Goal: Task Accomplishment & Management: Complete application form

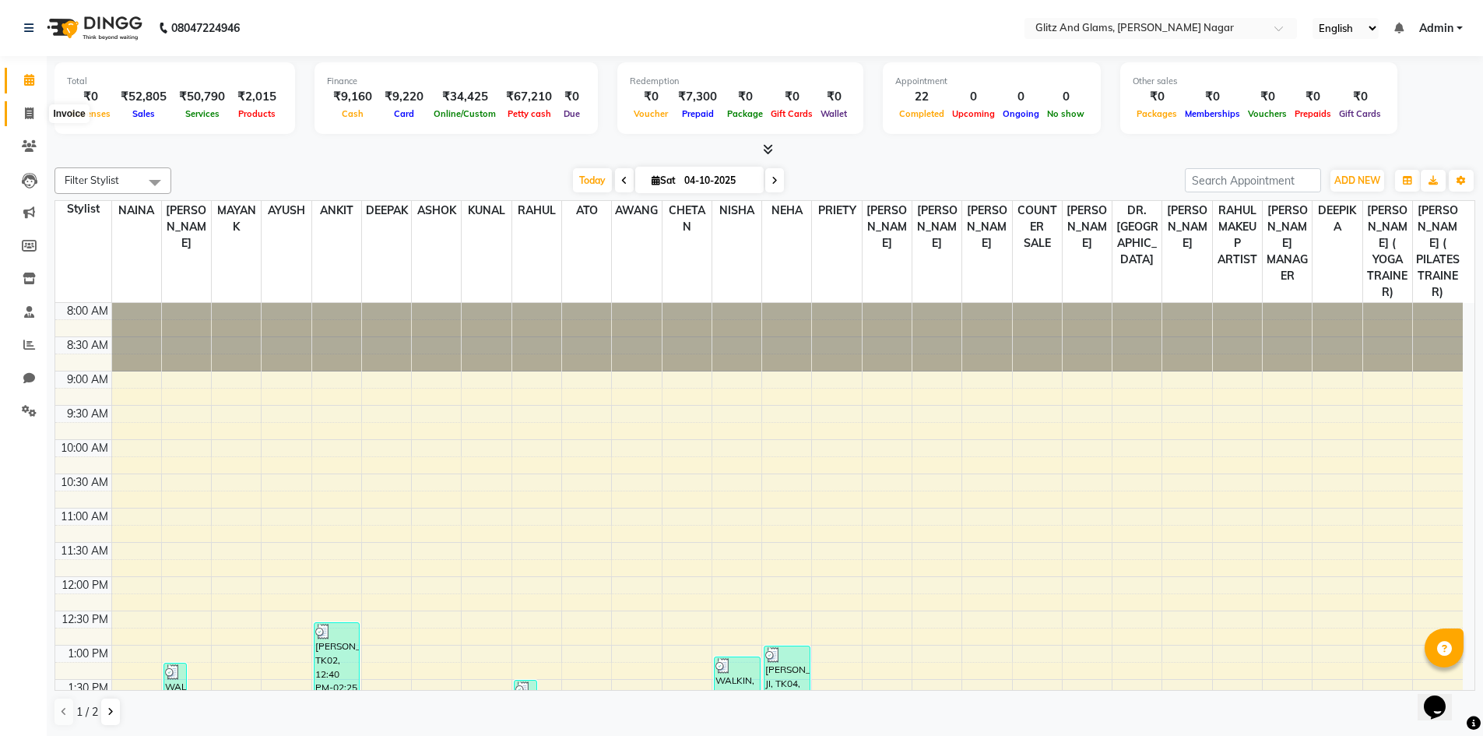
click at [26, 114] on icon at bounding box center [29, 113] width 9 height 12
select select "service"
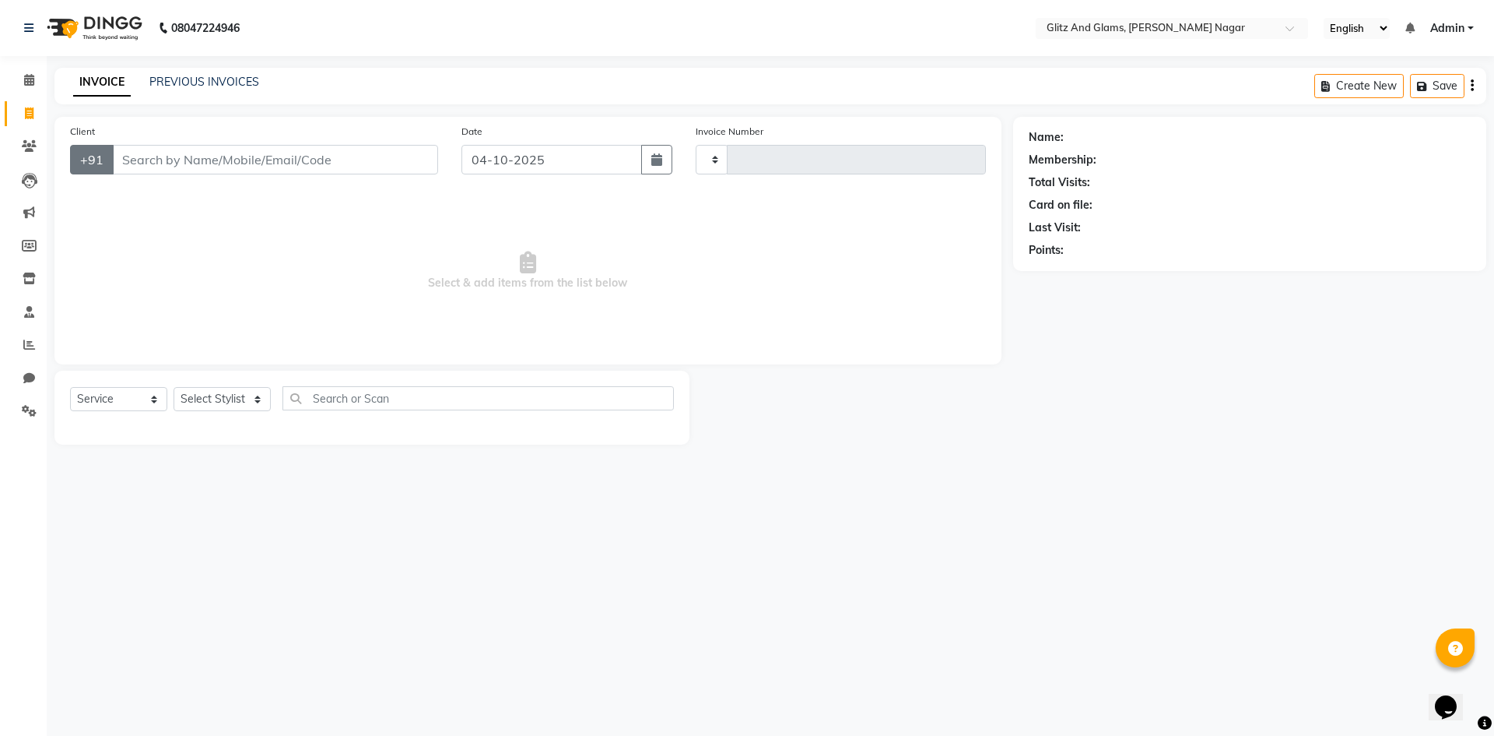
type input "2310"
select select "8316"
click at [142, 161] on input "Client" at bounding box center [275, 160] width 326 height 30
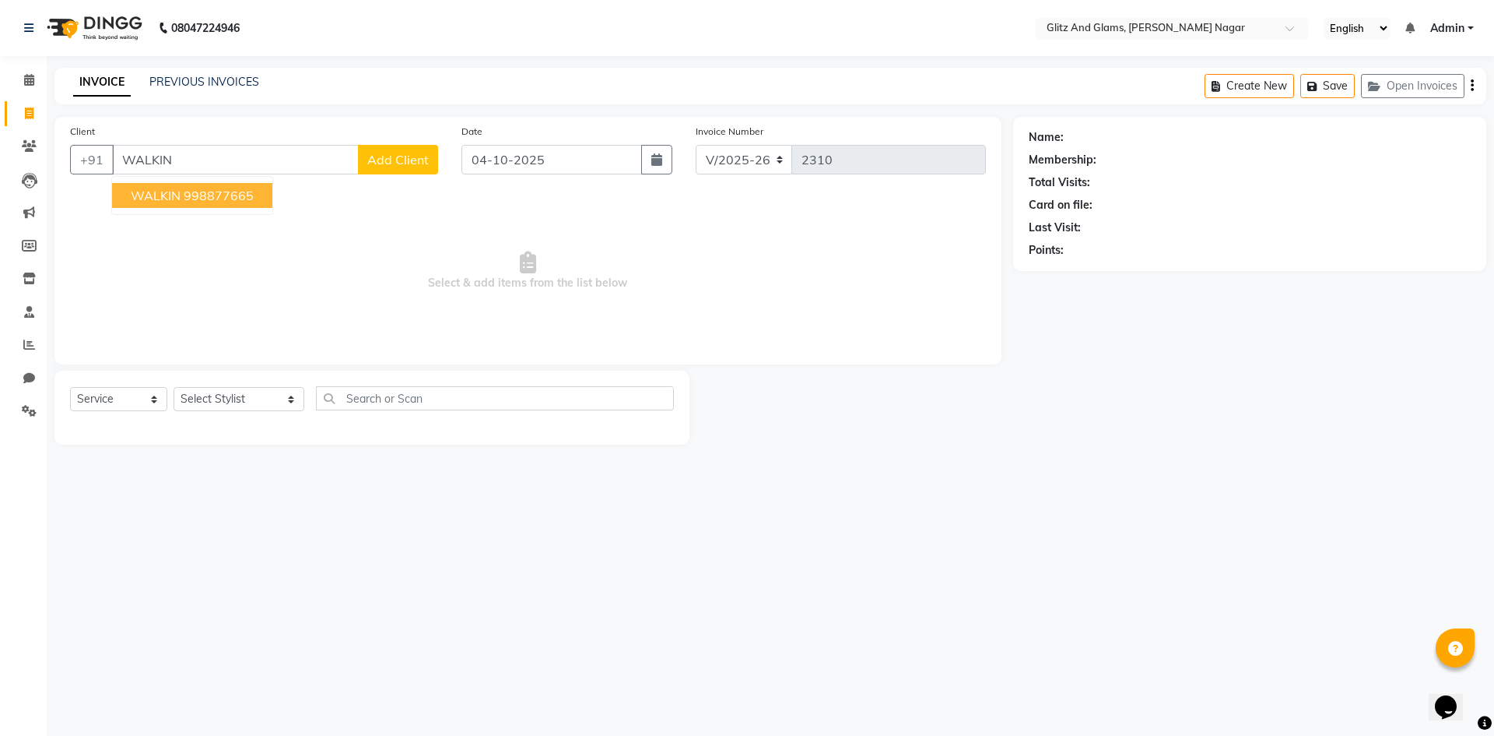
click at [179, 195] on span "WALKIN" at bounding box center [156, 196] width 50 height 16
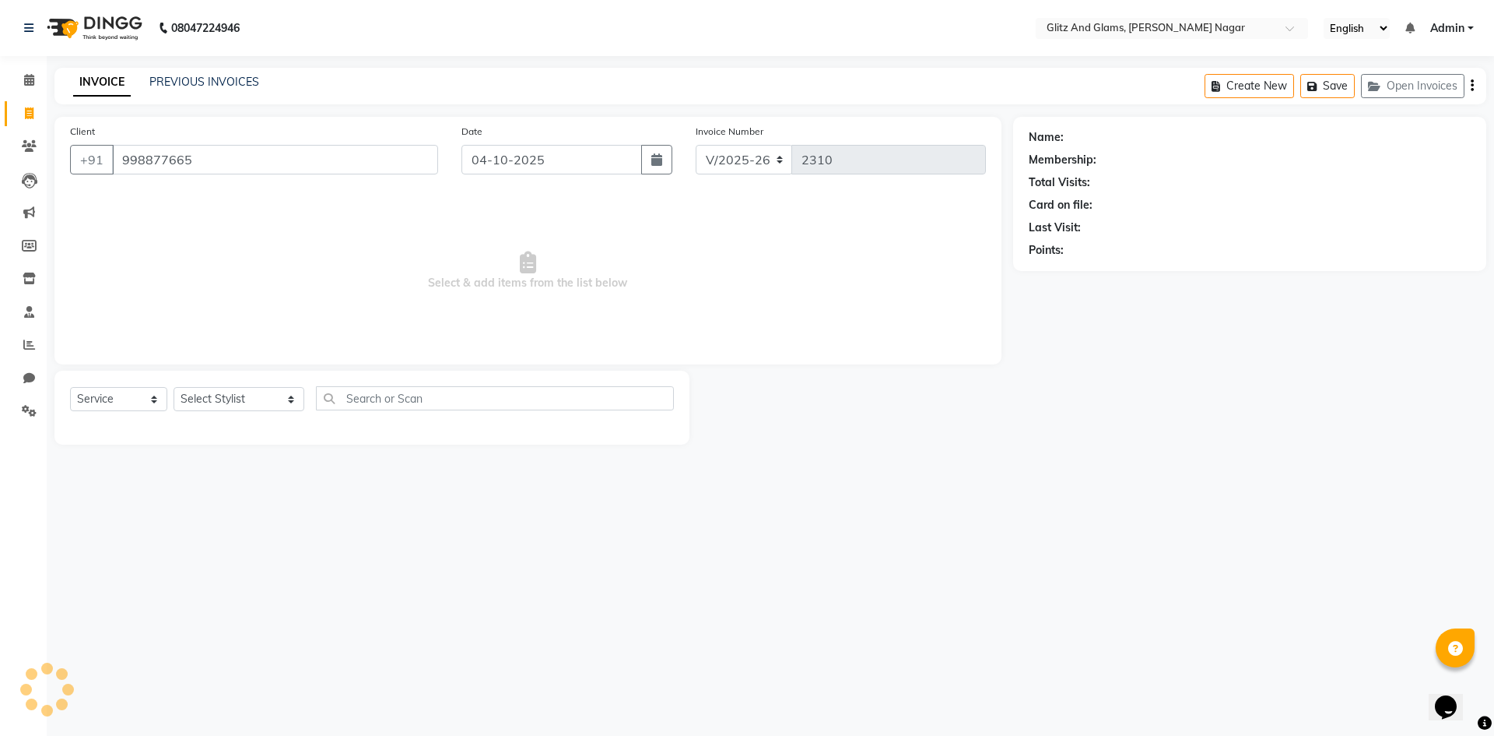
type input "998877665"
select select "1: Object"
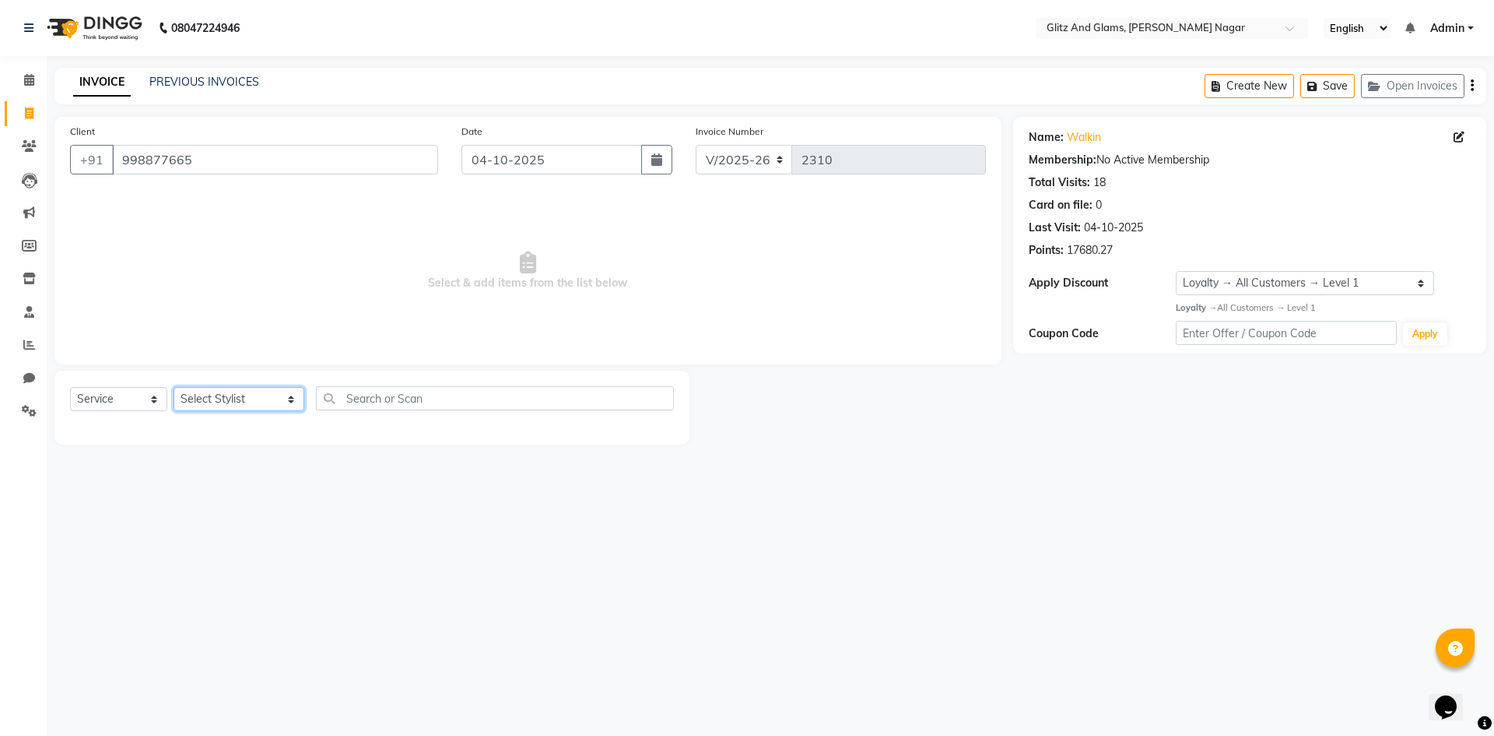
click at [231, 396] on select "Select Stylist [PERSON_NAME] [PERSON_NAME] ANKIT ASHOK ATO [PERSON_NAME] CHETAN…" at bounding box center [239, 399] width 131 height 24
select select "80522"
click at [174, 387] on select "Select Stylist [PERSON_NAME] [PERSON_NAME] ANKIT ASHOK ATO [PERSON_NAME] CHETAN…" at bounding box center [239, 399] width 131 height 24
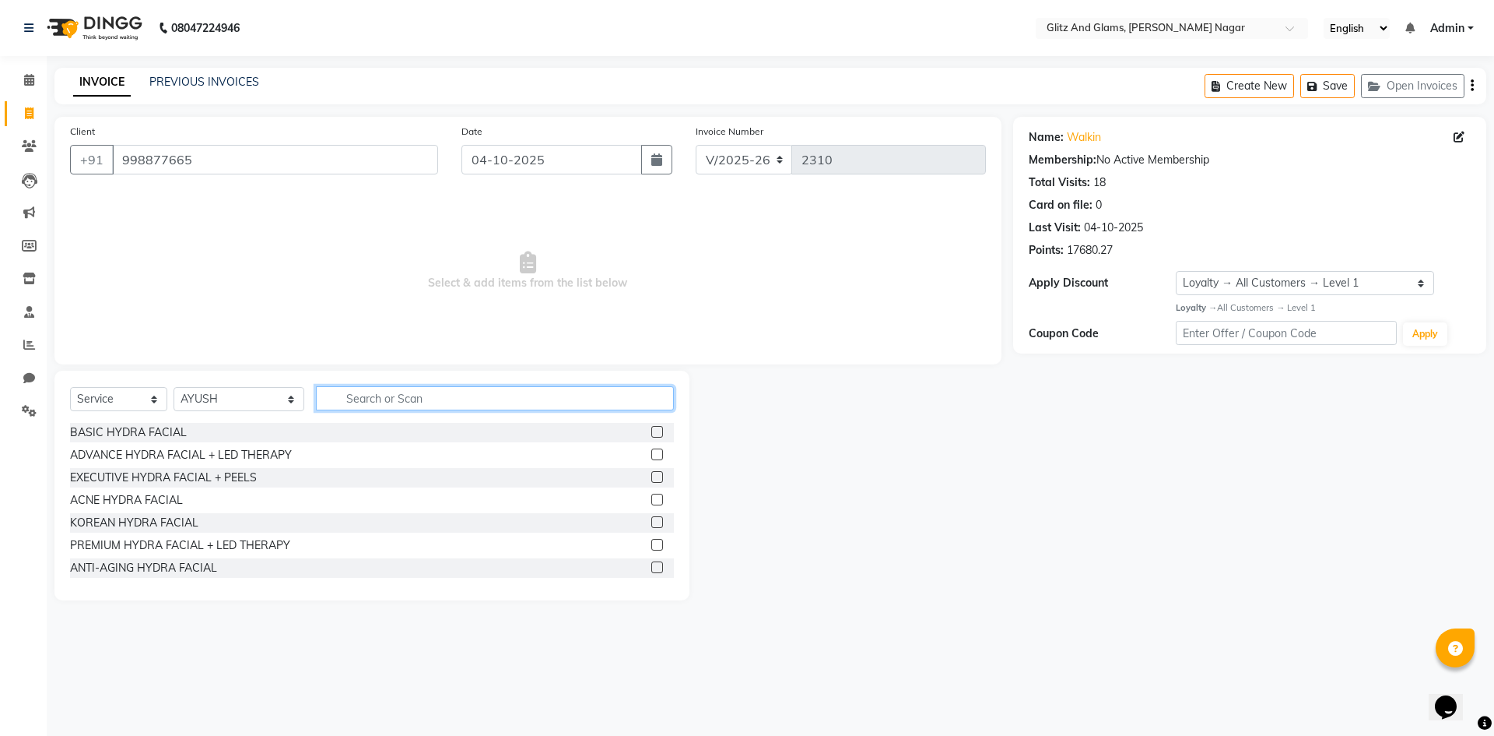
click at [503, 392] on input "text" at bounding box center [495, 398] width 358 height 24
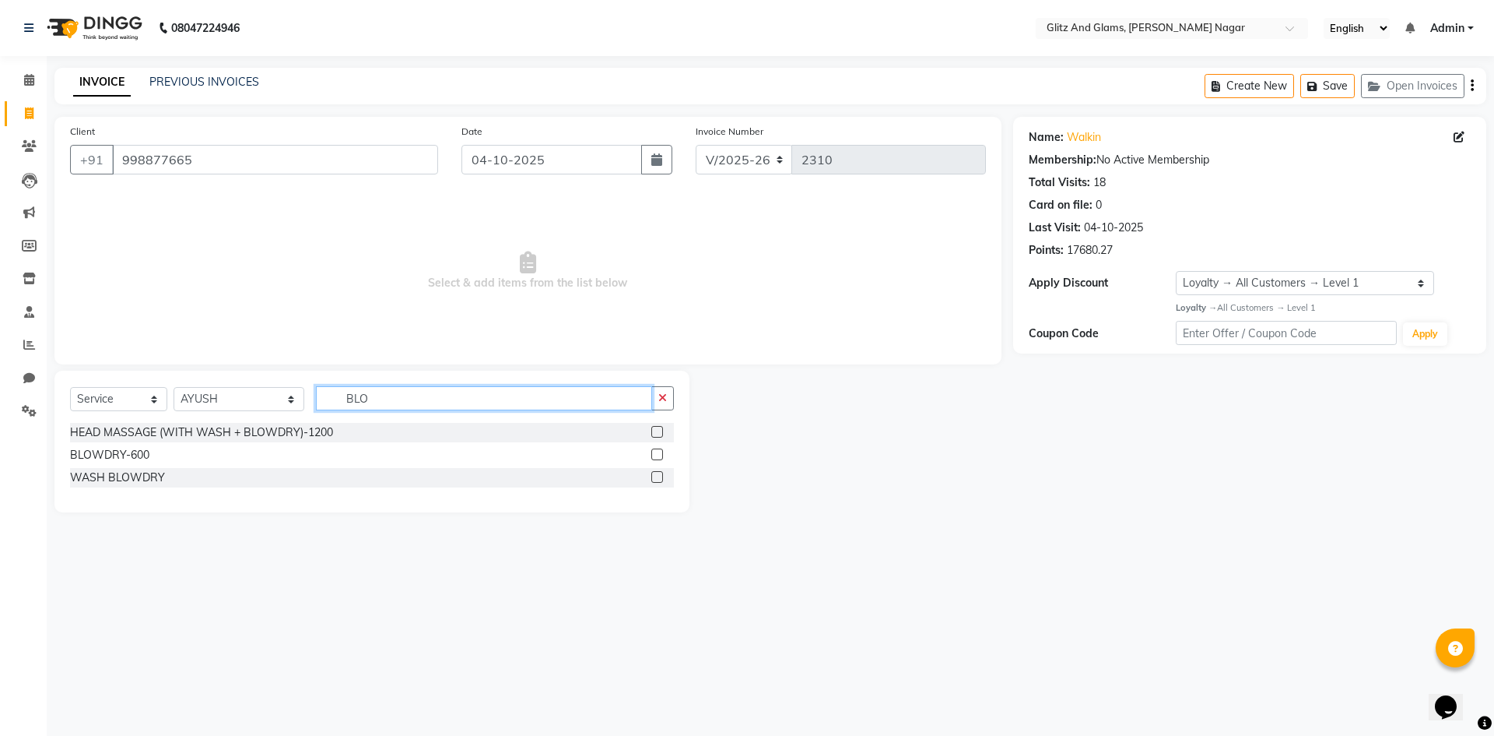
type input "BLO"
click at [655, 455] on label at bounding box center [657, 454] width 12 height 12
click at [655, 455] on input "checkbox" at bounding box center [656, 455] width 10 height 10
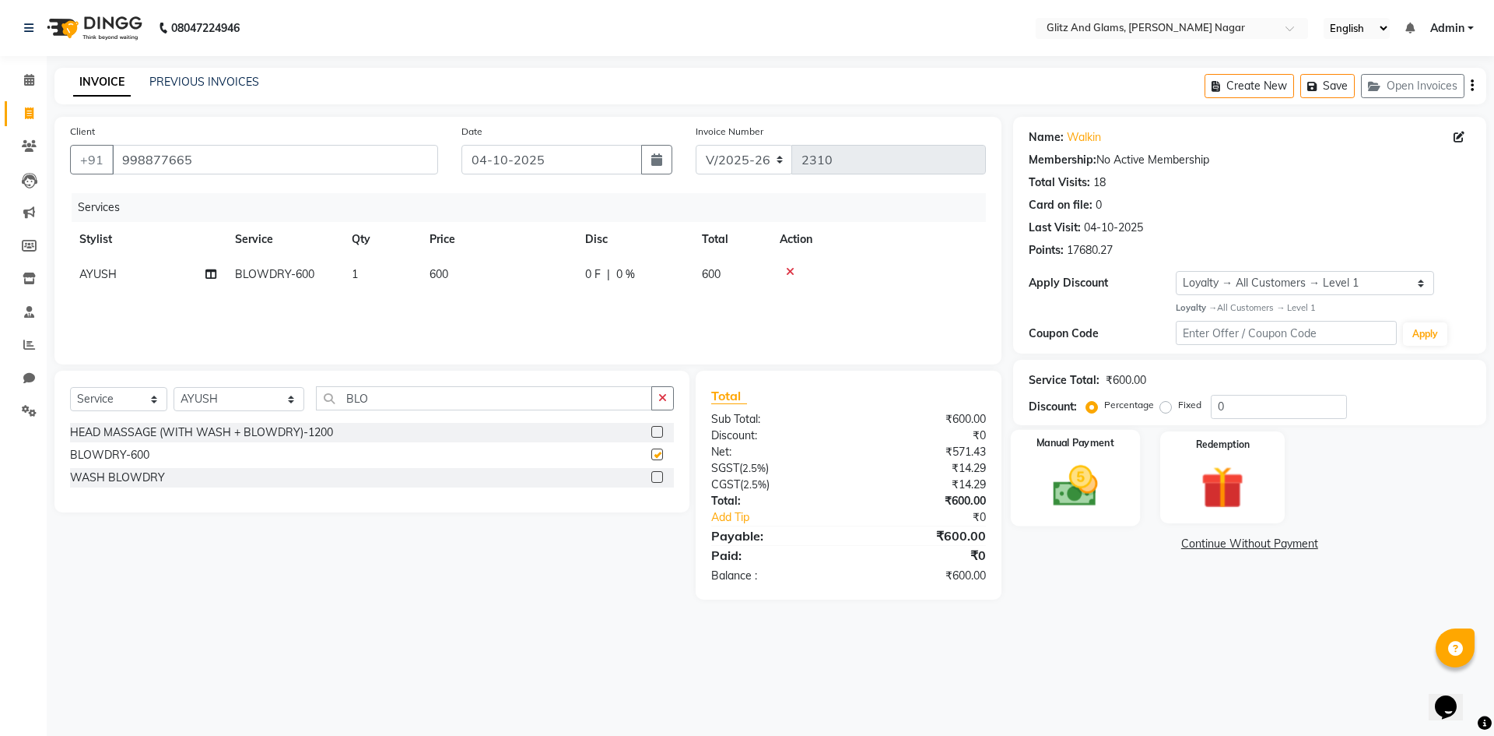
checkbox input "false"
click at [1095, 486] on img at bounding box center [1075, 485] width 72 height 51
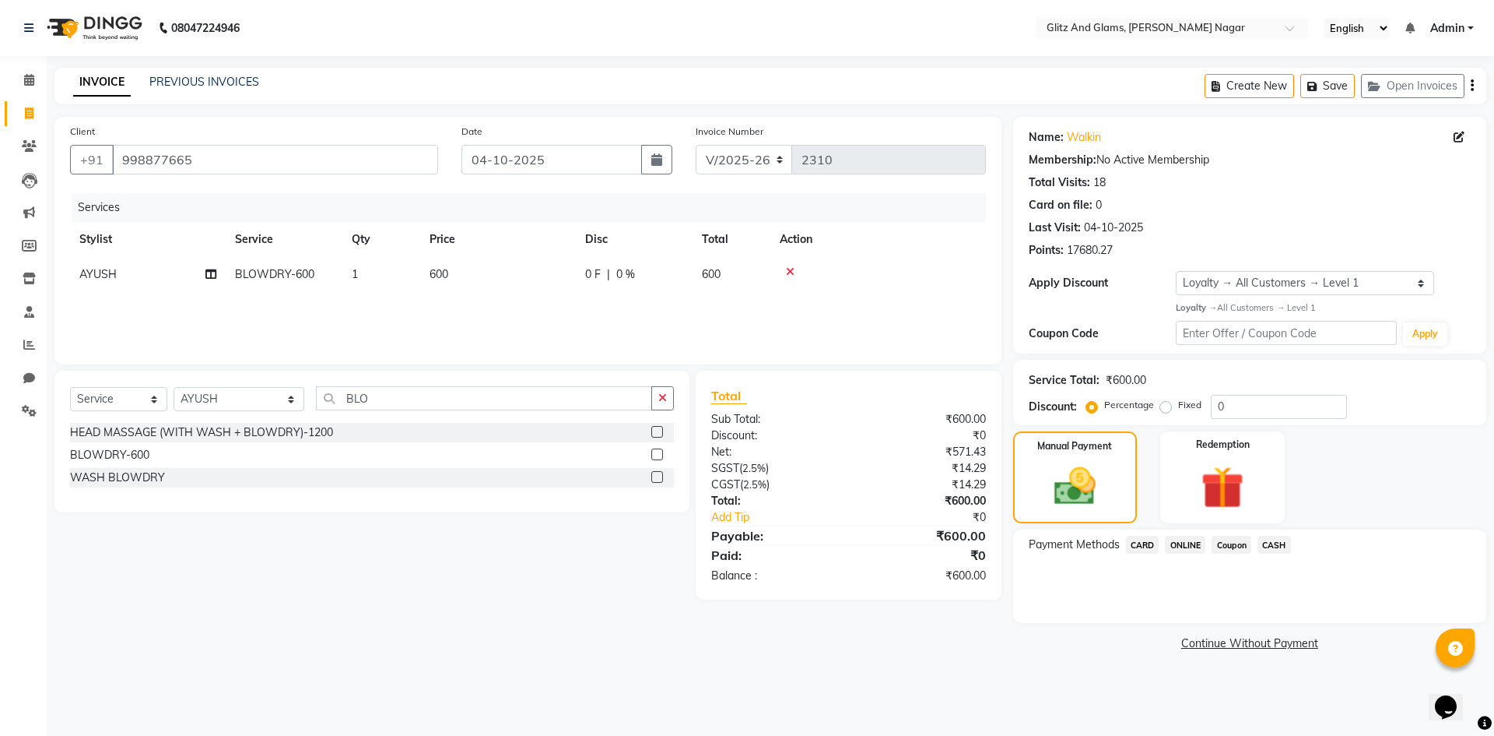
click at [1185, 543] on span "ONLINE" at bounding box center [1185, 545] width 40 height 18
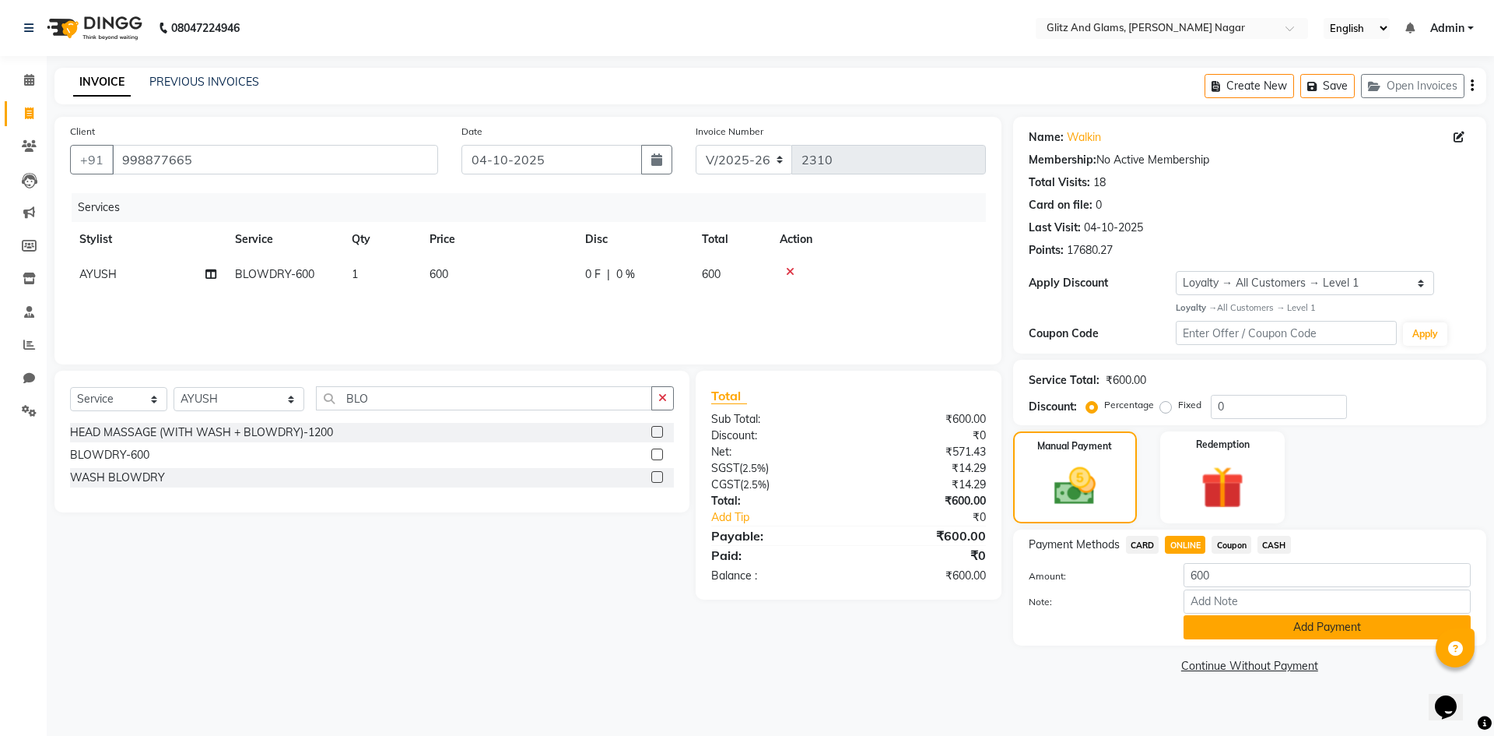
click at [1220, 631] on button "Add Payment" at bounding box center [1327, 627] width 287 height 24
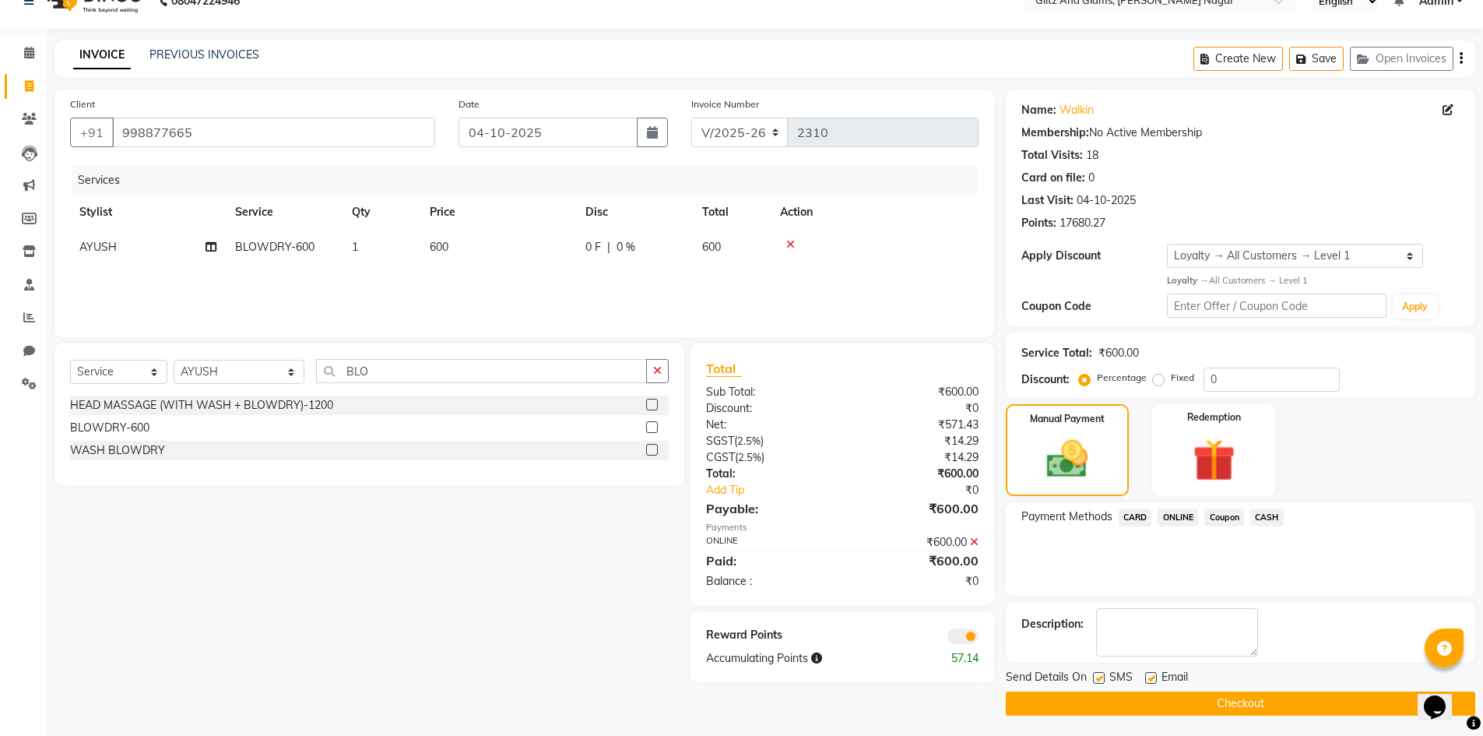
scroll to position [30, 0]
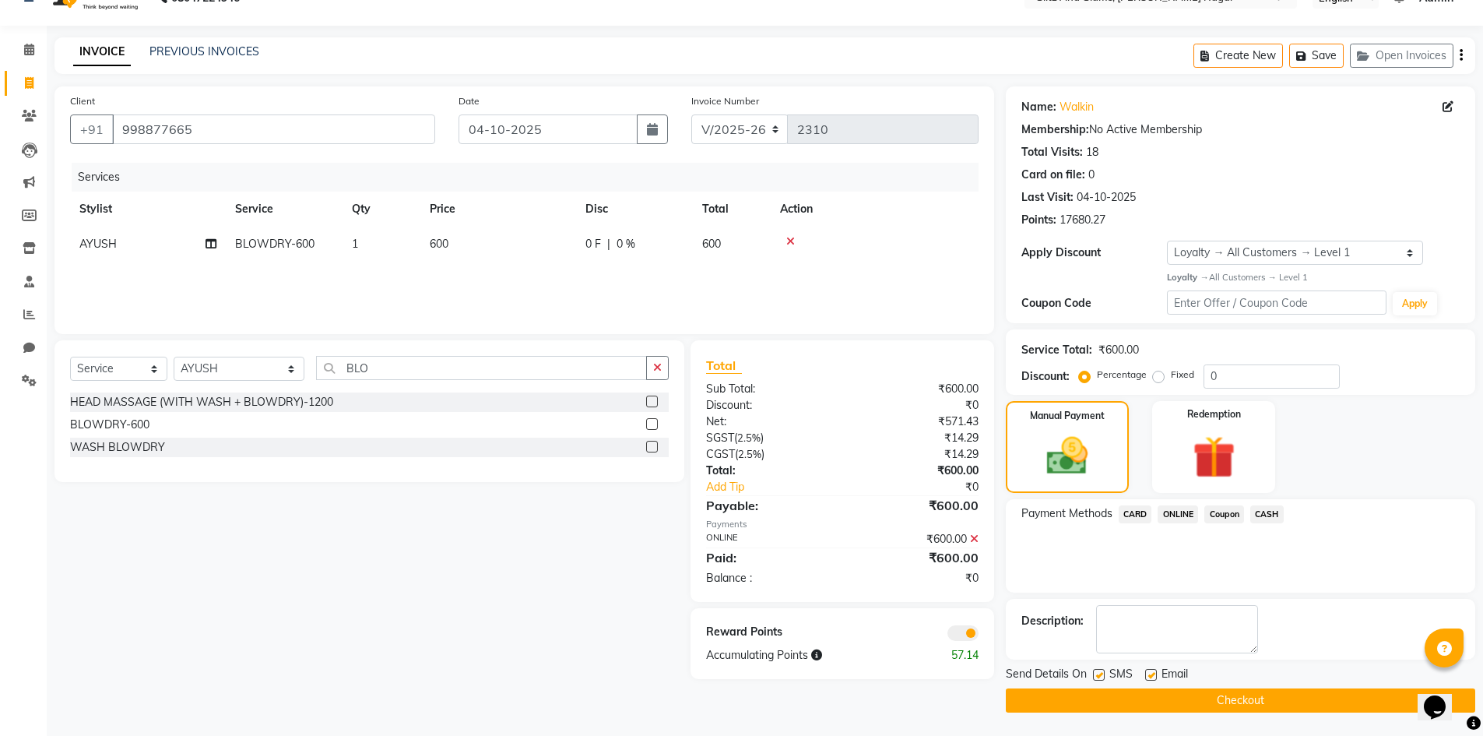
click at [1220, 694] on button "Checkout" at bounding box center [1240, 700] width 469 height 24
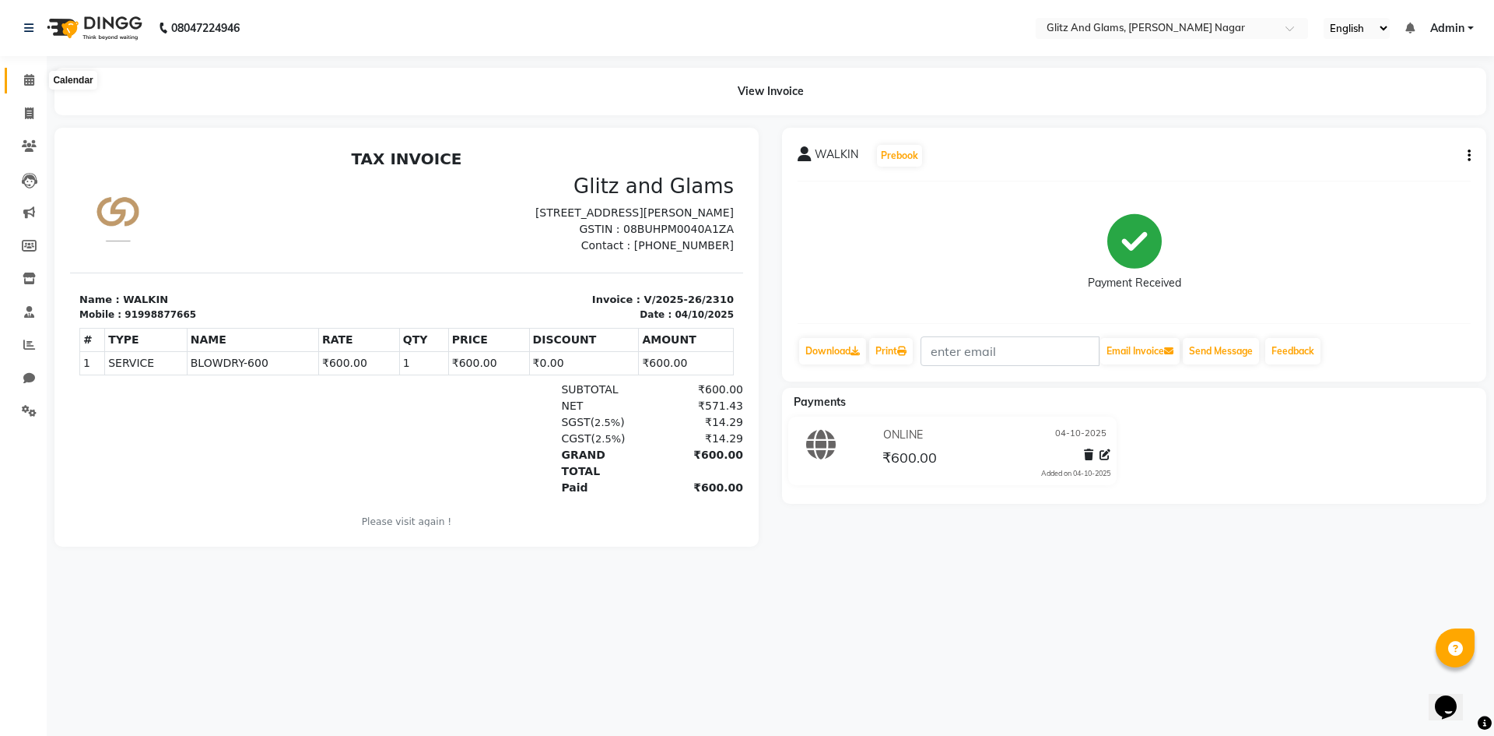
click at [36, 74] on span at bounding box center [29, 81] width 27 height 18
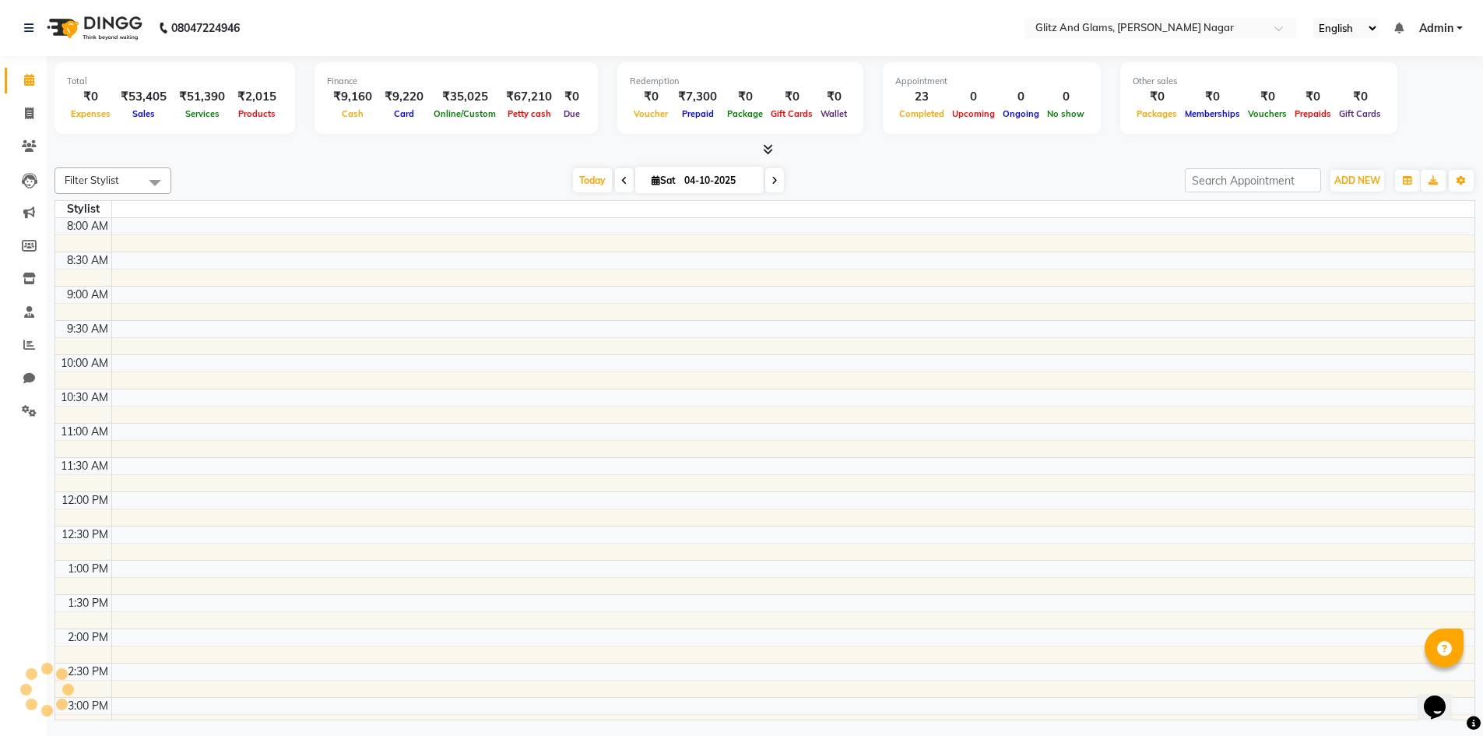
scroll to position [473, 0]
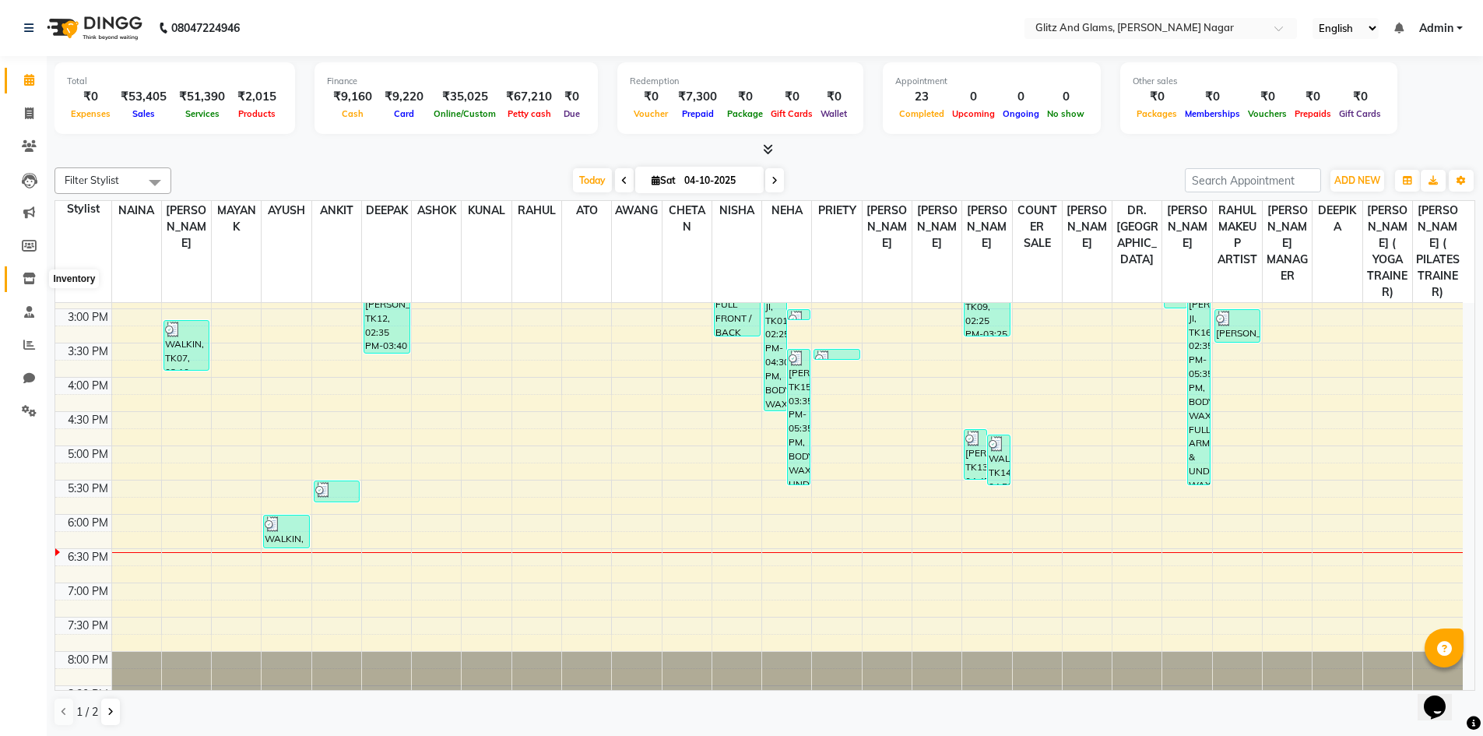
click at [29, 279] on icon at bounding box center [29, 278] width 13 height 12
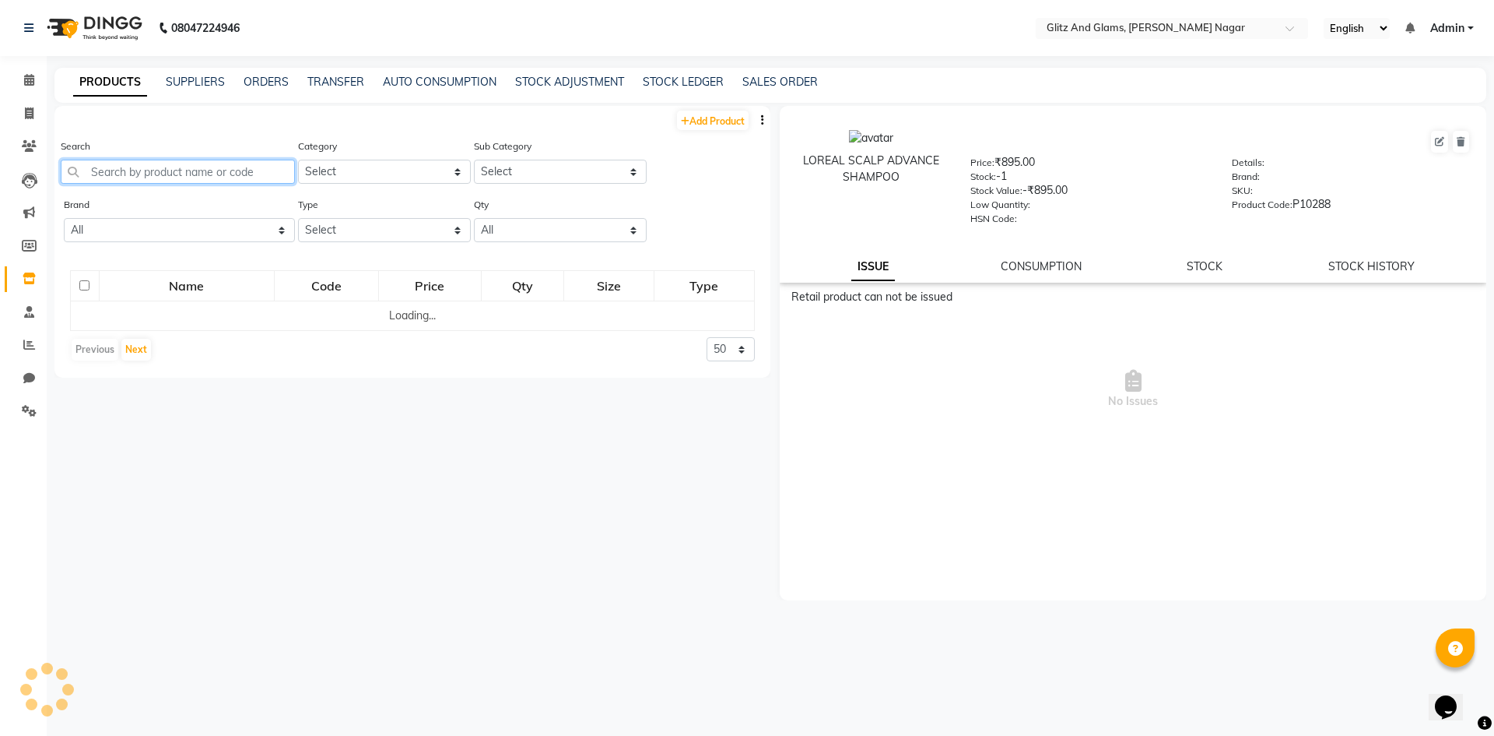
click at [229, 171] on input "text" at bounding box center [178, 172] width 234 height 24
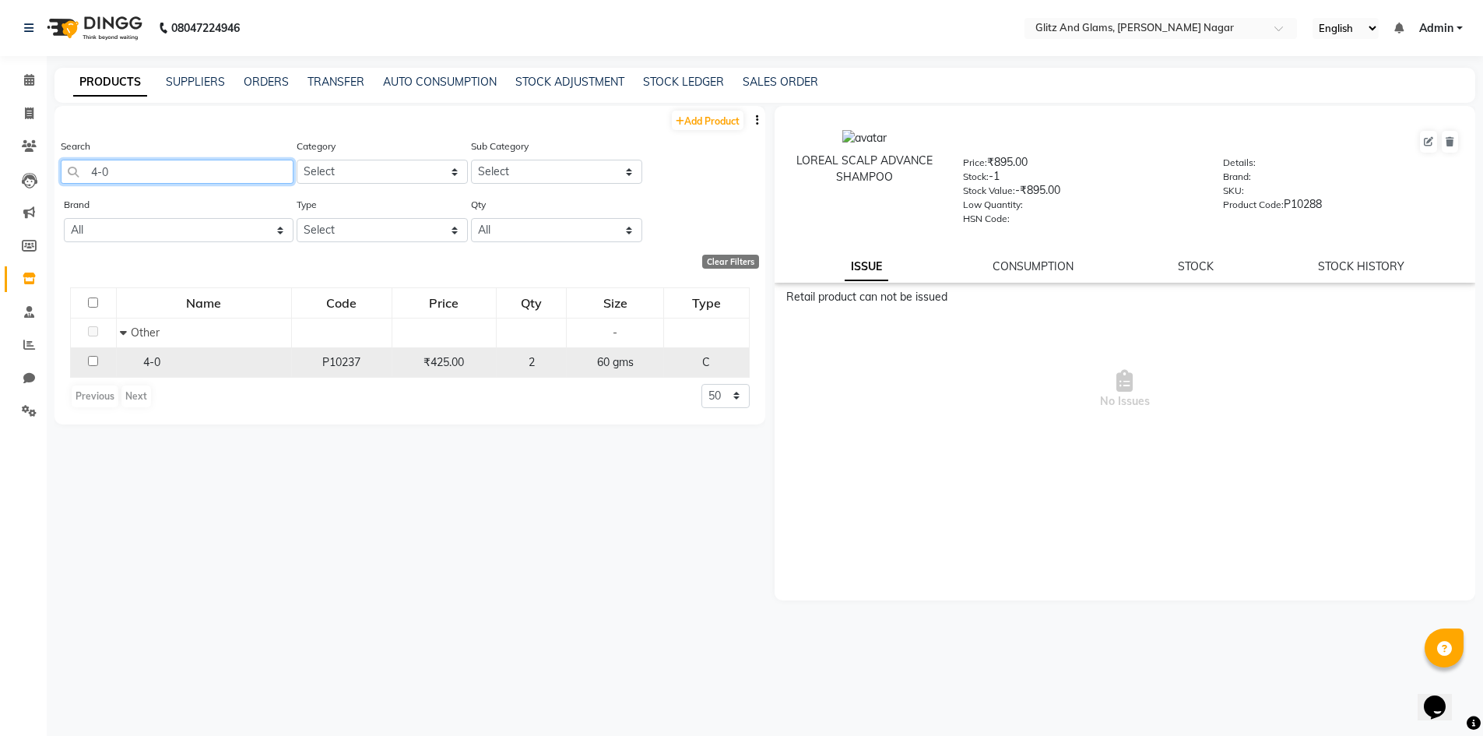
type input "4-0"
click at [93, 364] on input "checkbox" at bounding box center [93, 361] width 10 height 10
checkbox input "true"
select select
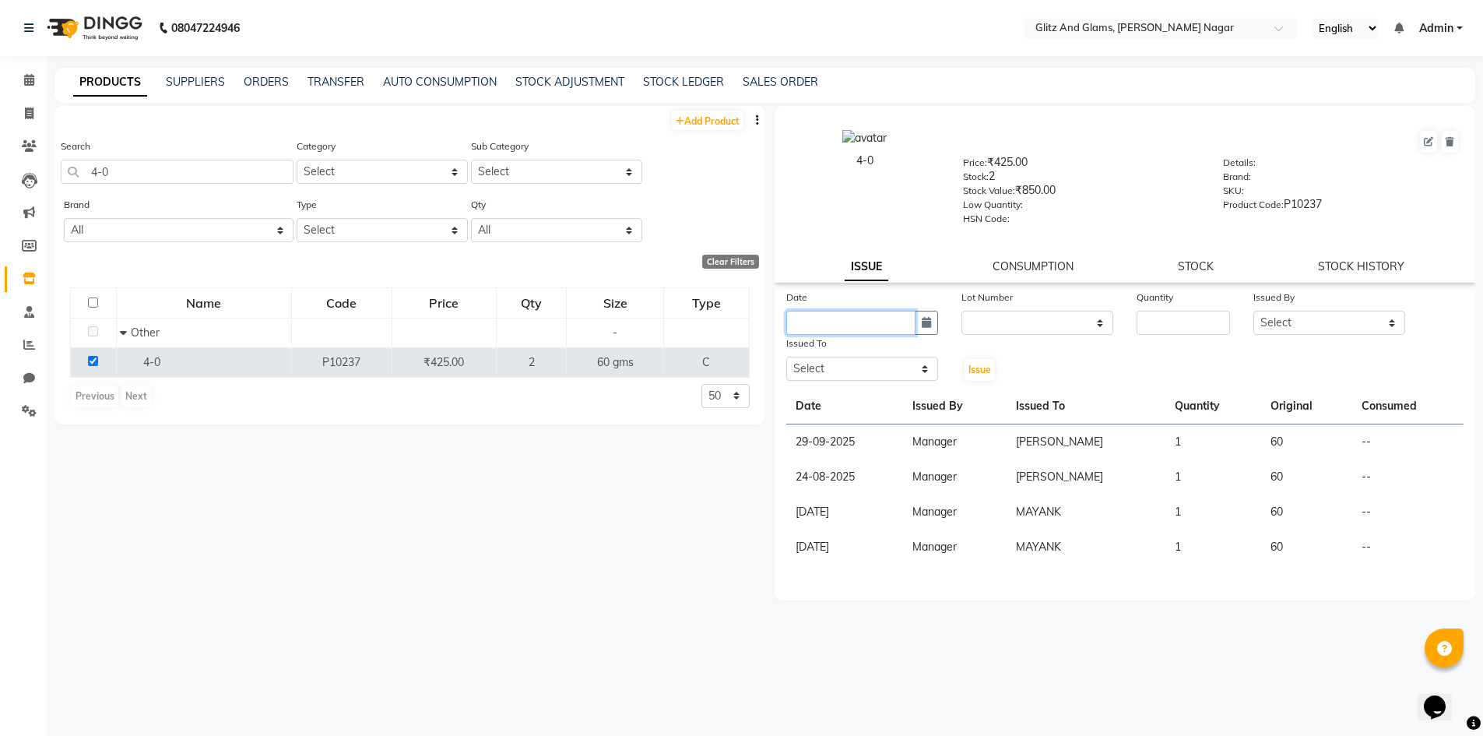
click at [882, 316] on input "text" at bounding box center [850, 323] width 129 height 24
select select "10"
select select "2025"
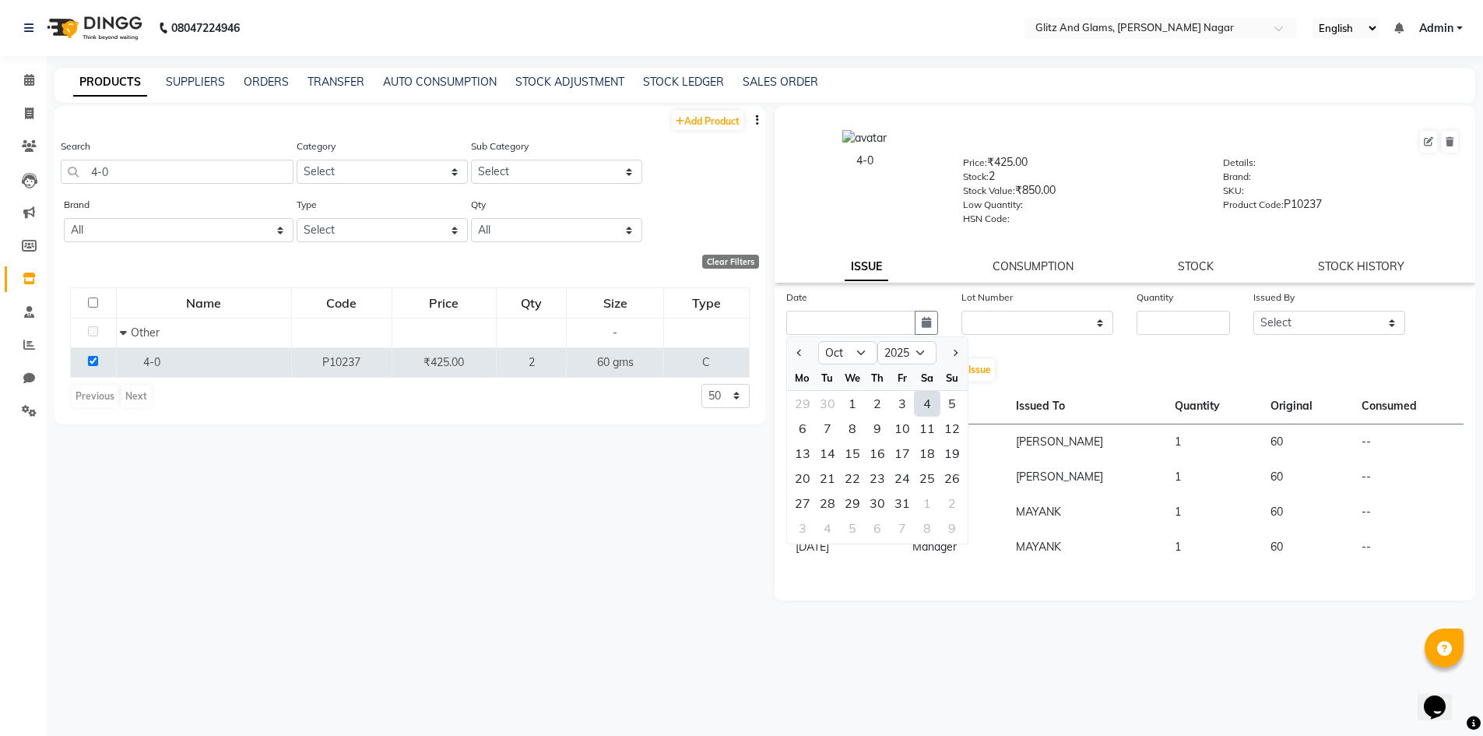
click at [923, 405] on div "4" at bounding box center [927, 403] width 25 height 25
type input "04-10-2025"
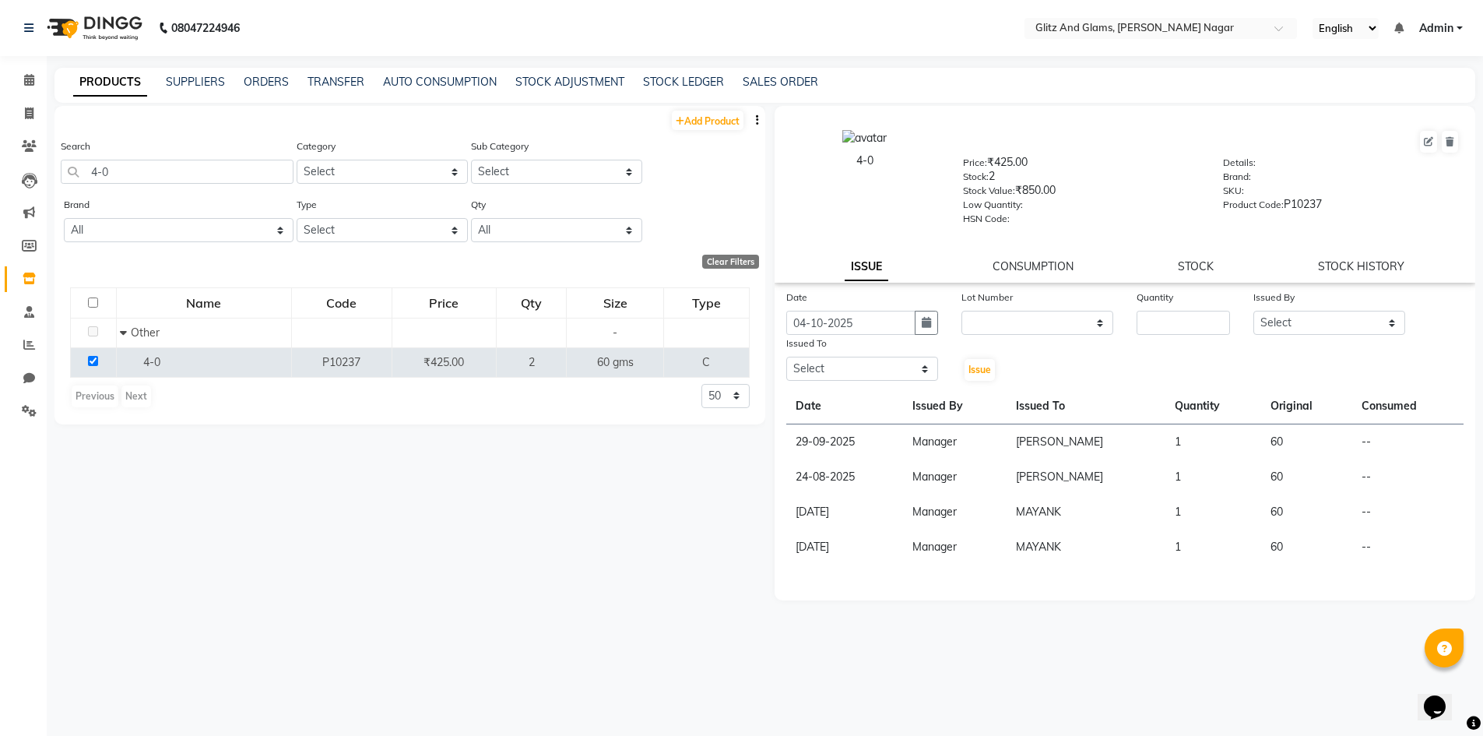
click at [1130, 316] on div "Quantity" at bounding box center [1183, 312] width 117 height 46
click at [1150, 323] on input "number" at bounding box center [1182, 323] width 93 height 24
type input "1"
click at [1291, 314] on select "Select [PERSON_NAME] [PERSON_NAME] ANKIT ASHOK ATO [PERSON_NAME] COUNTER SALE […" at bounding box center [1329, 323] width 152 height 24
select select "80554"
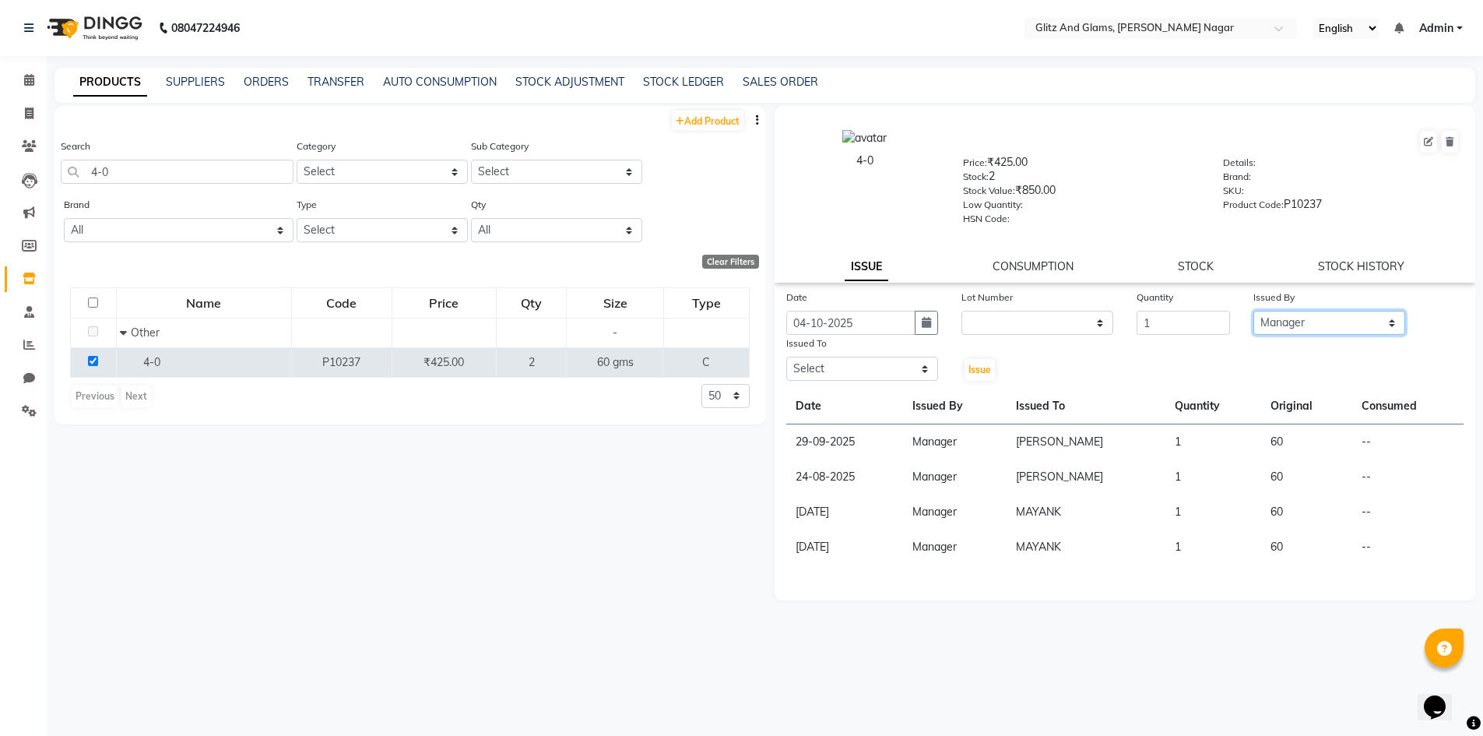
click at [1253, 311] on select "Select [PERSON_NAME] [PERSON_NAME] ANKIT ASHOK ATO [PERSON_NAME] COUNTER SALE […" at bounding box center [1329, 323] width 152 height 24
click at [878, 367] on select "Select [PERSON_NAME] [PERSON_NAME] ANKIT ASHOK ATO [PERSON_NAME] COUNTER SALE […" at bounding box center [862, 368] width 152 height 24
select select "80522"
click at [786, 356] on select "Select [PERSON_NAME] [PERSON_NAME] ANKIT ASHOK ATO [PERSON_NAME] COUNTER SALE […" at bounding box center [862, 368] width 152 height 24
click at [989, 372] on span "Issue" at bounding box center [979, 369] width 23 height 12
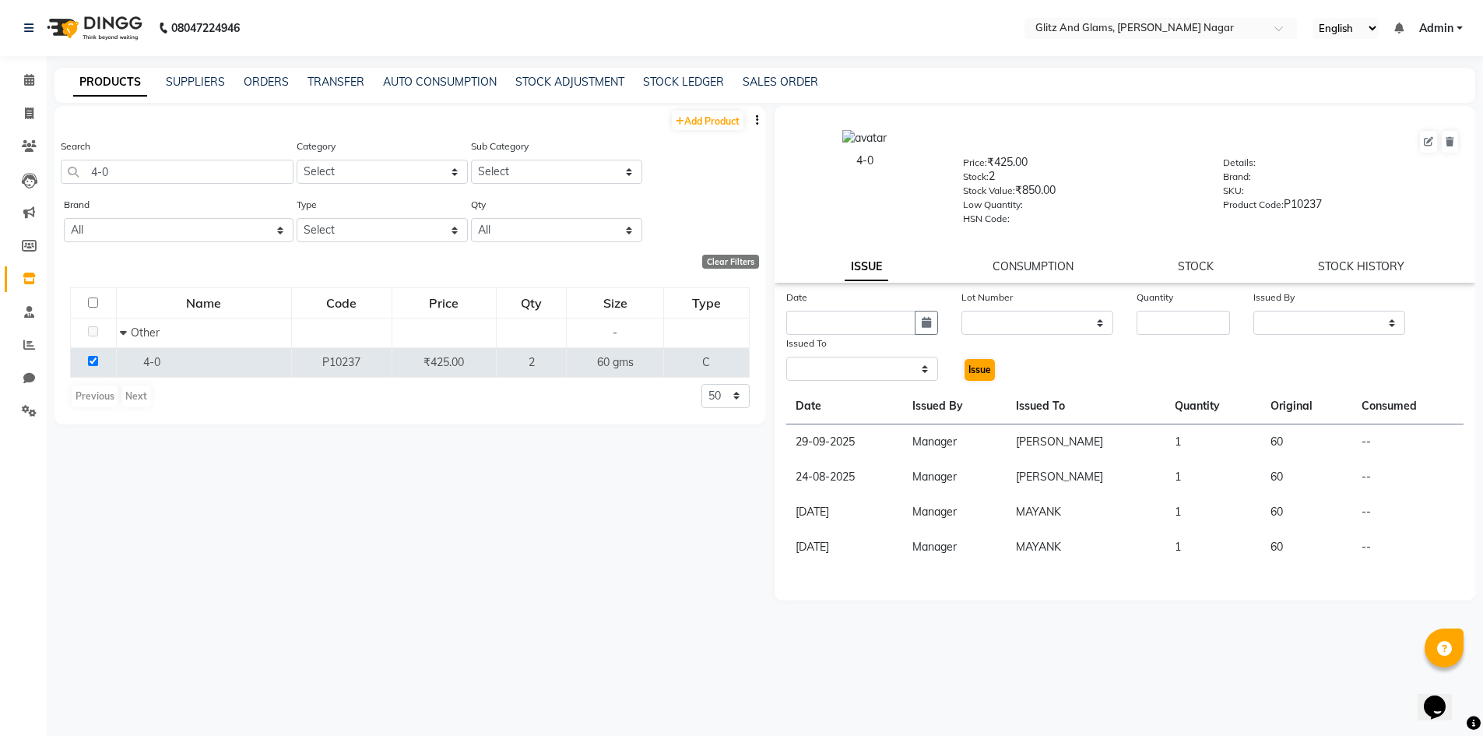
select select
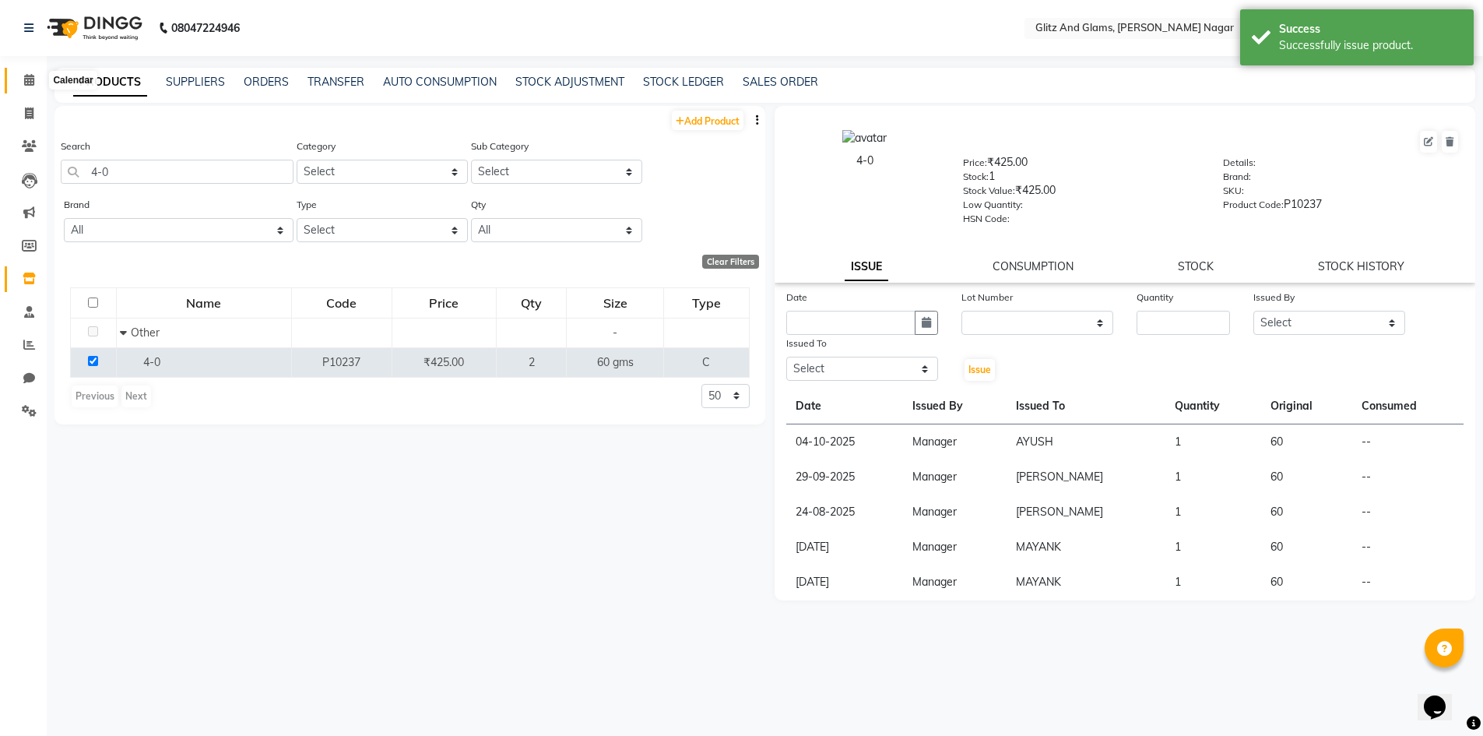
click at [19, 77] on span at bounding box center [29, 81] width 27 height 18
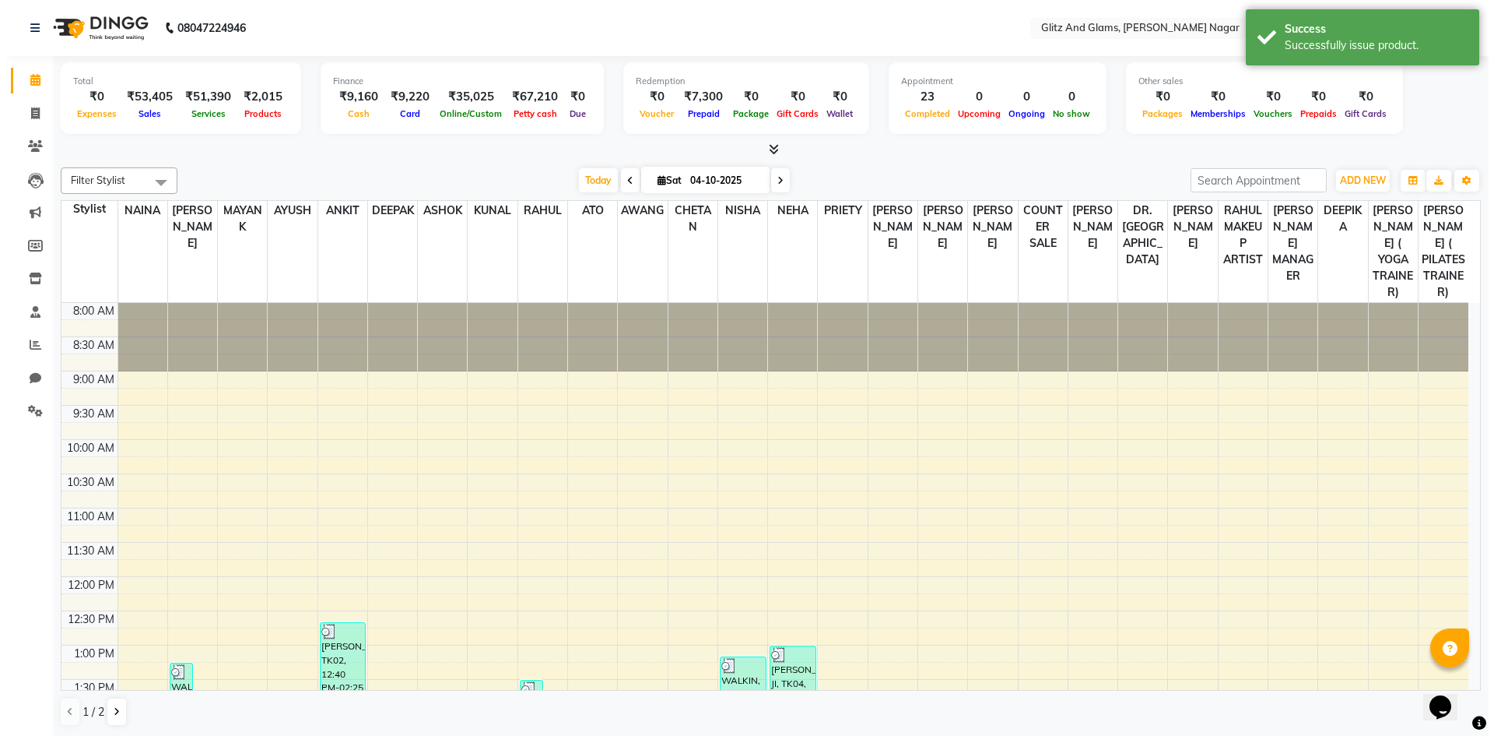
scroll to position [503, 0]
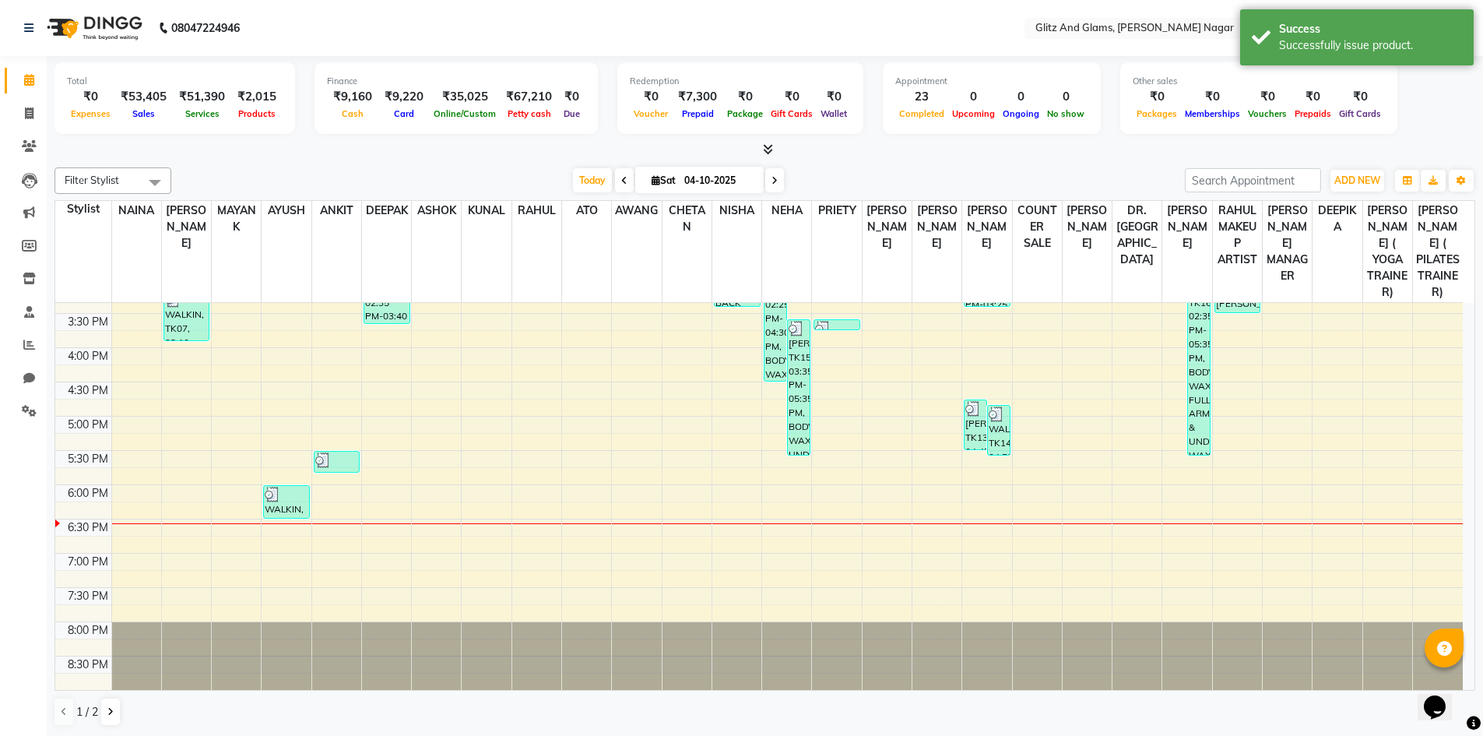
click at [767, 147] on icon at bounding box center [768, 149] width 10 height 12
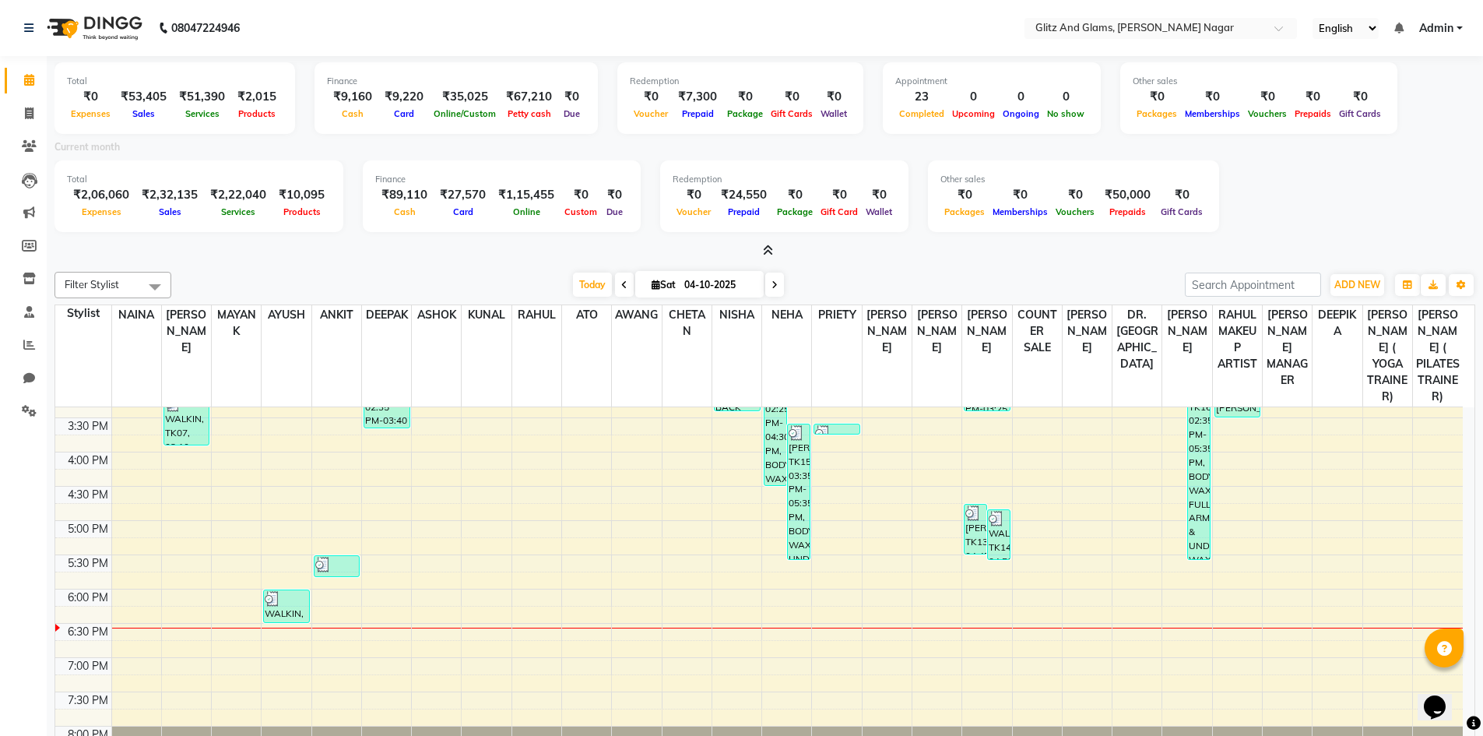
click at [767, 251] on icon at bounding box center [768, 250] width 10 height 12
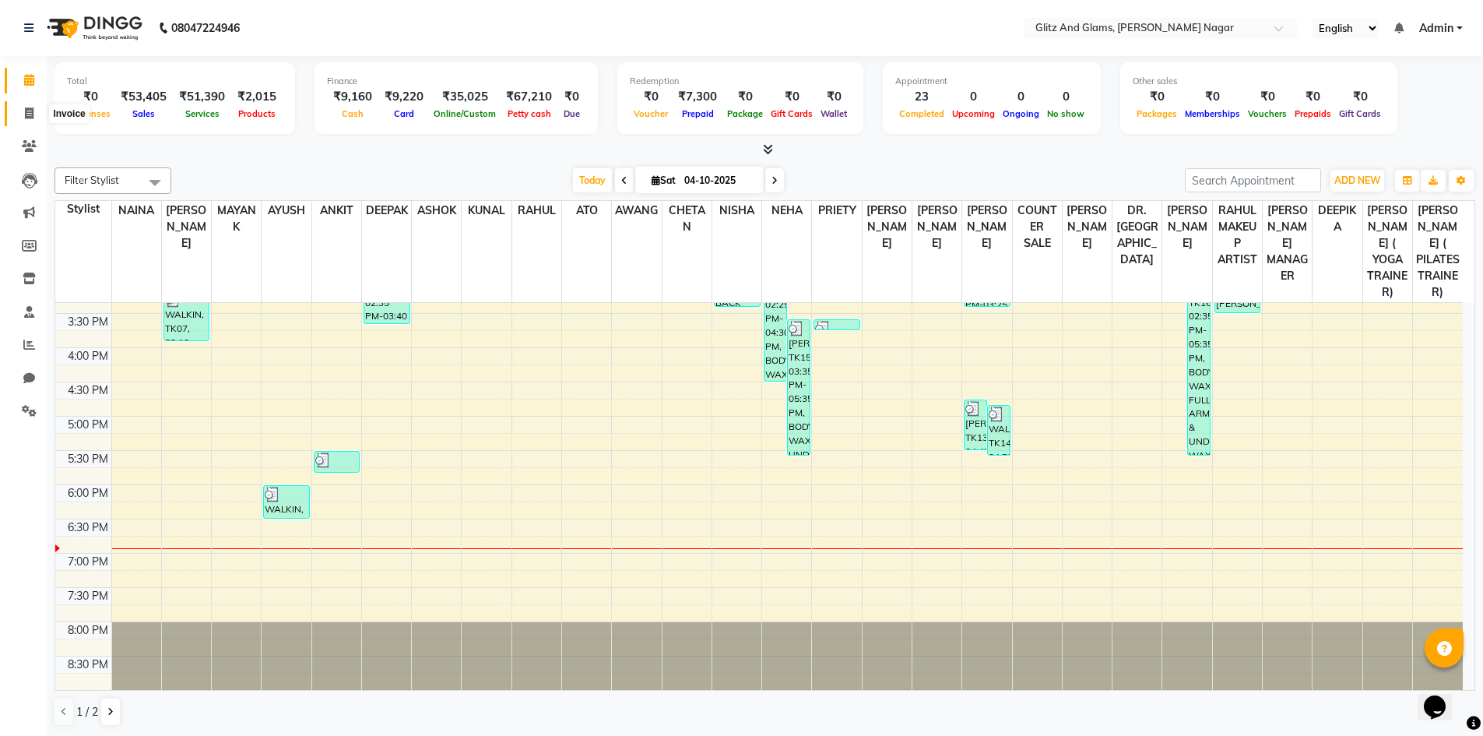
click at [34, 111] on span at bounding box center [29, 114] width 27 height 18
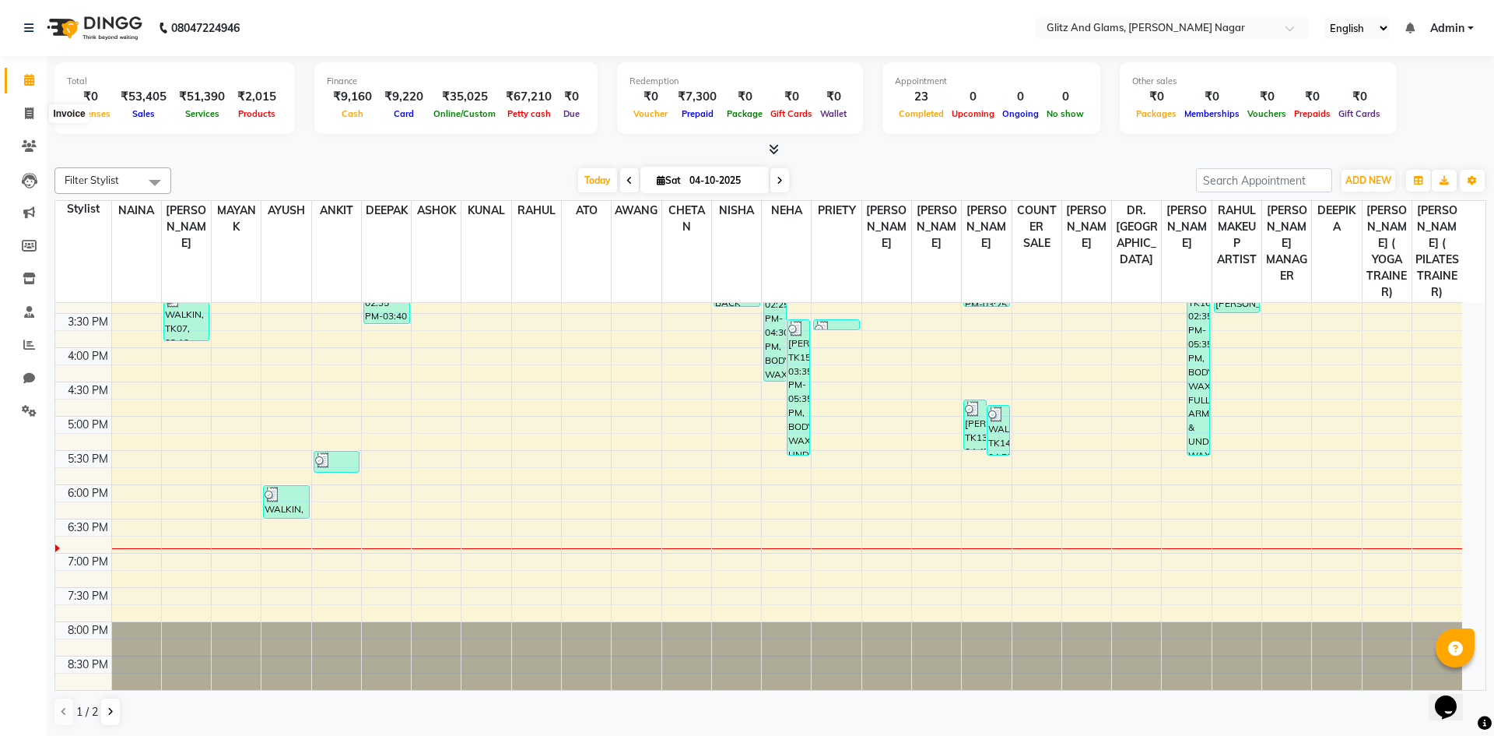
select select "service"
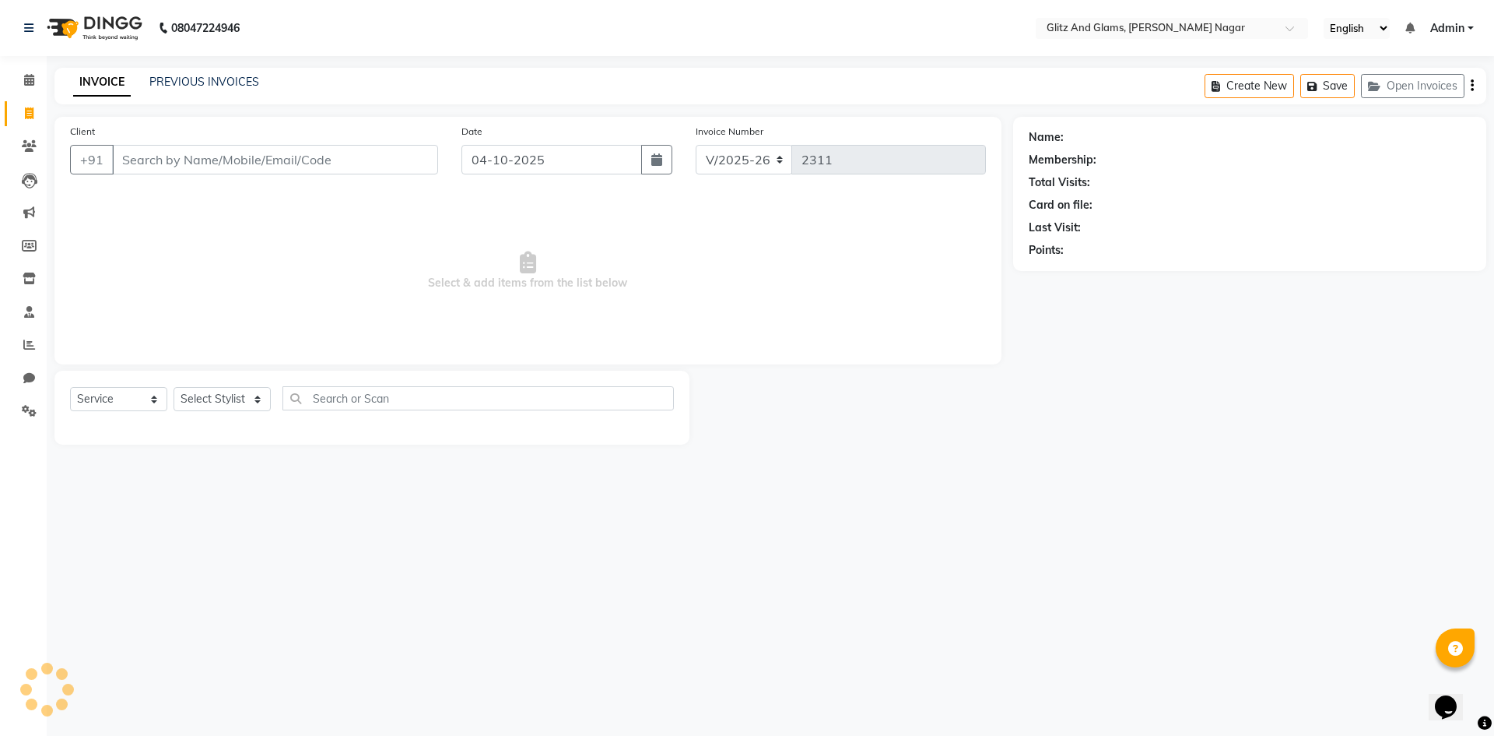
click at [131, 155] on input "Client" at bounding box center [275, 160] width 326 height 30
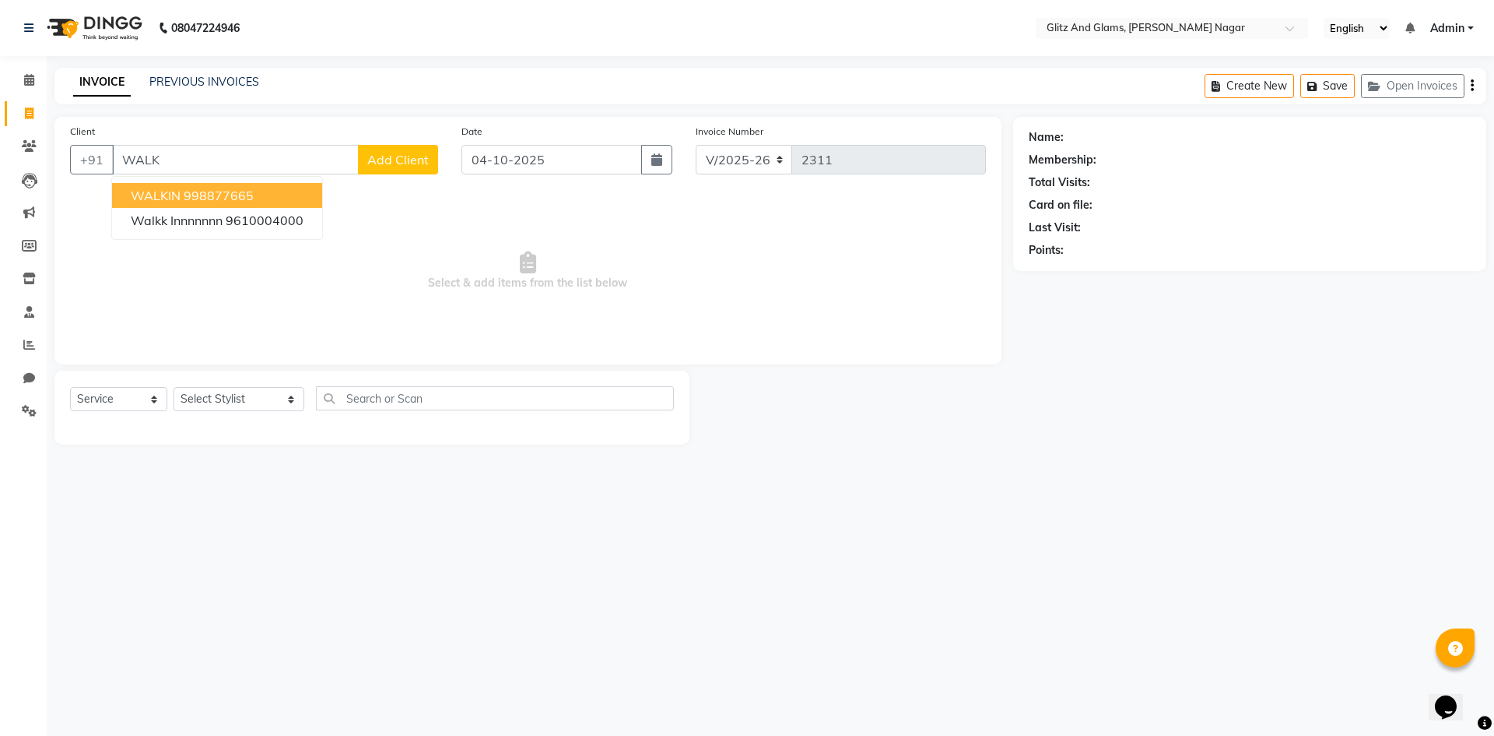
drag, startPoint x: 174, startPoint y: 188, endPoint x: 153, endPoint y: 279, distance: 94.4
click at [173, 188] on span "WALKIN" at bounding box center [156, 196] width 50 height 16
type input "998877665"
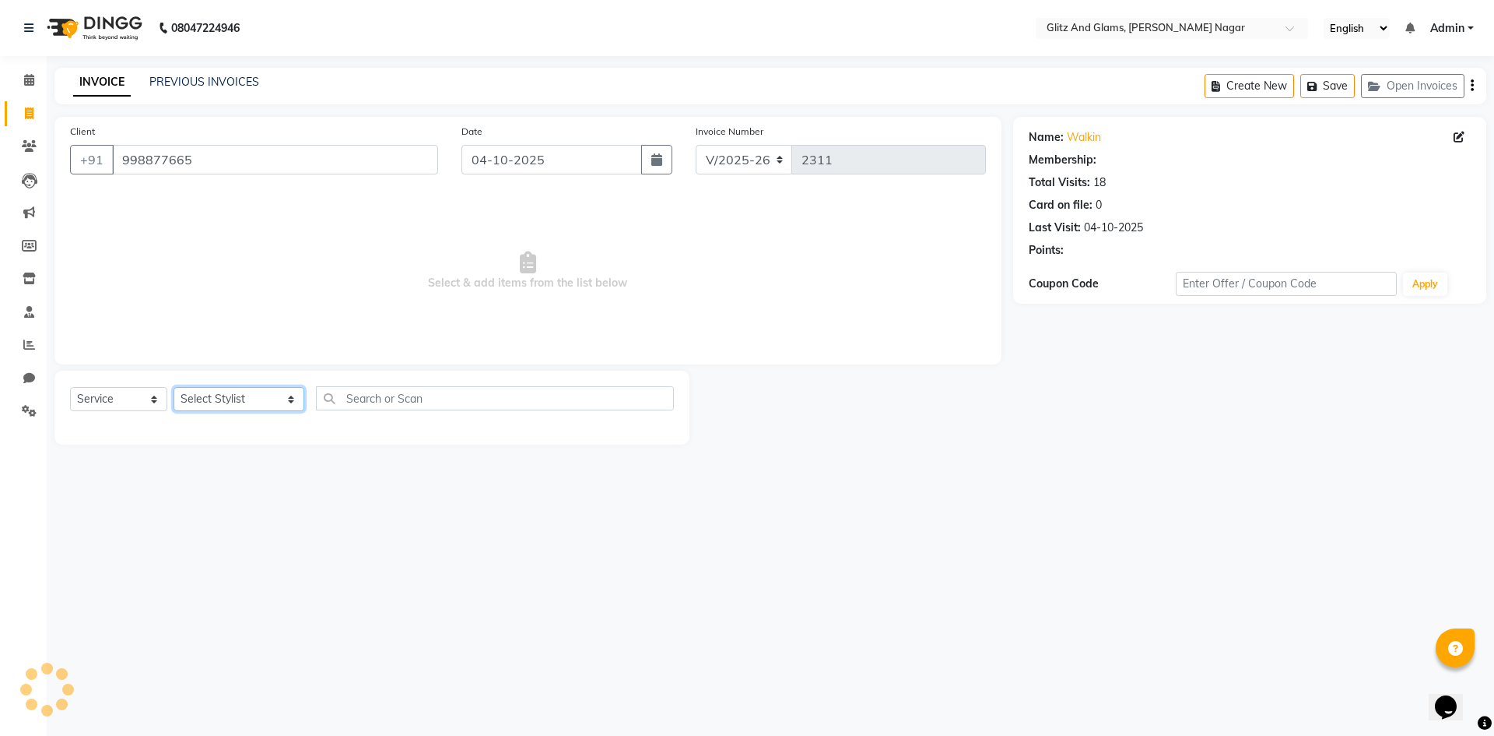
click at [225, 397] on select "Select Stylist [PERSON_NAME] [PERSON_NAME] ANKIT ASHOK ATO [PERSON_NAME] CHETAN…" at bounding box center [239, 399] width 131 height 24
select select "1: Object"
select select "80520"
click at [174, 387] on select "Select Stylist [PERSON_NAME] [PERSON_NAME] ANKIT ASHOK ATO [PERSON_NAME] CHETAN…" at bounding box center [239, 399] width 131 height 24
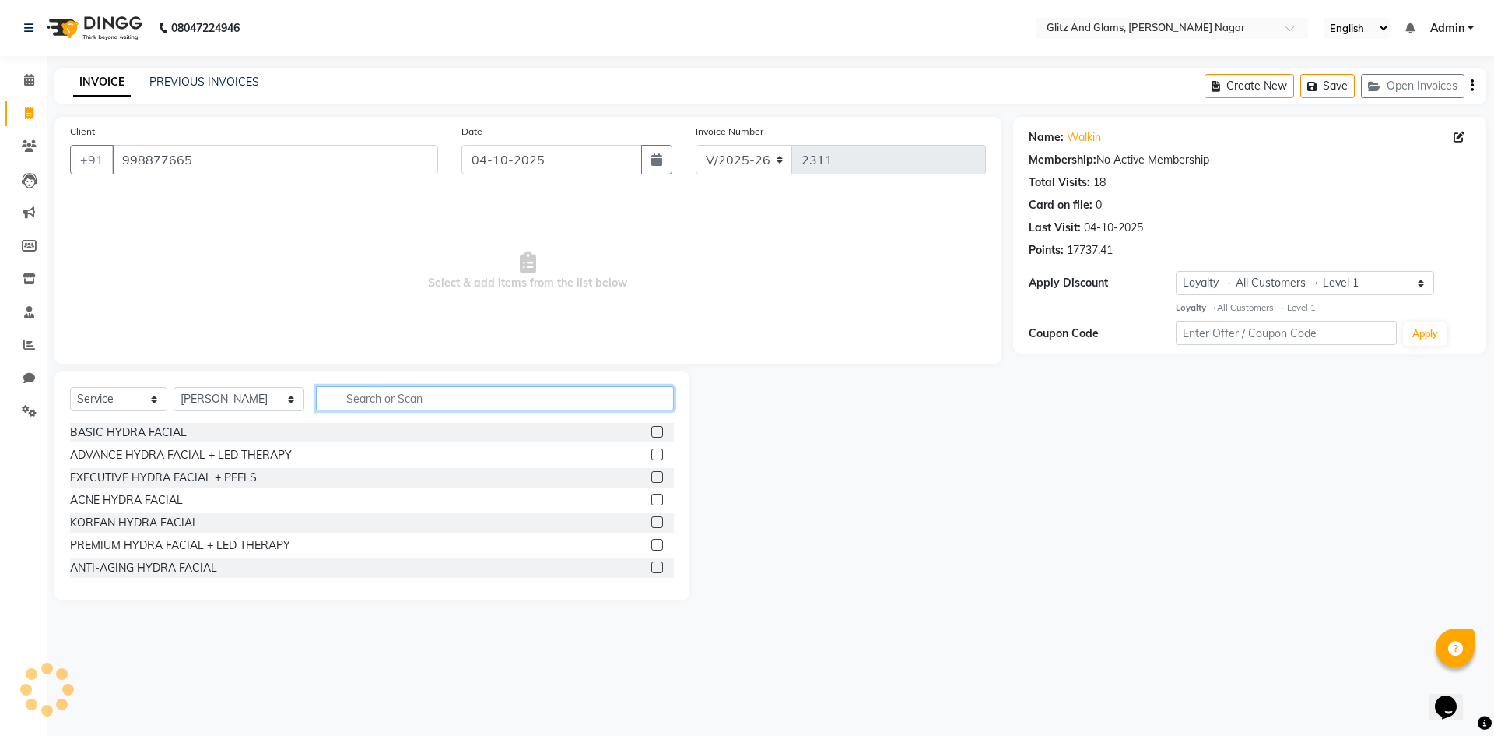
click at [358, 399] on input "text" at bounding box center [495, 398] width 358 height 24
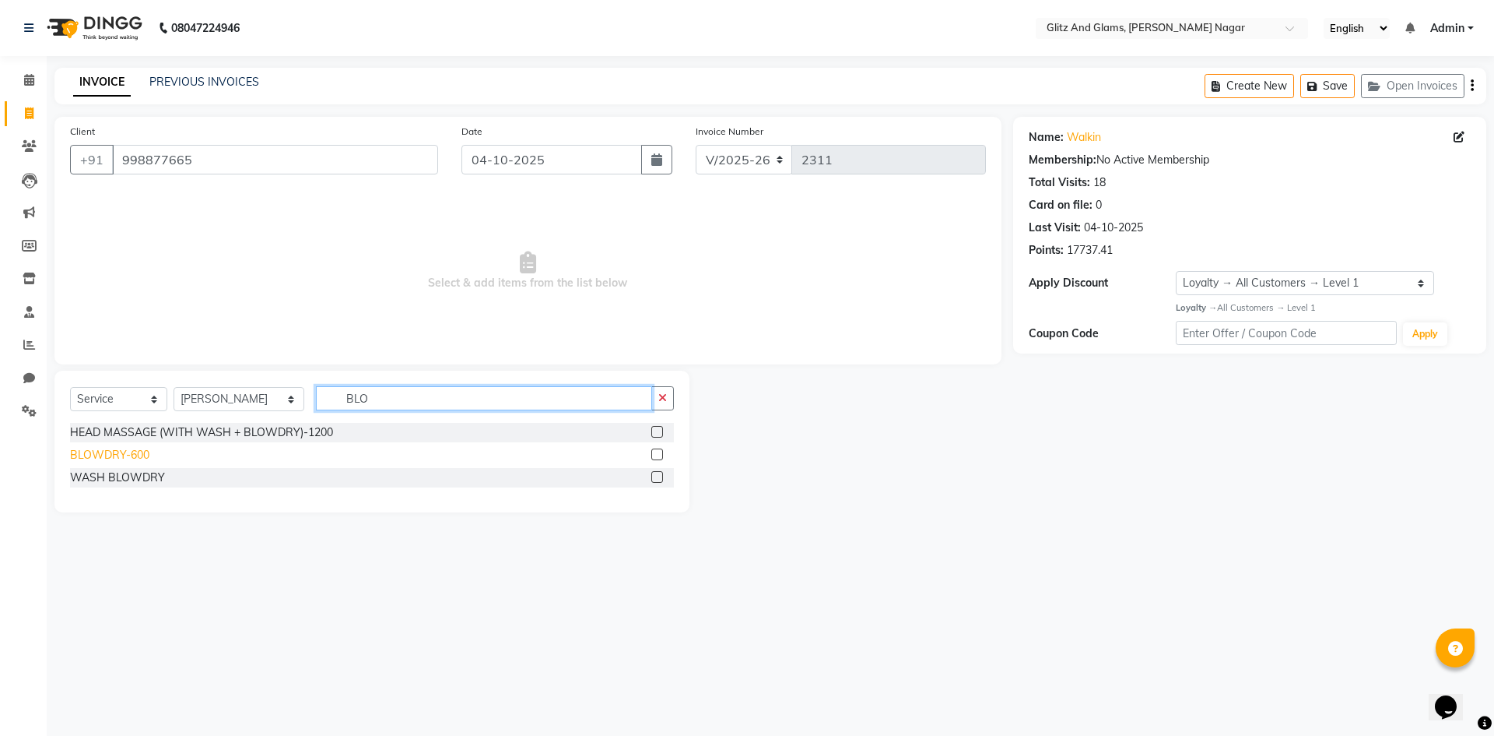
type input "BLO"
click at [99, 459] on div "BLOWDRY-600" at bounding box center [109, 455] width 79 height 16
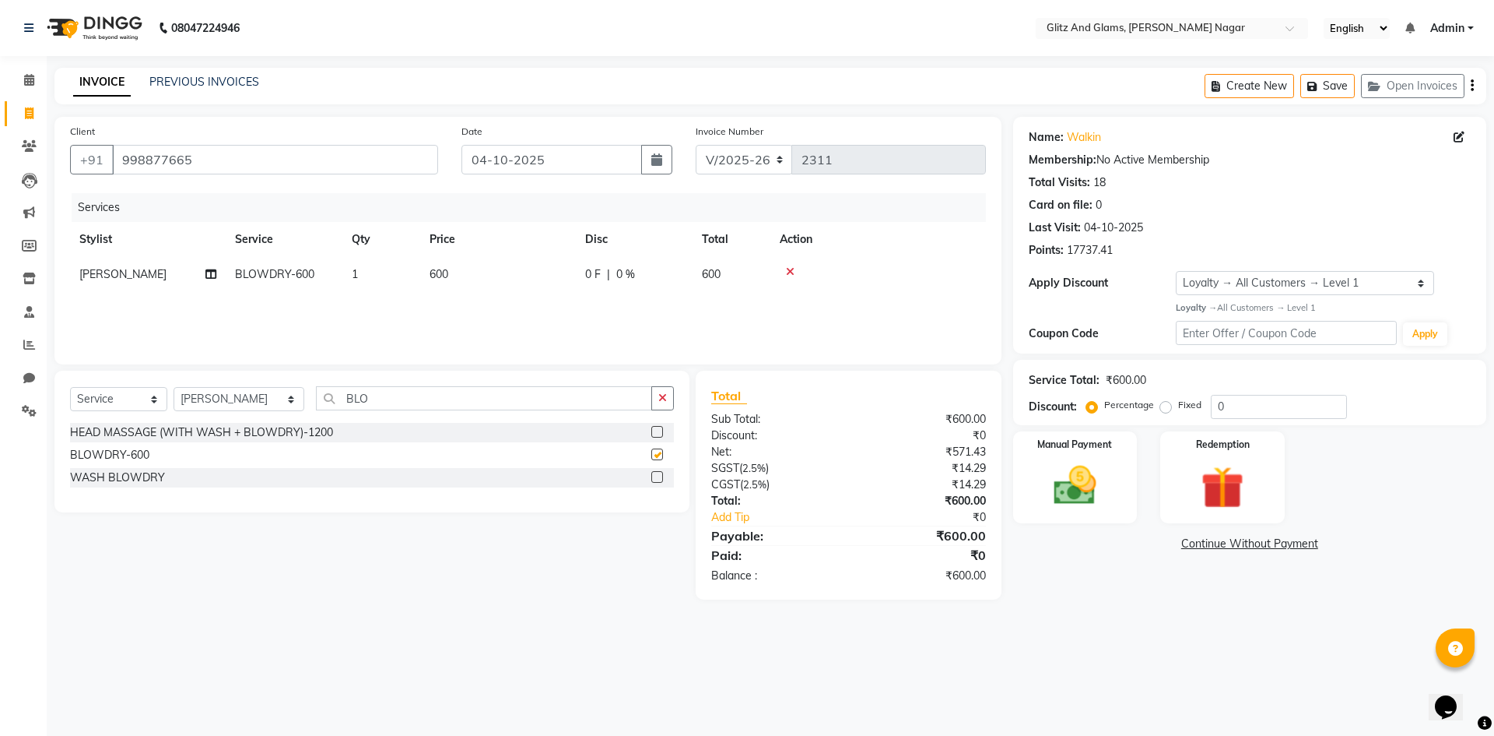
checkbox input "false"
click at [520, 266] on td "600" at bounding box center [498, 274] width 156 height 35
select select "80520"
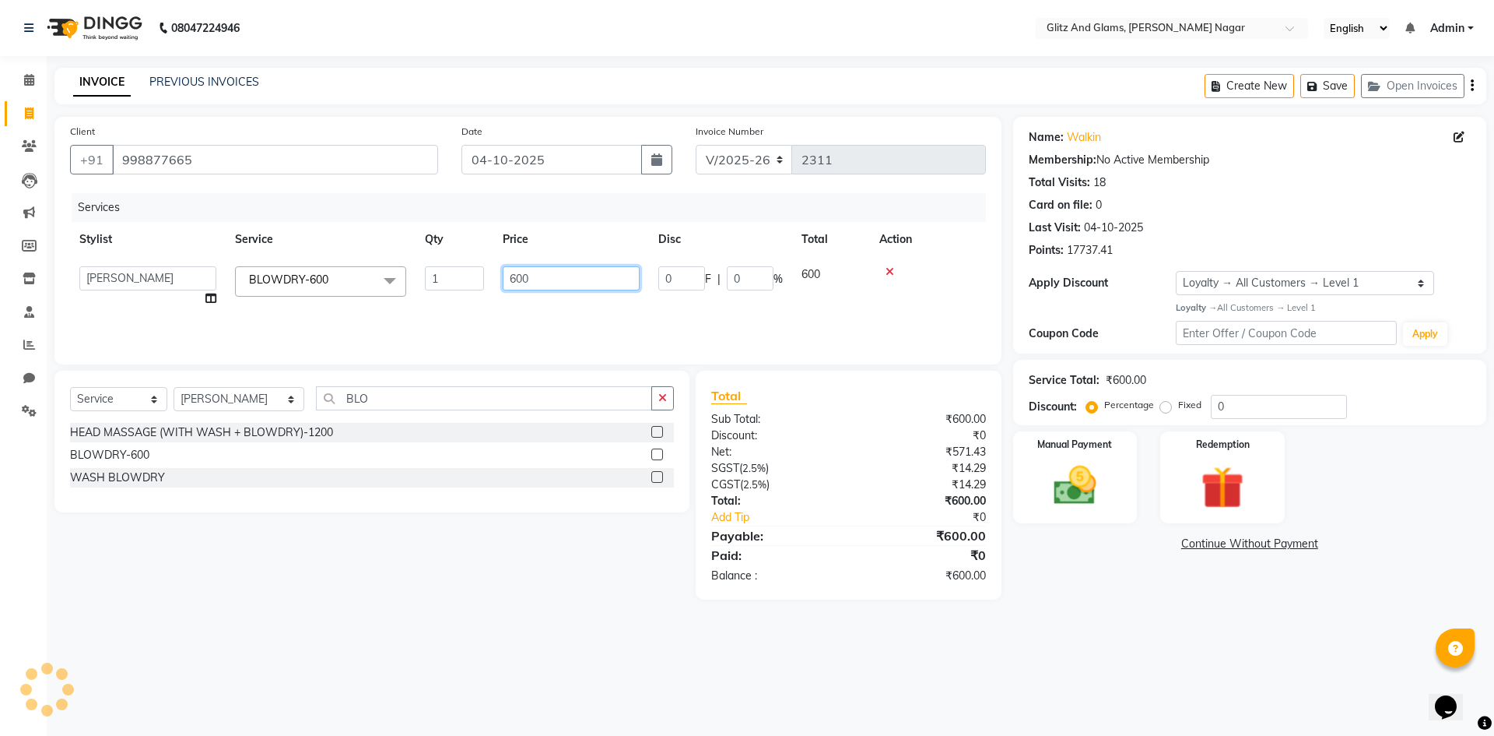
click at [551, 275] on input "600" at bounding box center [571, 278] width 137 height 24
type input "6"
type input "800"
drag, startPoint x: 552, startPoint y: 325, endPoint x: 465, endPoint y: 368, distance: 97.5
click at [550, 325] on div "Services Stylist Service Qty Price Disc Total Action [PERSON_NAME] [PERSON_NAME…" at bounding box center [528, 271] width 916 height 156
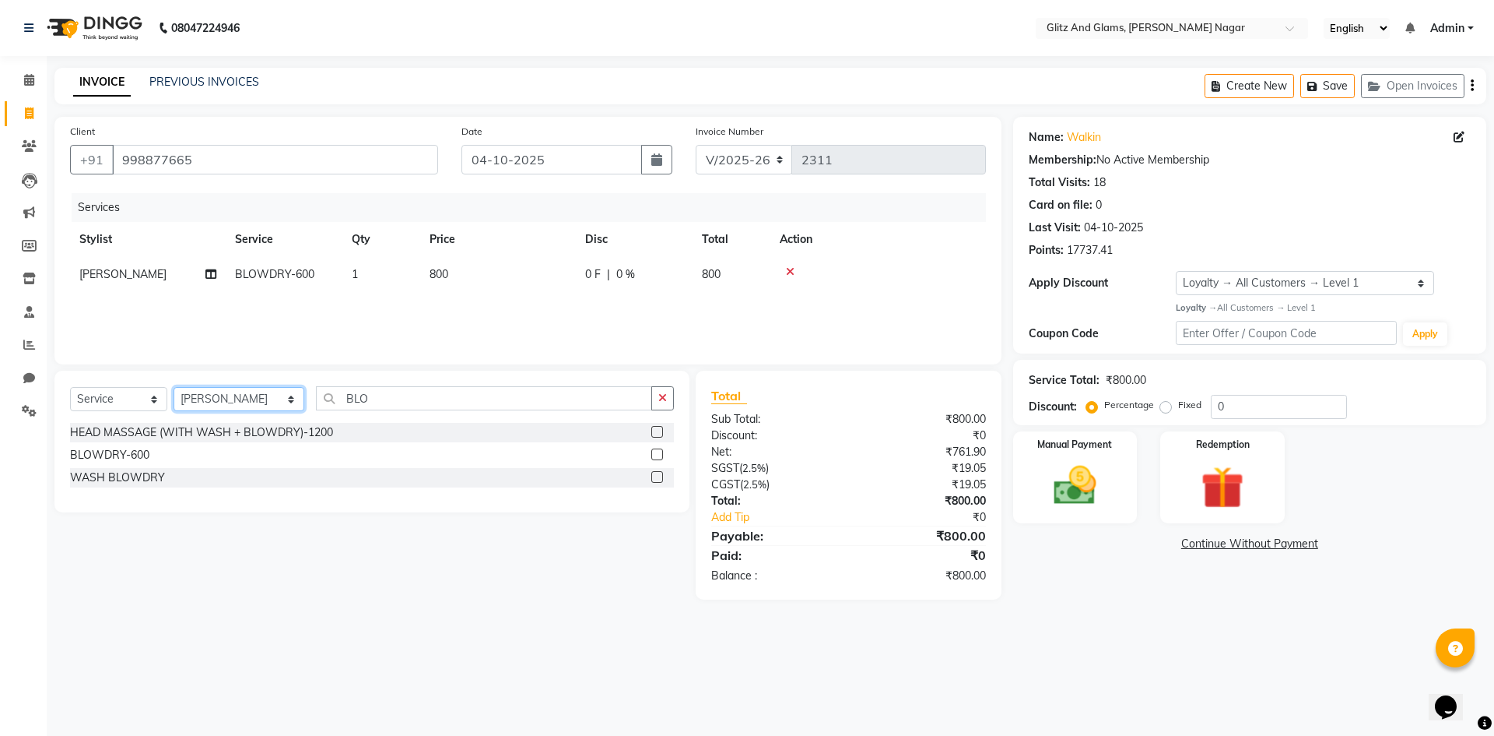
click at [272, 405] on select "Select Stylist [PERSON_NAME] [PERSON_NAME] ANKIT ASHOK ATO [PERSON_NAME] CHETAN…" at bounding box center [239, 399] width 131 height 24
select select "80532"
click at [174, 387] on select "Select Stylist [PERSON_NAME] [PERSON_NAME] ANKIT ASHOK ATO [PERSON_NAME] CHETAN…" at bounding box center [239, 399] width 131 height 24
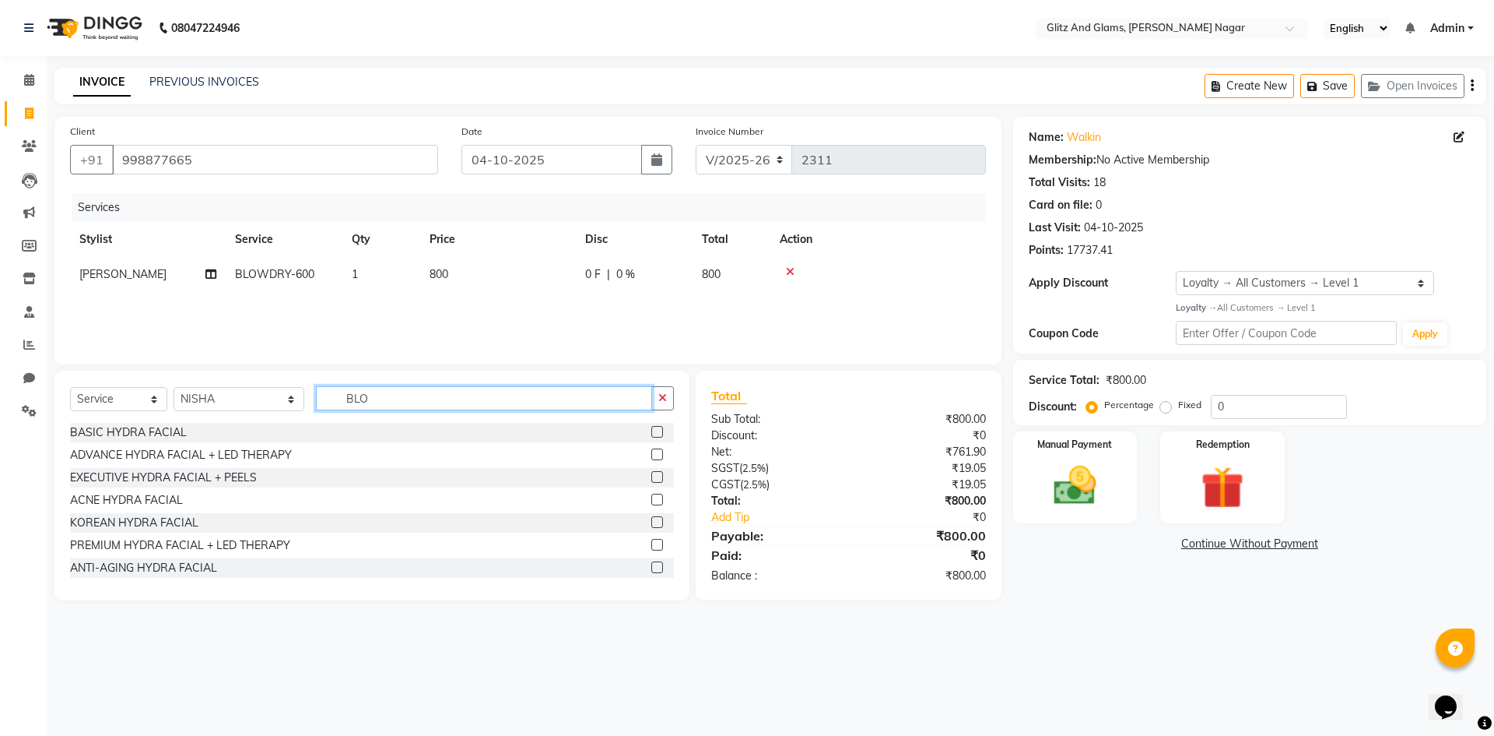
click at [402, 397] on input "BLO" at bounding box center [484, 398] width 336 height 24
type input "B"
type input "THRE"
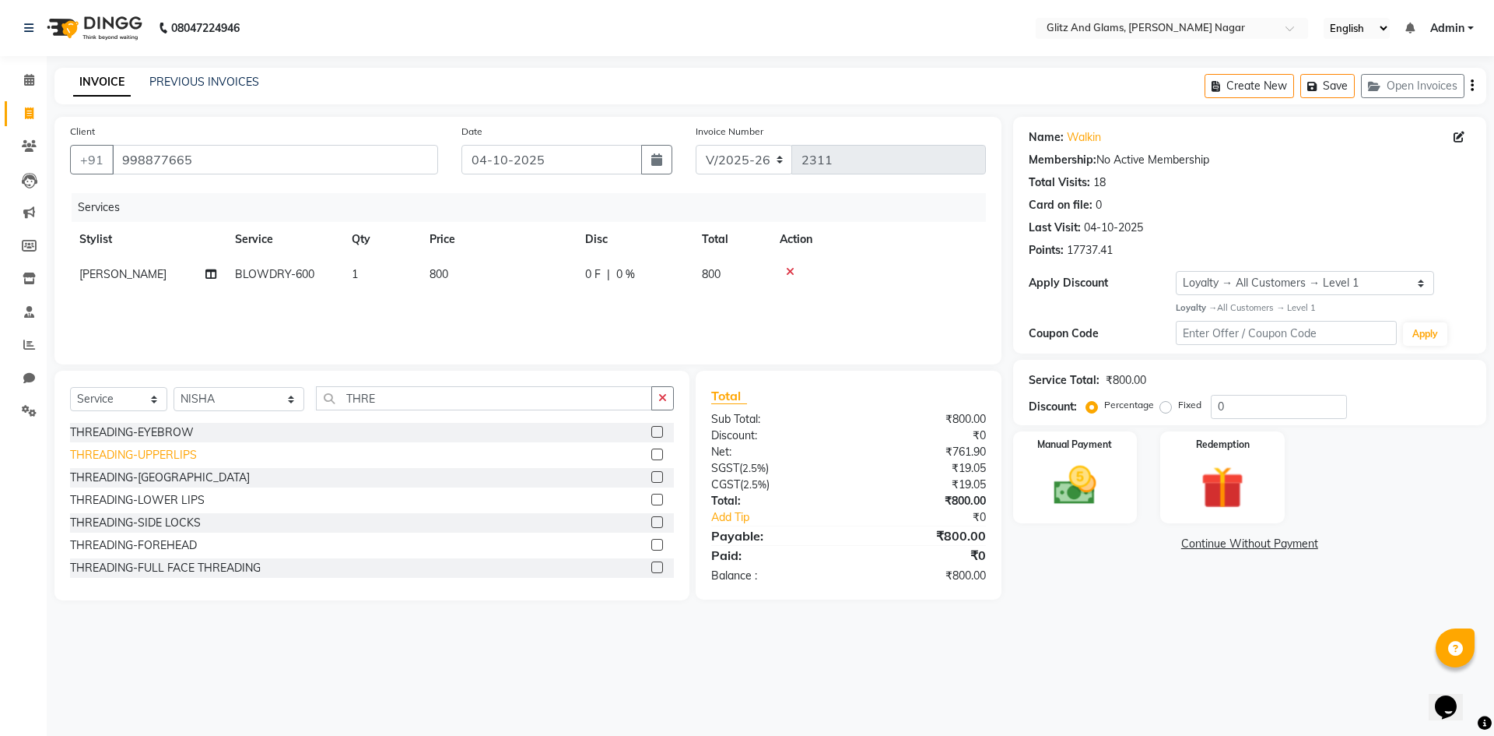
click at [178, 453] on div "THREADING-UPPERLIPS" at bounding box center [133, 455] width 127 height 16
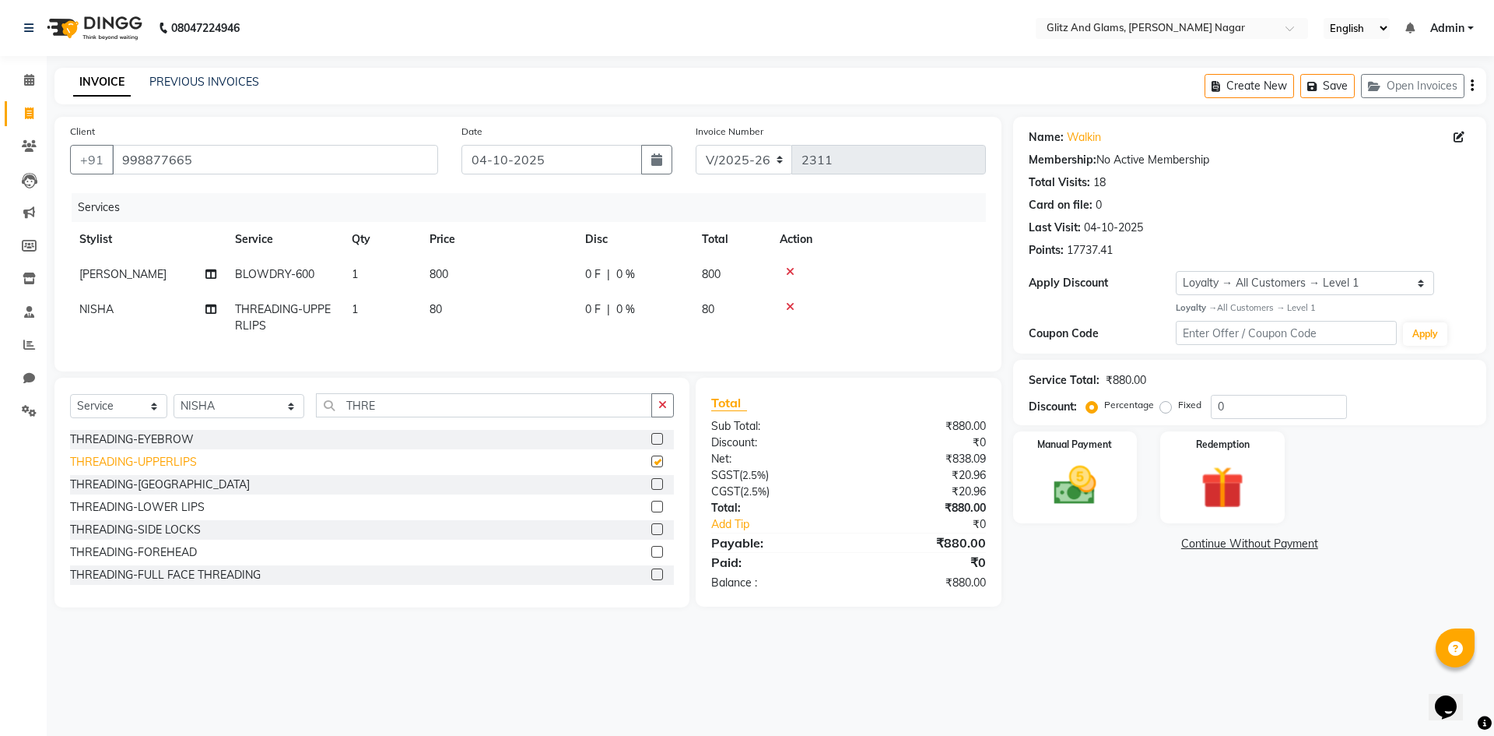
checkbox input "false"
click at [150, 493] on div "THREADING-[GEOGRAPHIC_DATA]" at bounding box center [160, 484] width 180 height 16
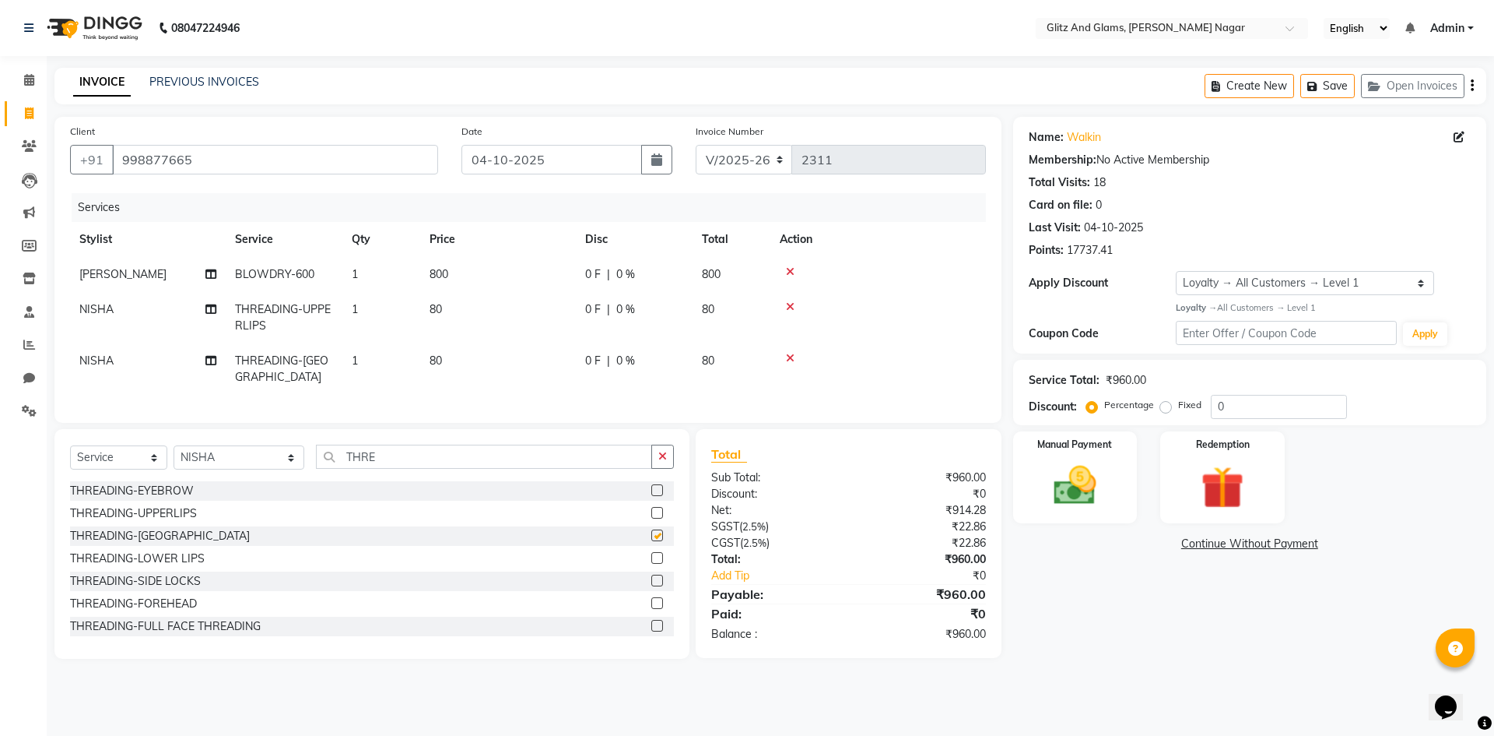
checkbox input "false"
drag, startPoint x: 1106, startPoint y: 486, endPoint x: 1192, endPoint y: 528, distance: 95.4
click at [1108, 485] on img at bounding box center [1076, 486] width 70 height 50
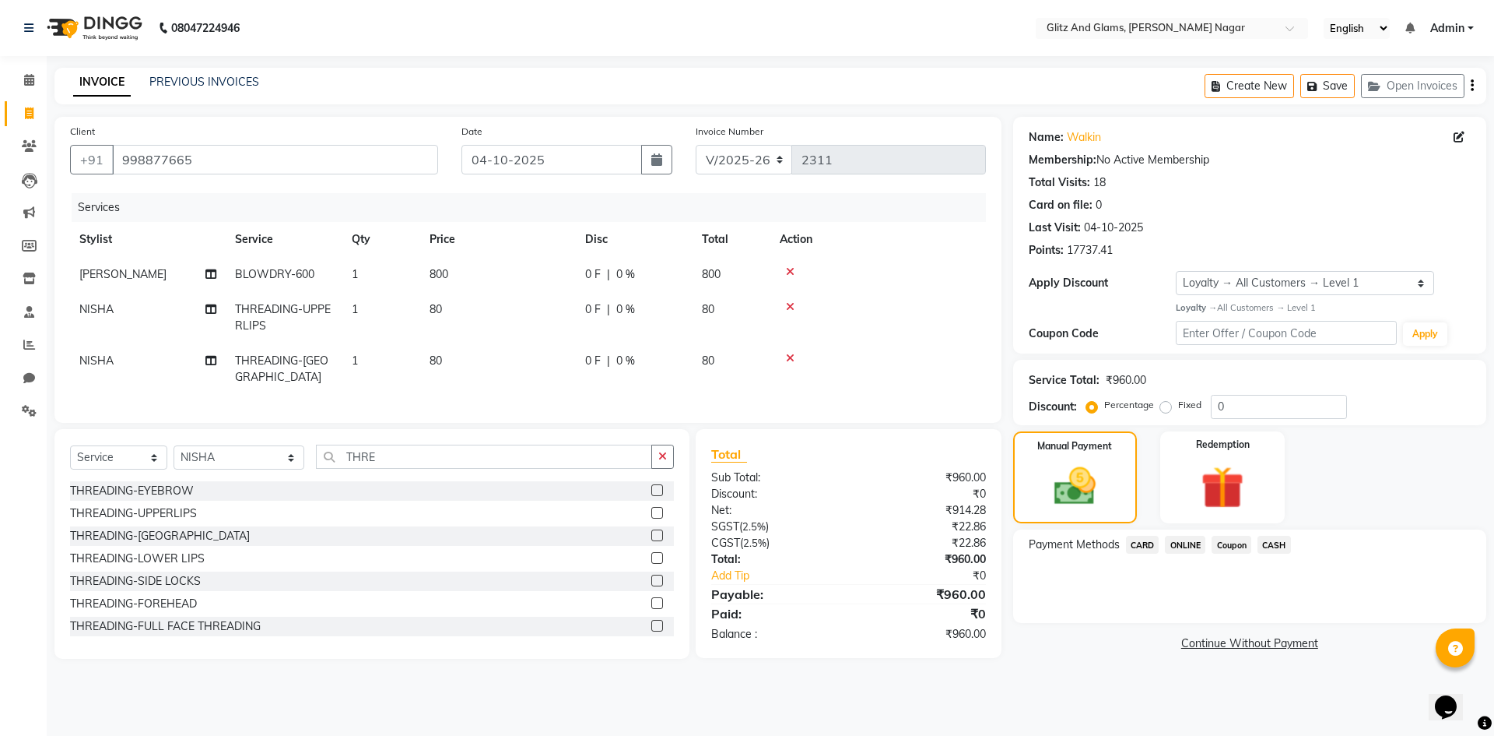
click at [1185, 541] on span "ONLINE" at bounding box center [1185, 545] width 40 height 18
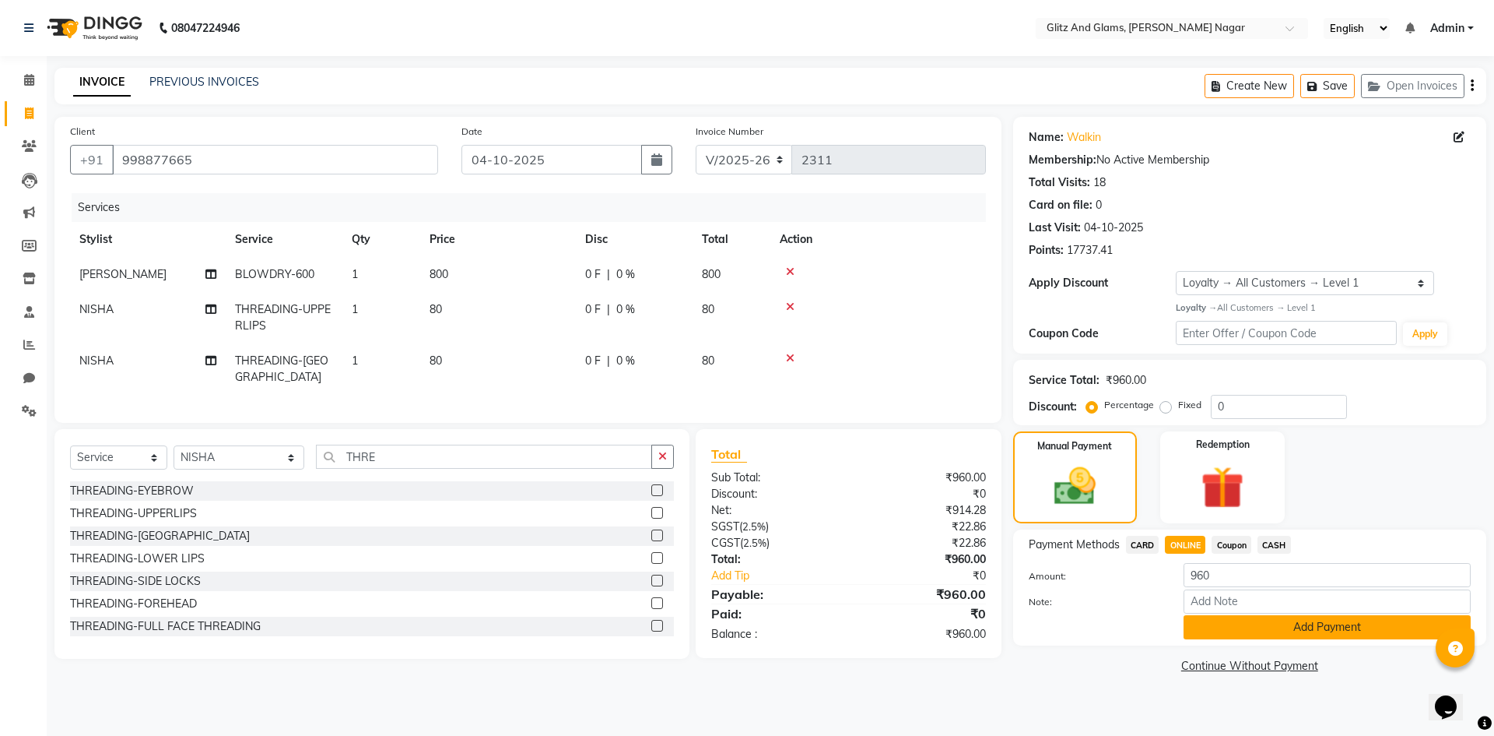
click at [1252, 630] on button "Add Payment" at bounding box center [1327, 627] width 287 height 24
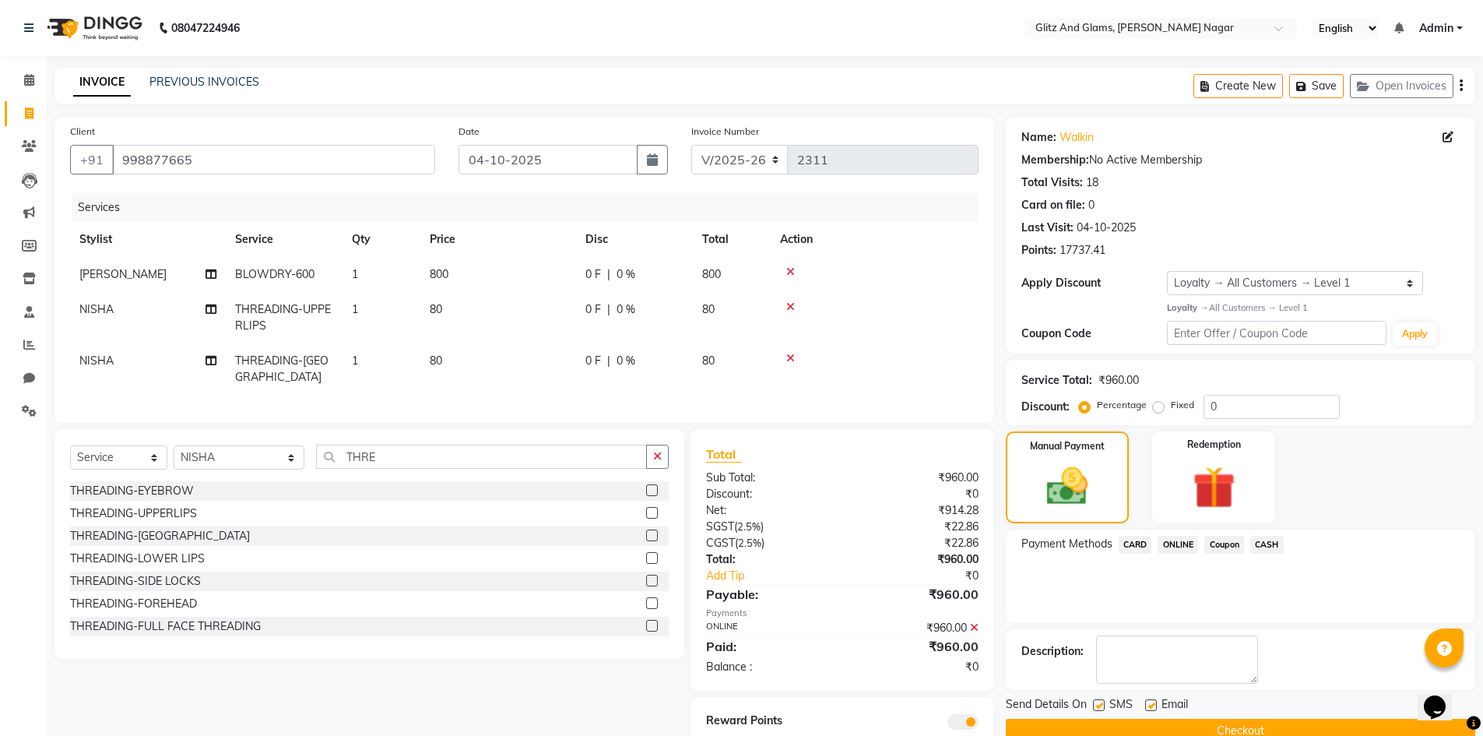
click at [1191, 735] on button "Checkout" at bounding box center [1240, 730] width 469 height 24
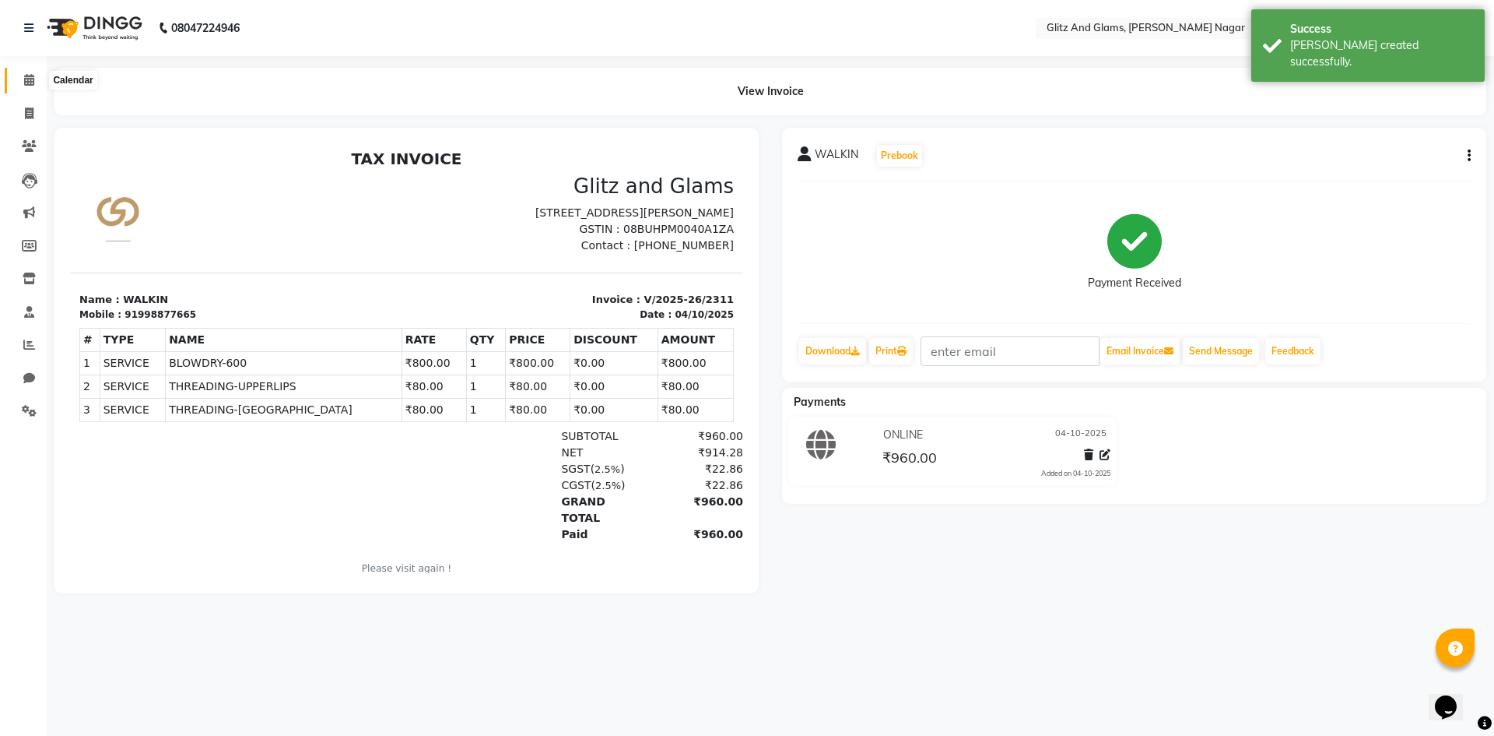
click at [28, 75] on icon at bounding box center [29, 80] width 10 height 12
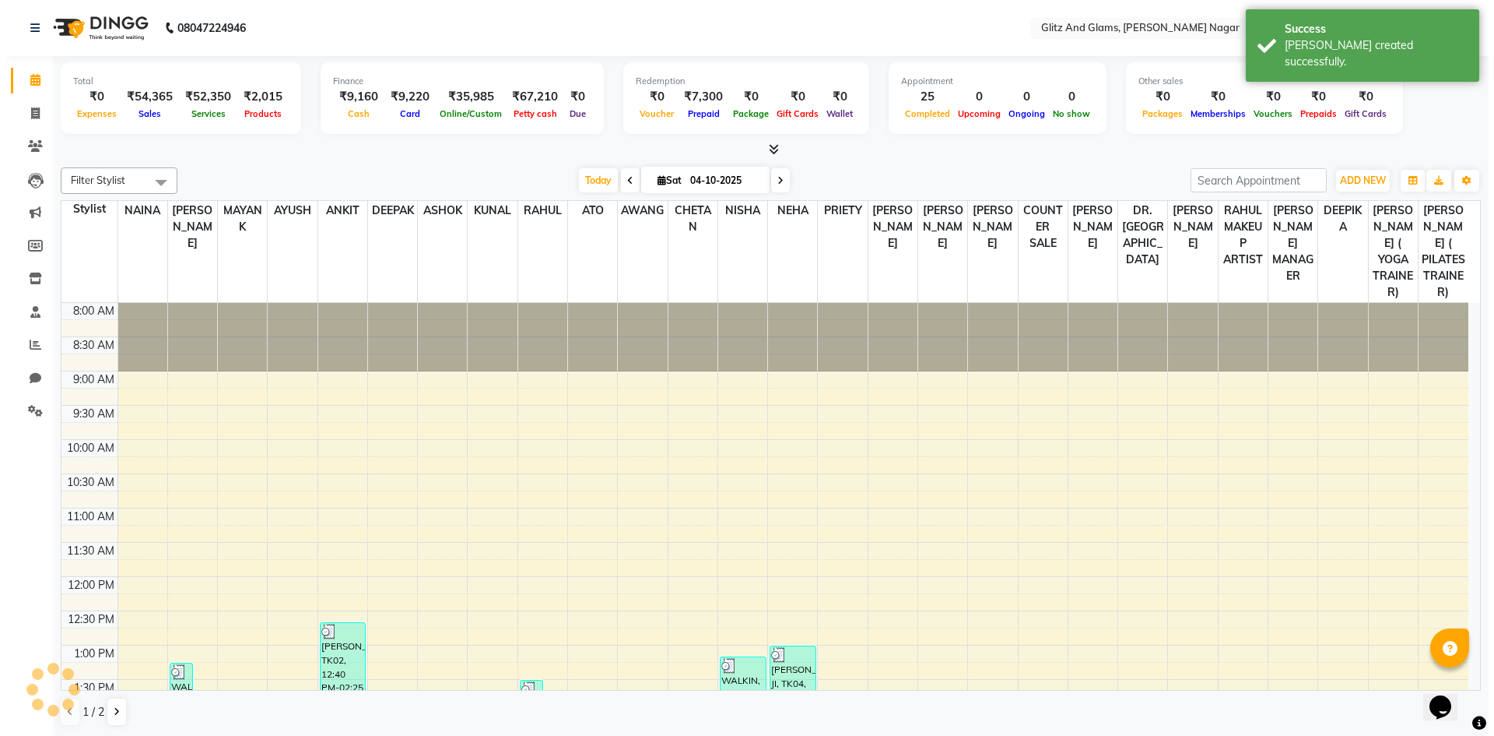
scroll to position [503, 0]
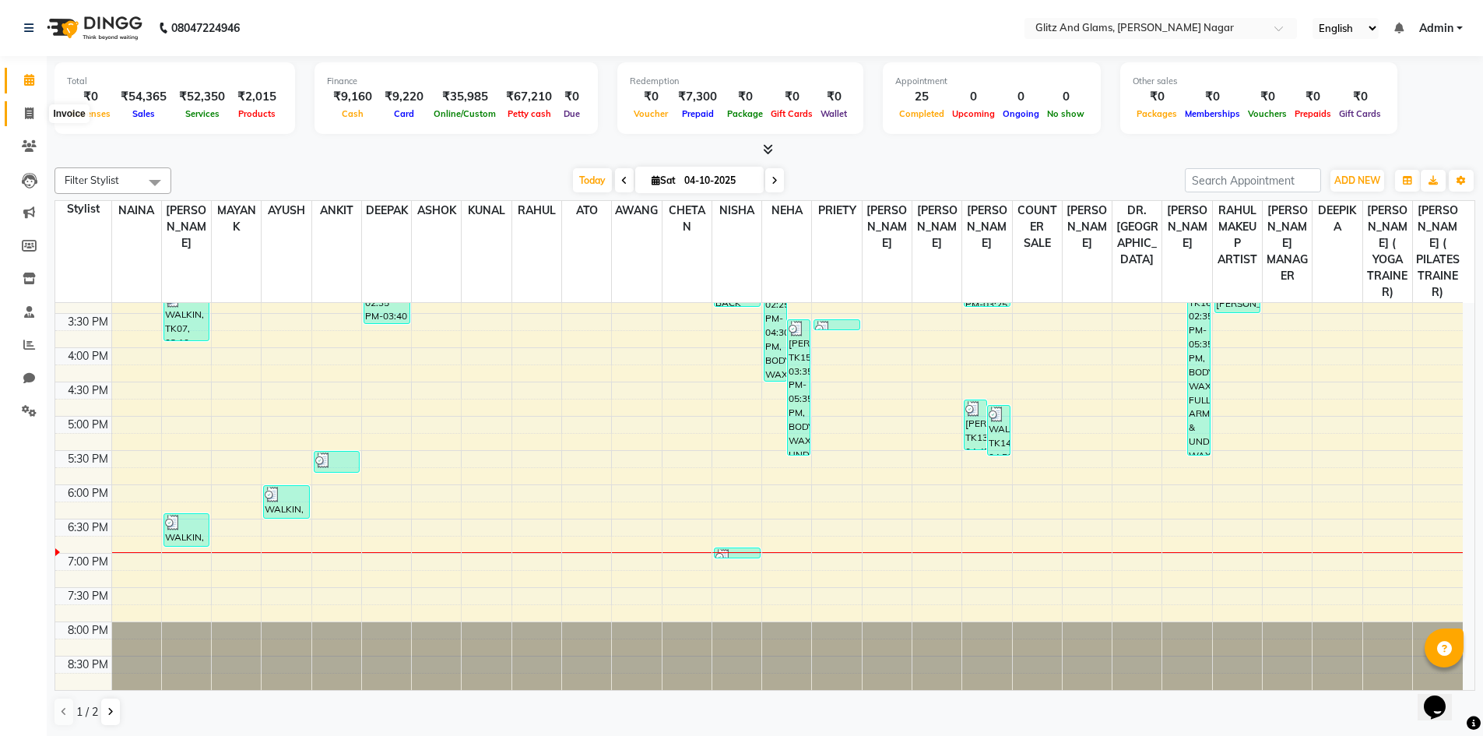
click at [19, 120] on span at bounding box center [29, 114] width 27 height 18
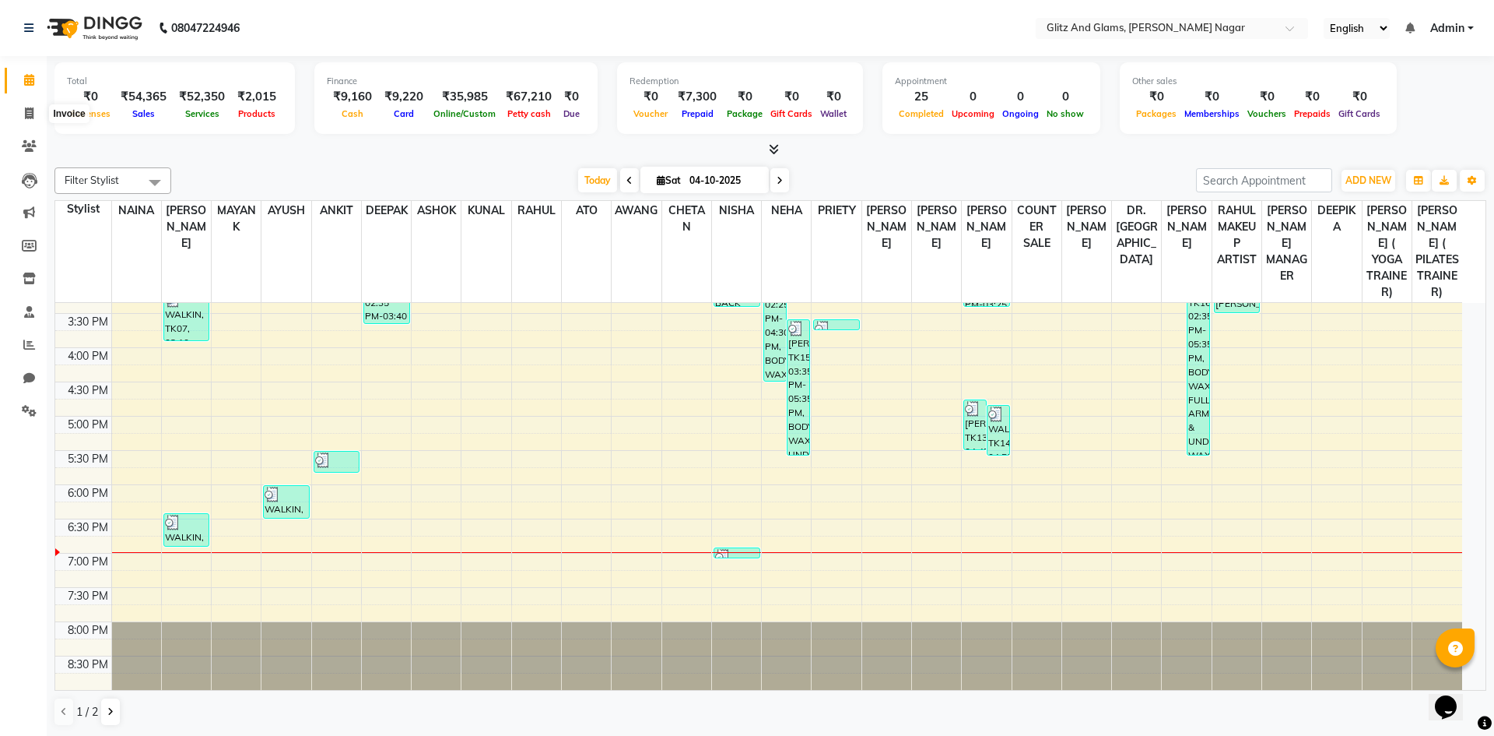
select select "service"
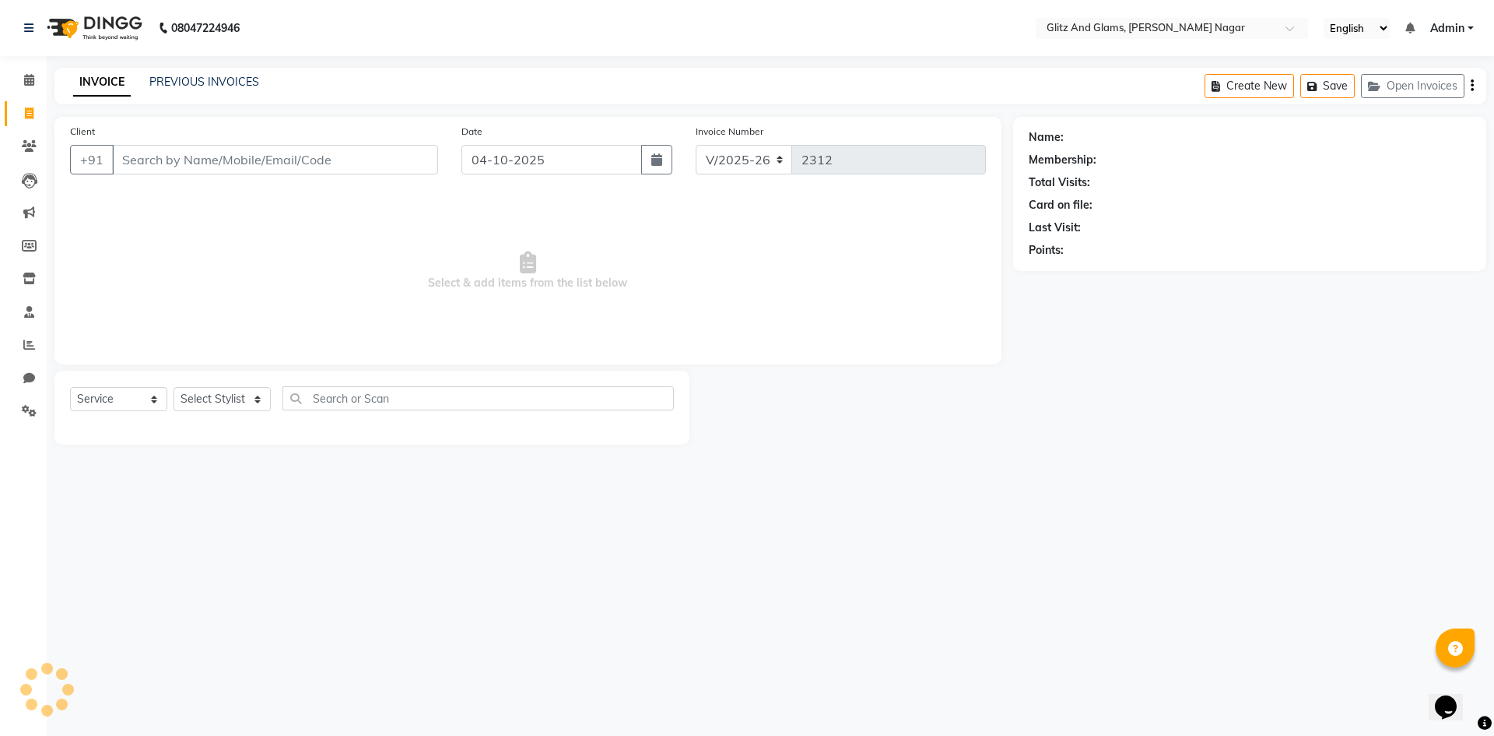
click at [325, 165] on input "Client" at bounding box center [275, 160] width 326 height 30
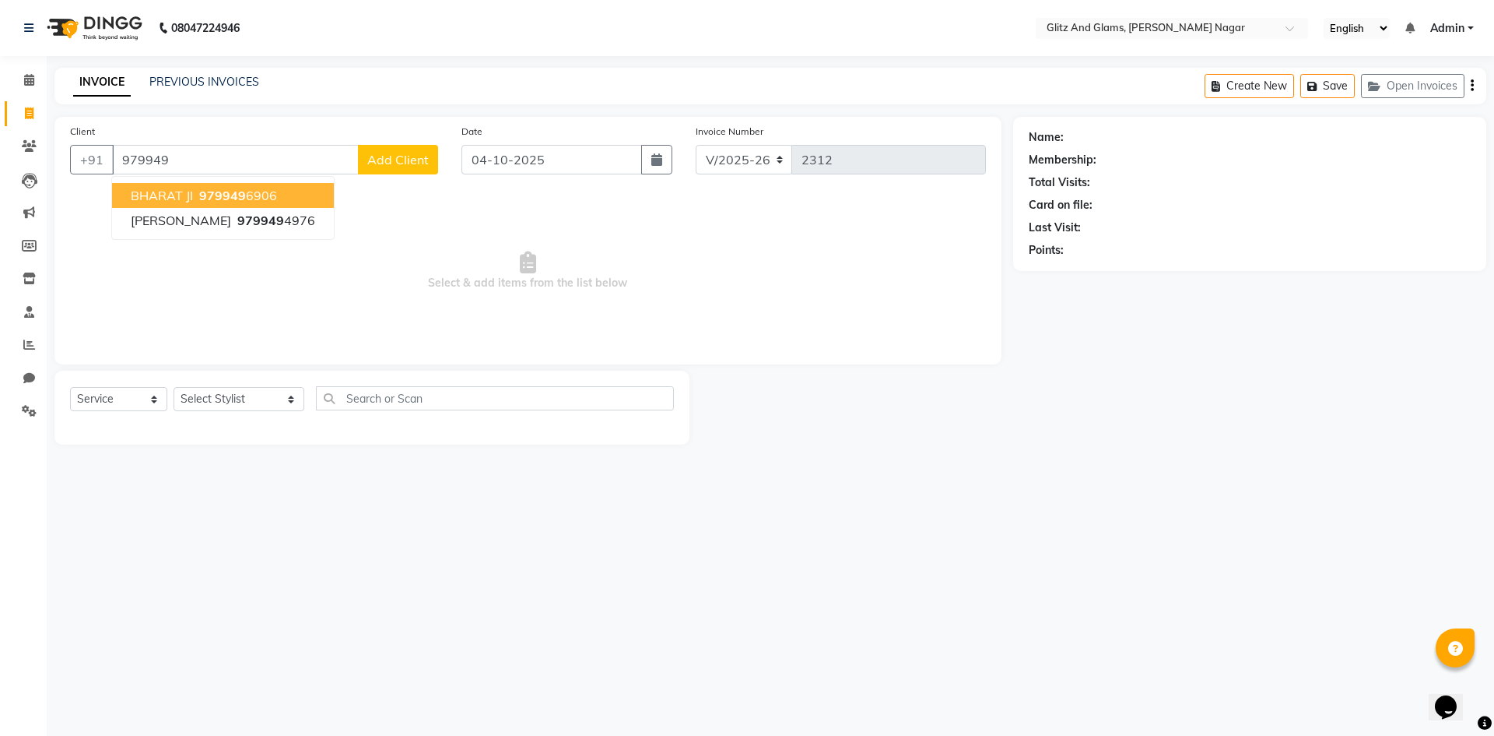
click at [280, 191] on button "BHARAT JI 979949 6906" at bounding box center [223, 195] width 222 height 25
type input "9799496906"
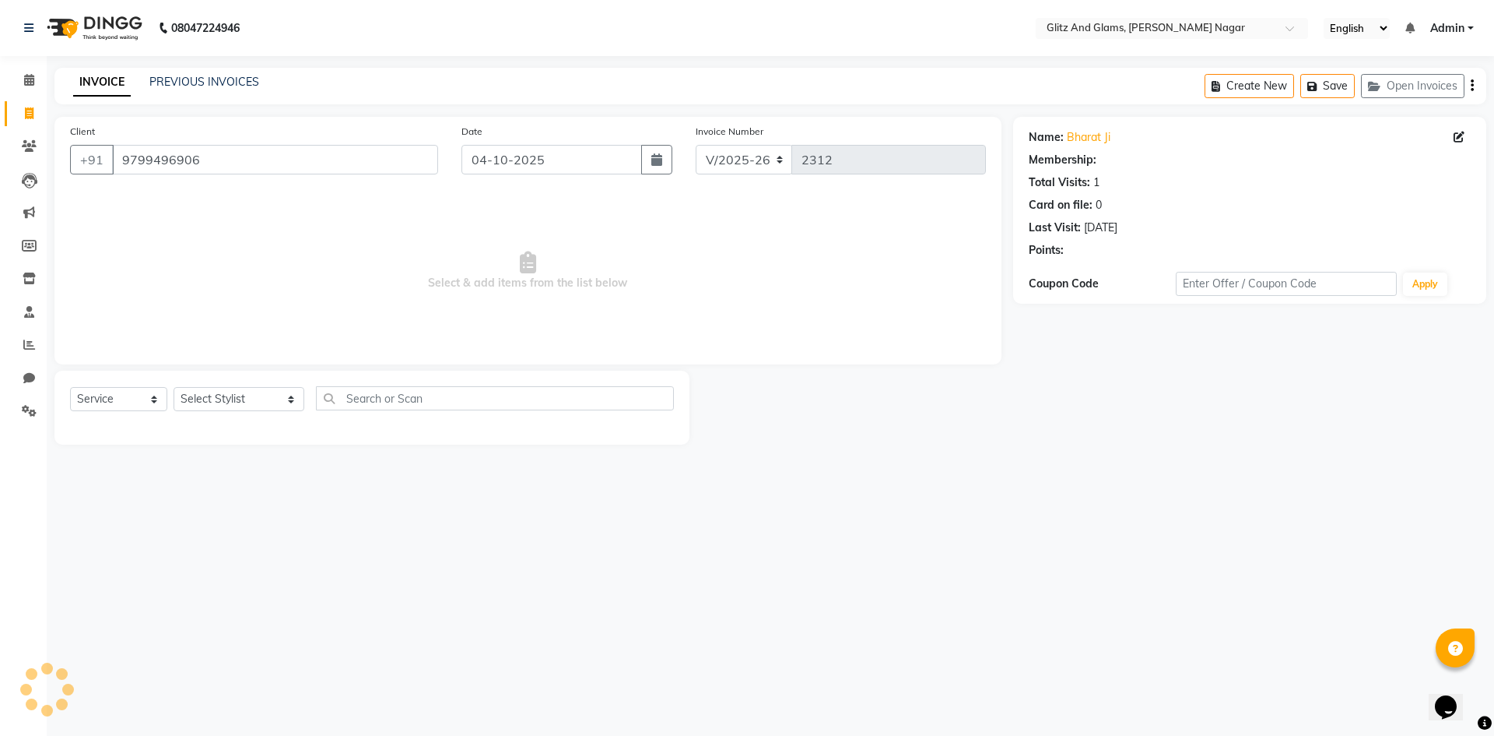
select select "1: Object"
click at [253, 399] on select "Select Stylist [PERSON_NAME] [PERSON_NAME] ANKIT ASHOK ATO [PERSON_NAME] CHETAN…" at bounding box center [239, 399] width 131 height 24
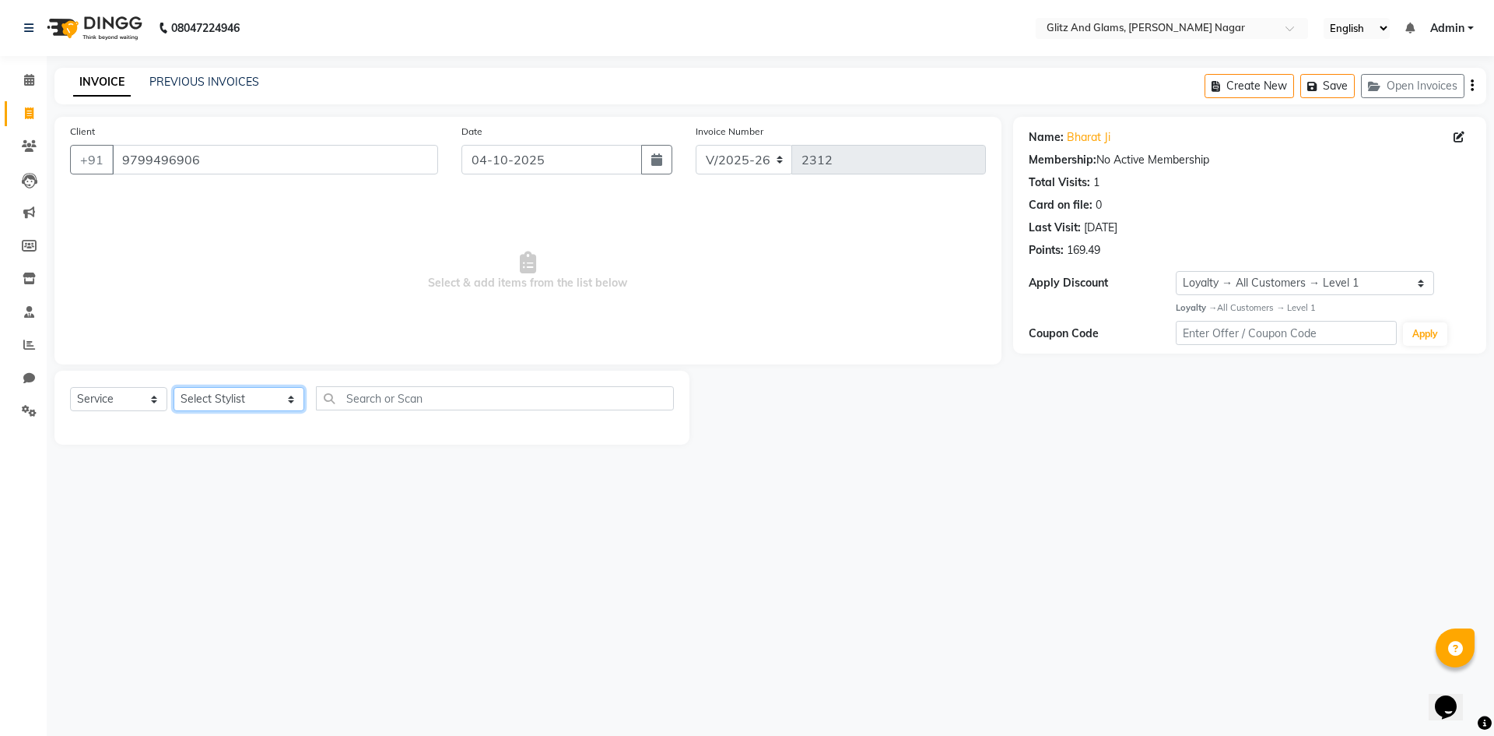
select select "80529"
click at [174, 387] on select "Select Stylist [PERSON_NAME] [PERSON_NAME] ANKIT ASHOK ATO [PERSON_NAME] CHETAN…" at bounding box center [239, 399] width 131 height 24
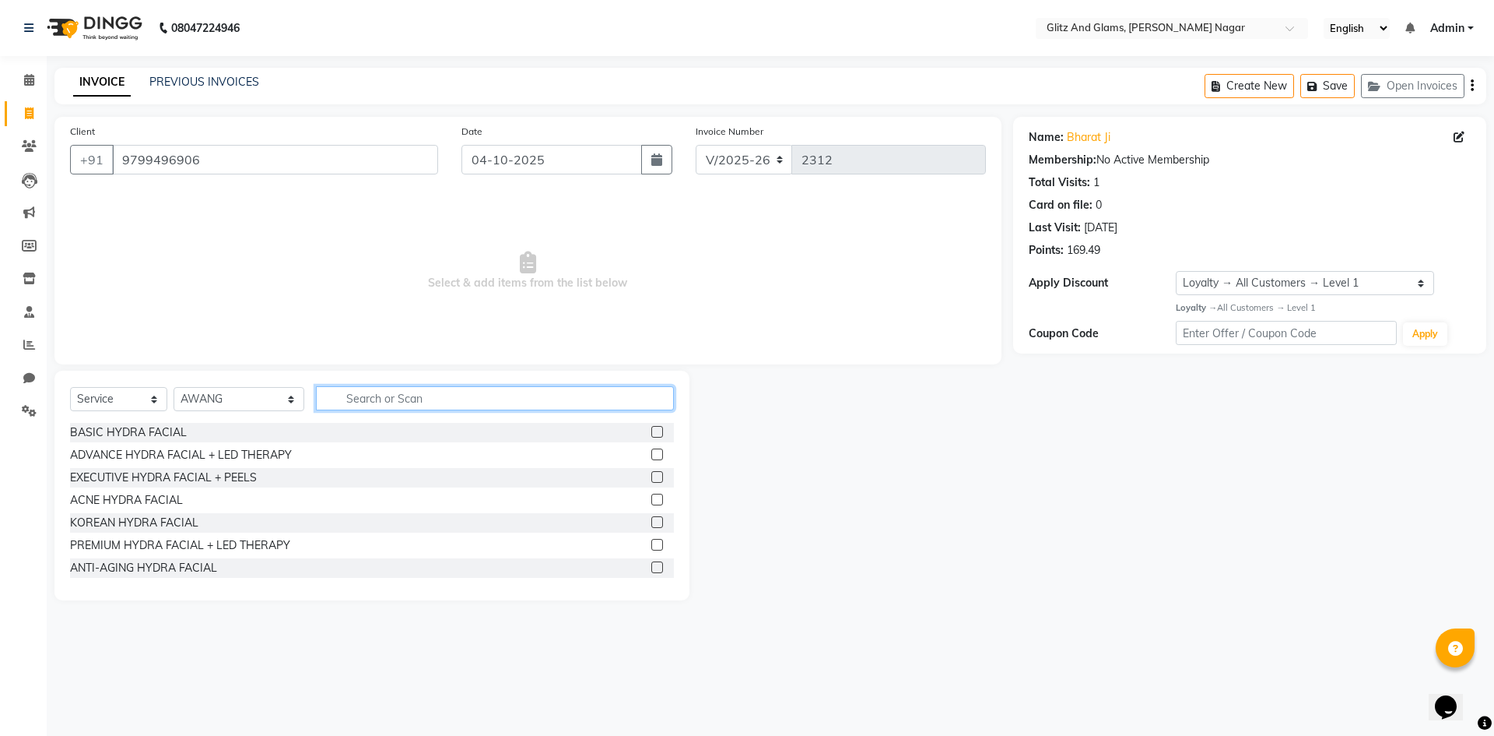
click at [431, 389] on input "text" at bounding box center [495, 398] width 358 height 24
type input "BODY"
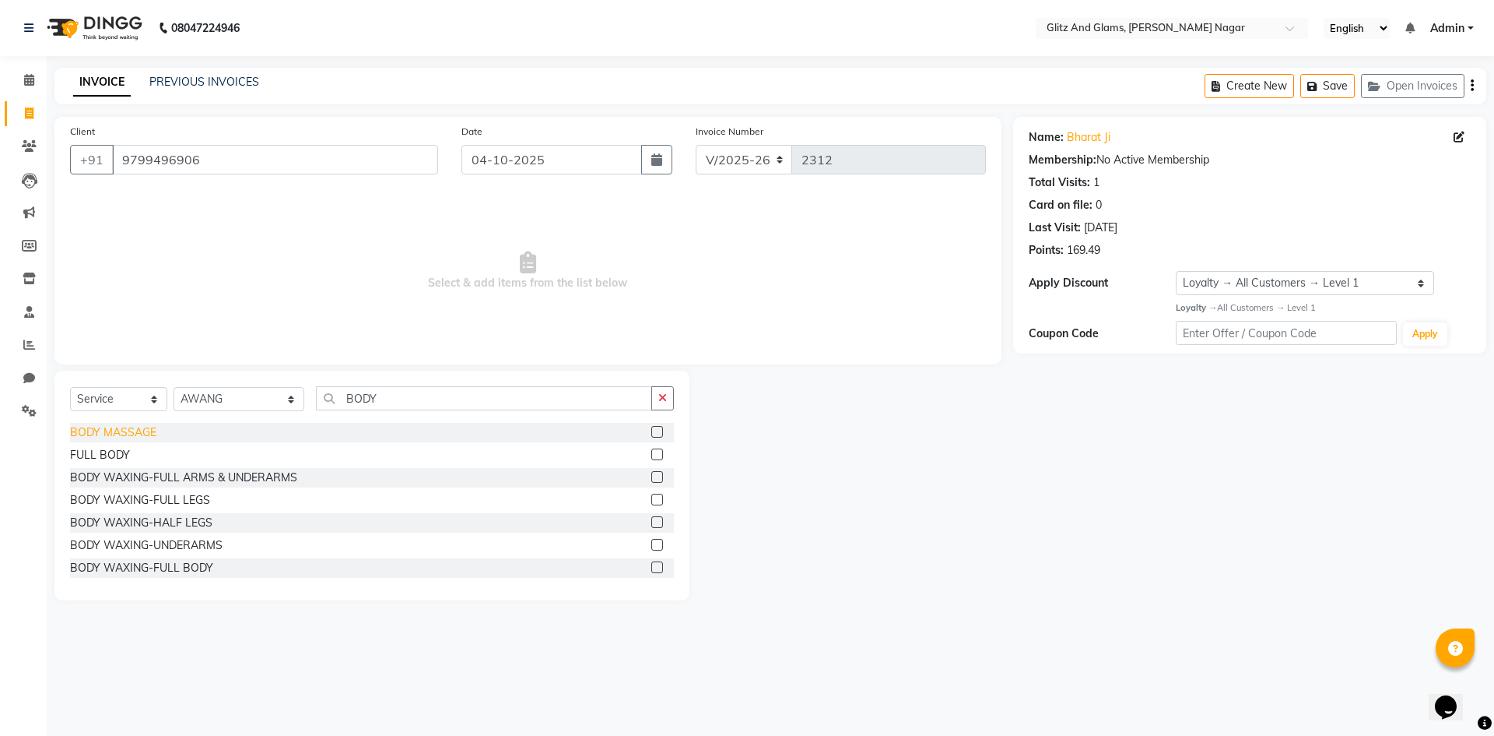
click at [135, 428] on div "BODY MASSAGE" at bounding box center [113, 432] width 86 height 16
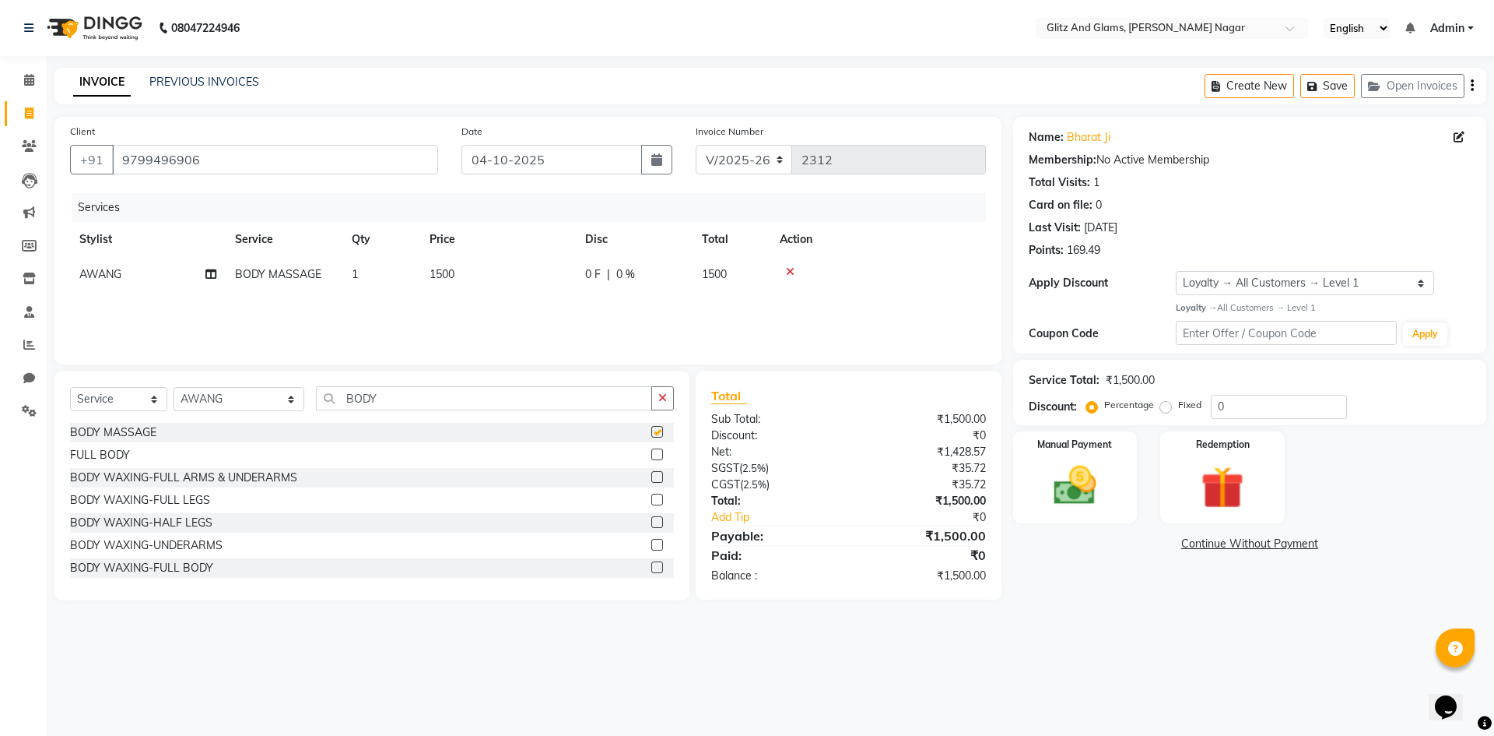
checkbox input "false"
click at [557, 273] on td "1500" at bounding box center [498, 274] width 156 height 35
select select "80529"
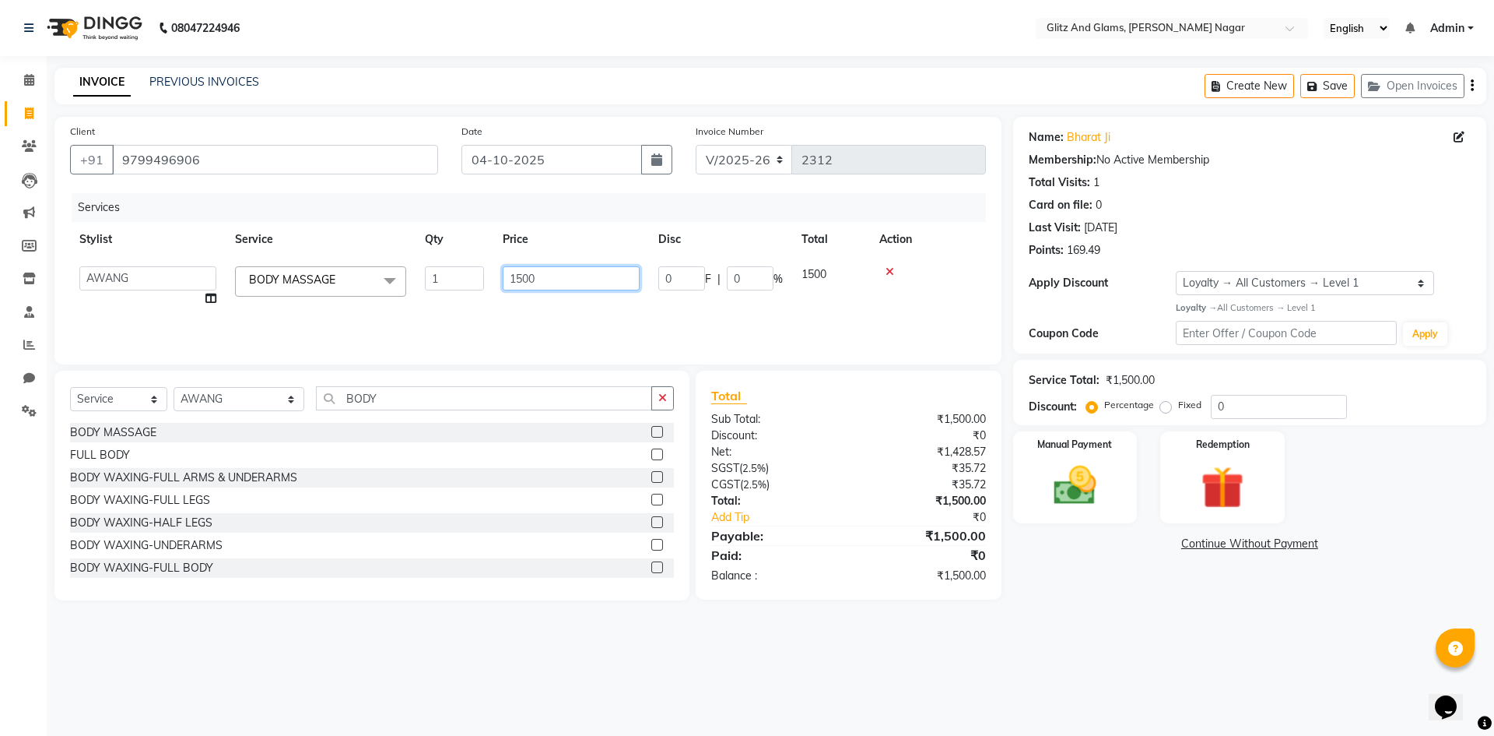
click at [563, 276] on input "1500" at bounding box center [571, 278] width 137 height 24
type input "1"
type input "2000"
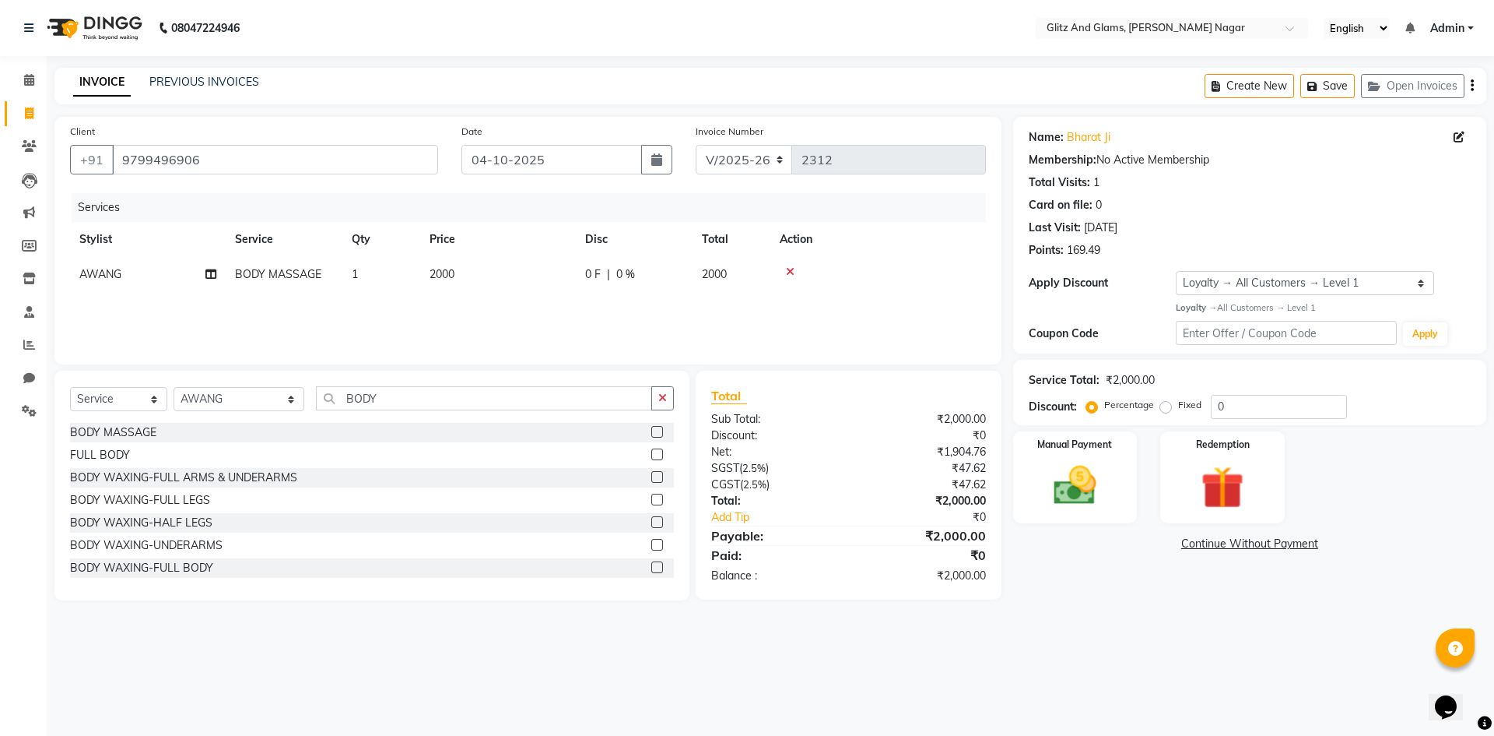
click at [930, 314] on div "Services Stylist Service Qty Price Disc Total Action AWANG BODY MASSAGE 1 2000 …" at bounding box center [528, 271] width 916 height 156
click at [1087, 470] on img at bounding box center [1075, 485] width 72 height 51
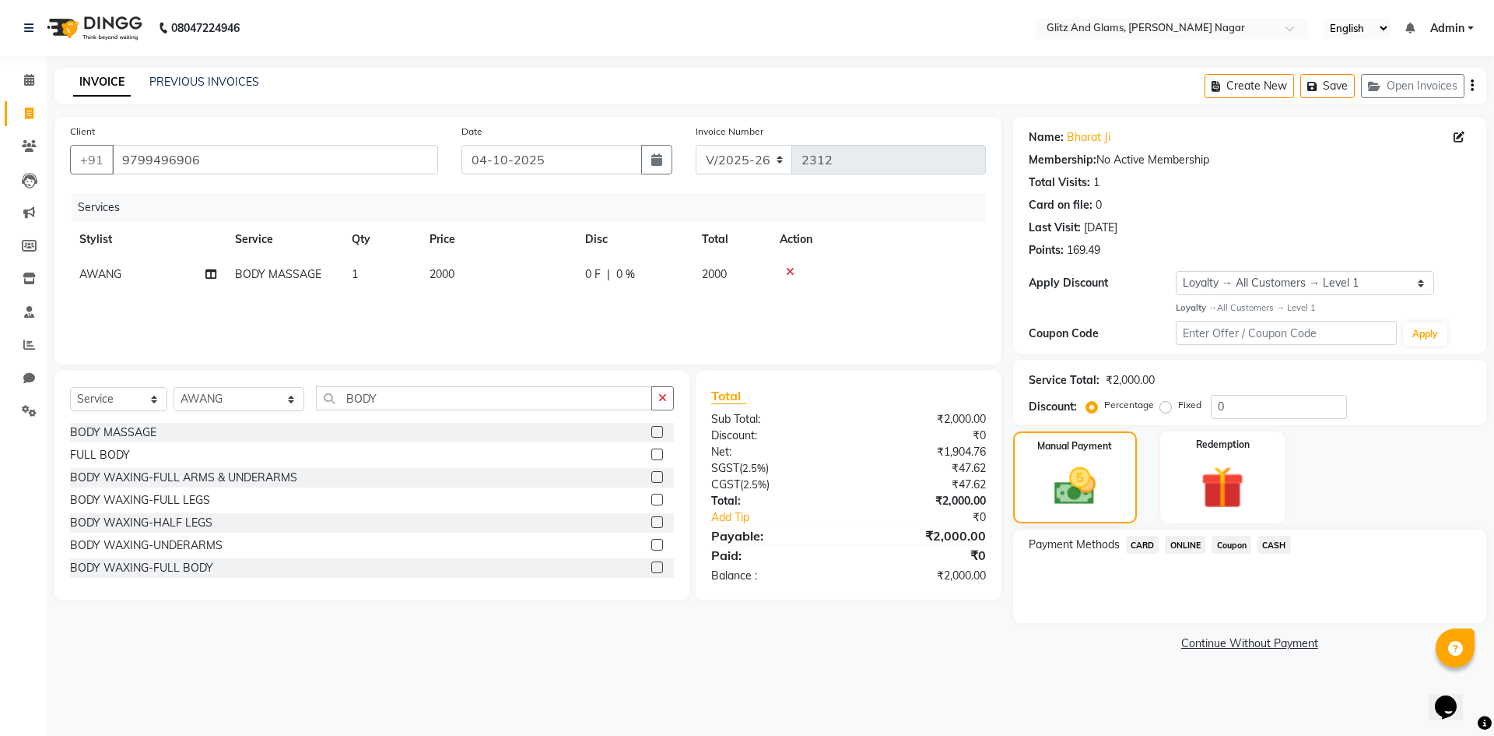
click at [1179, 542] on span "ONLINE" at bounding box center [1185, 545] width 40 height 18
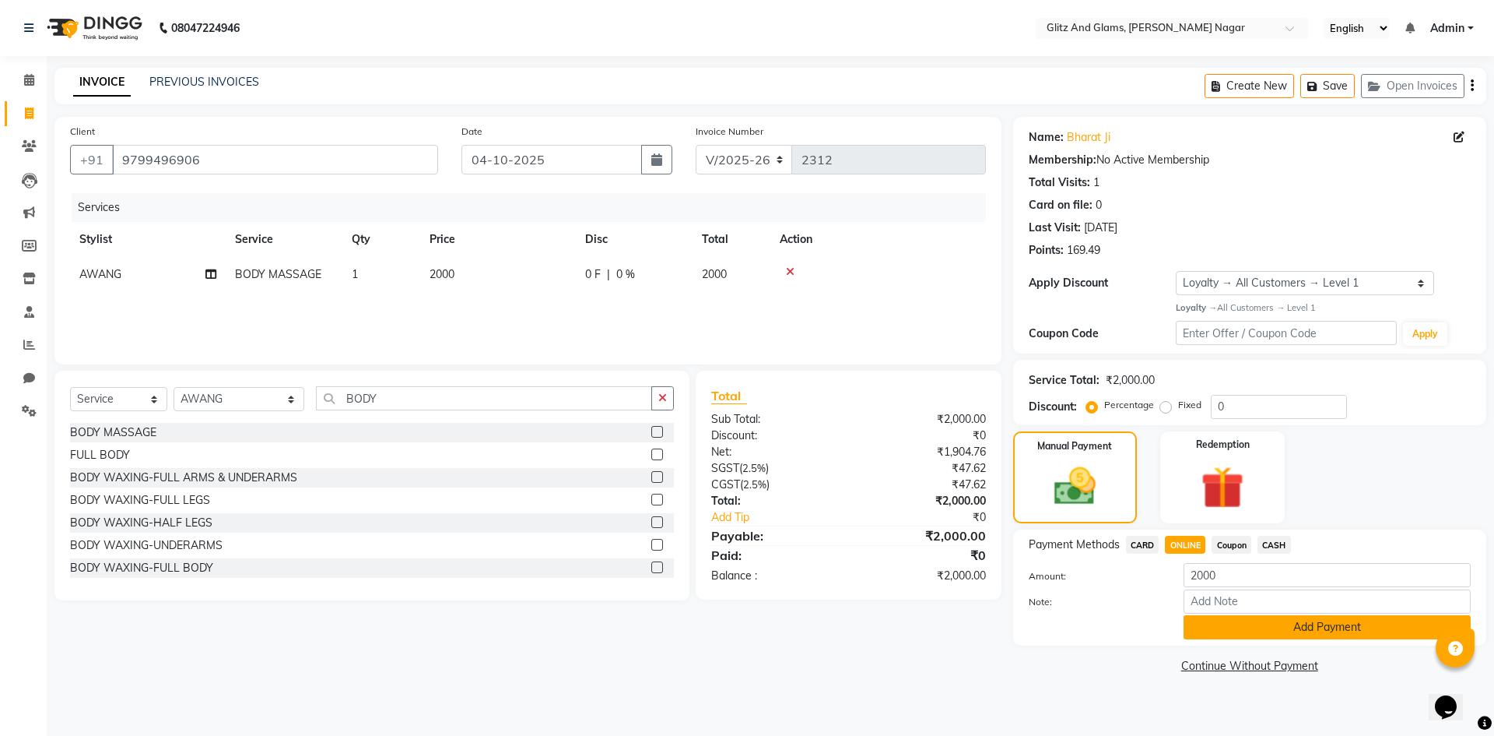
click at [1245, 634] on button "Add Payment" at bounding box center [1327, 627] width 287 height 24
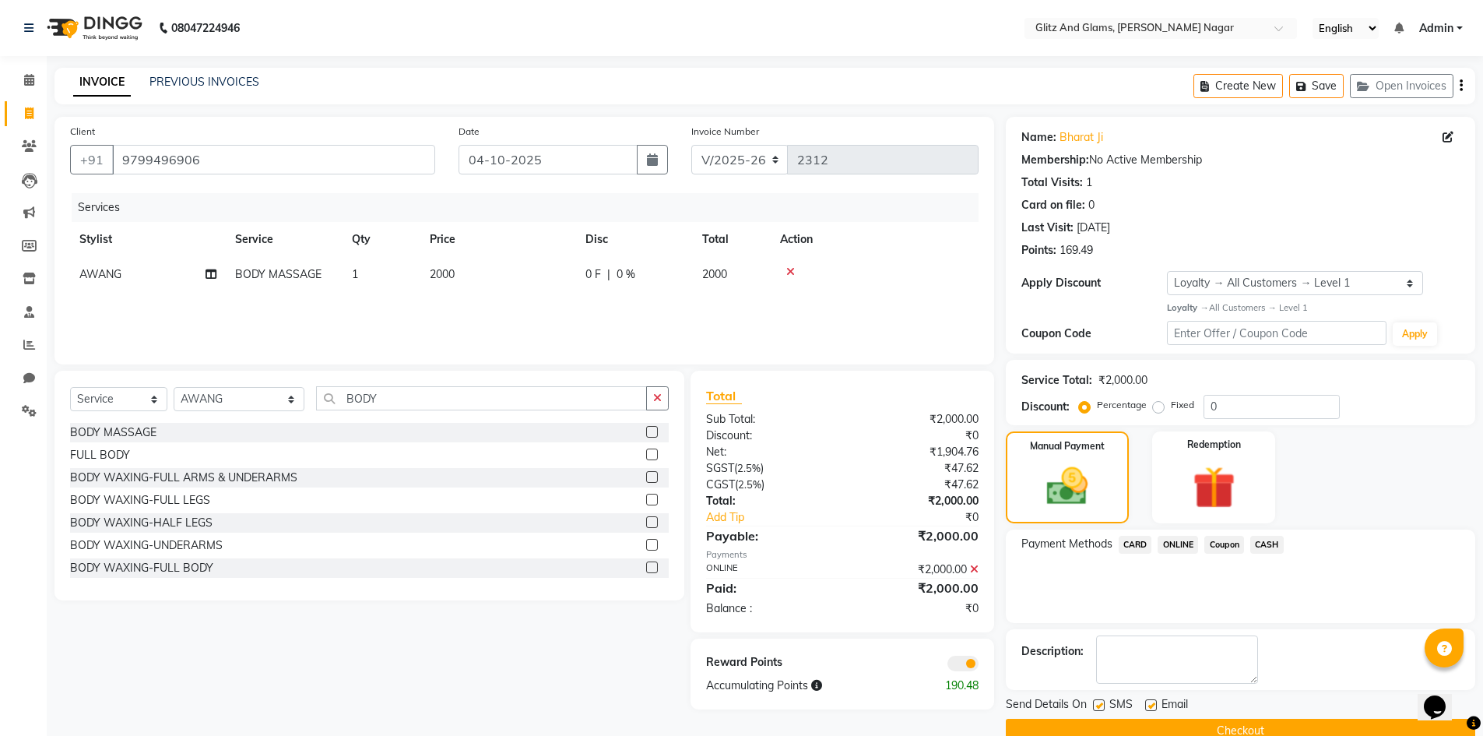
click at [1132, 725] on button "Checkout" at bounding box center [1240, 730] width 469 height 24
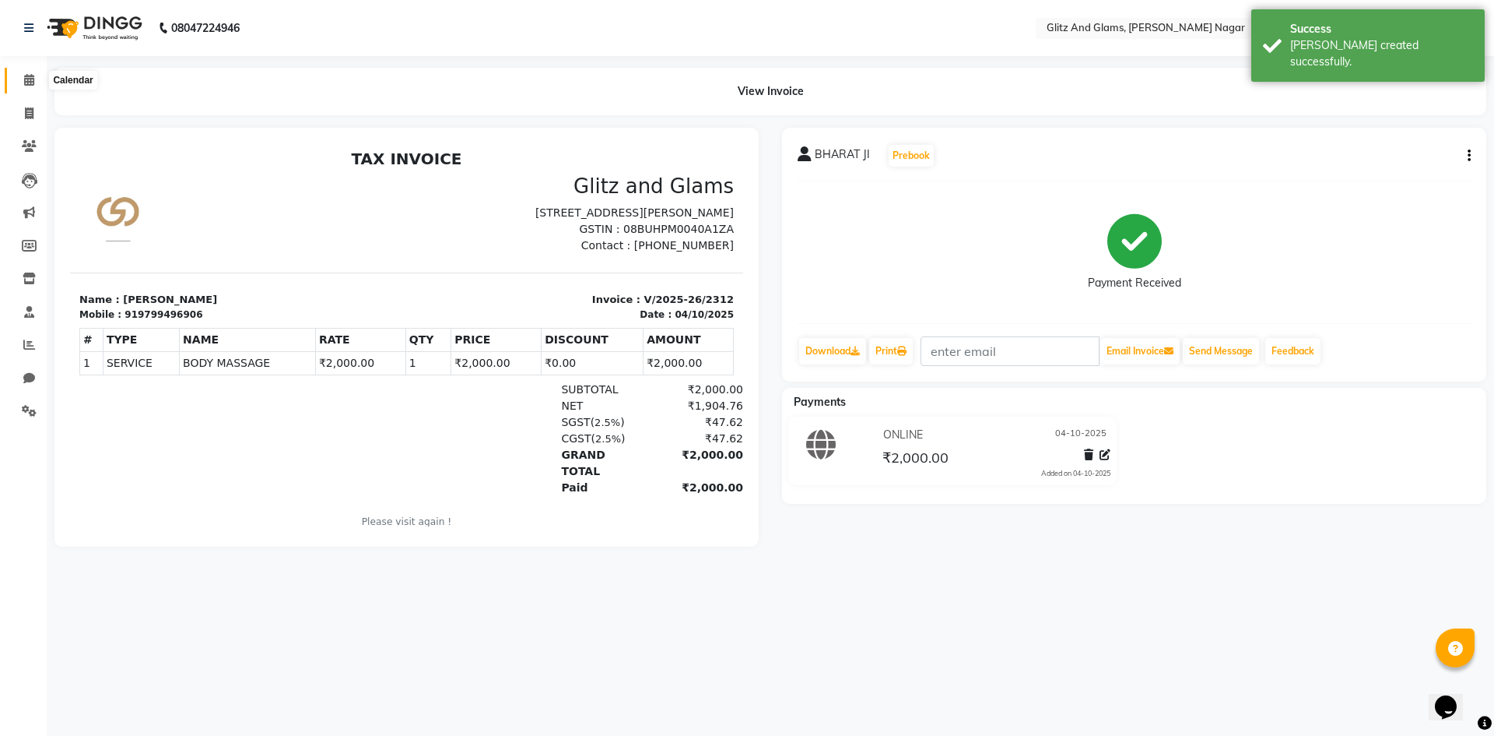
click at [27, 80] on icon at bounding box center [29, 80] width 10 height 12
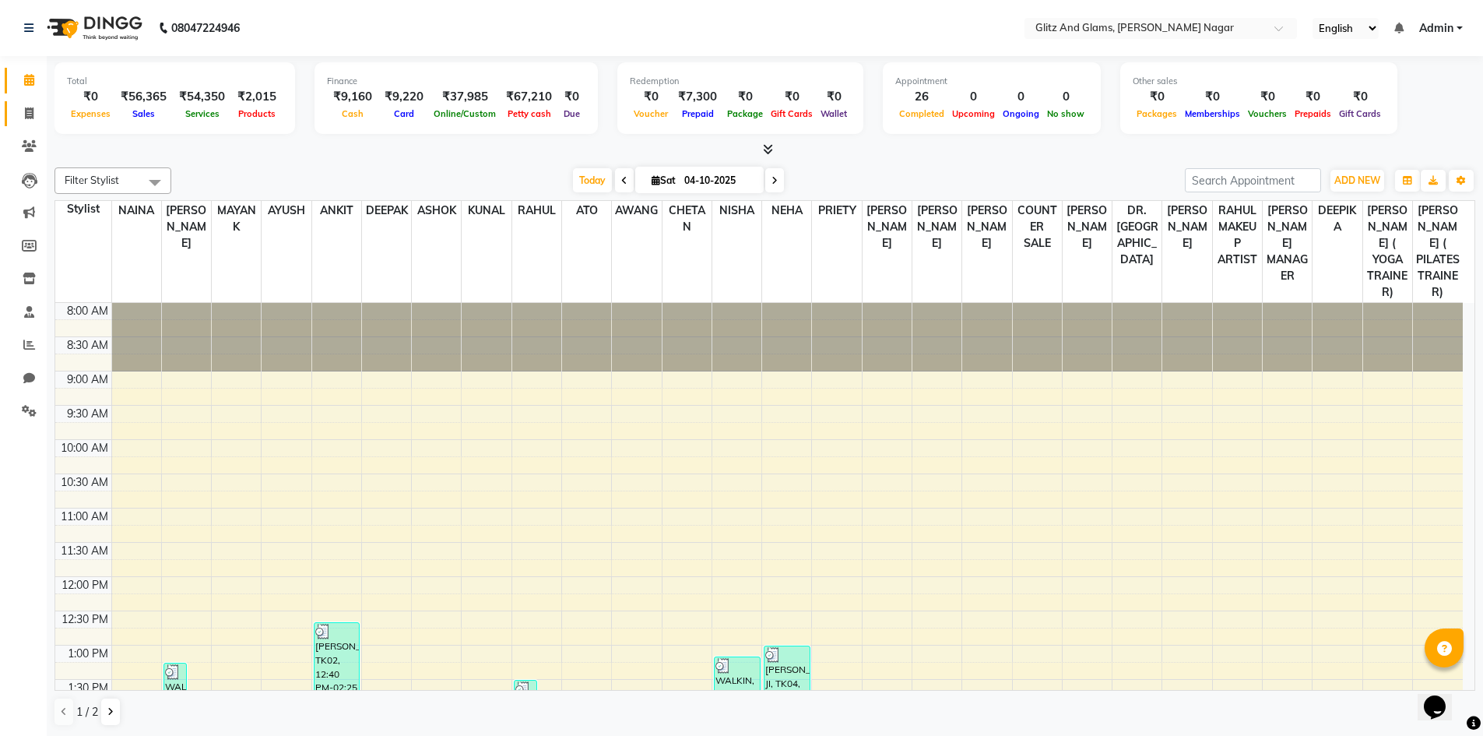
click at [34, 104] on link "Invoice" at bounding box center [23, 114] width 37 height 26
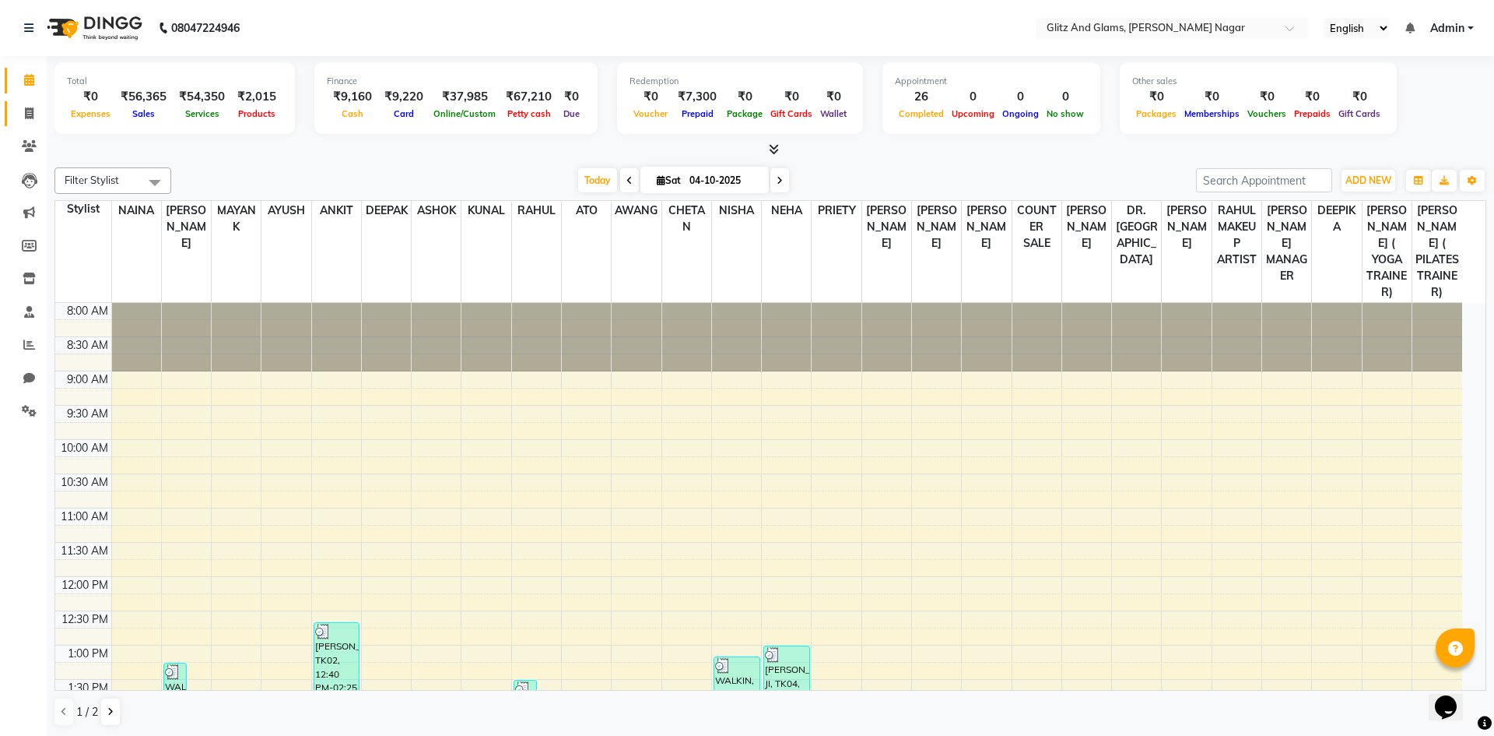
select select "service"
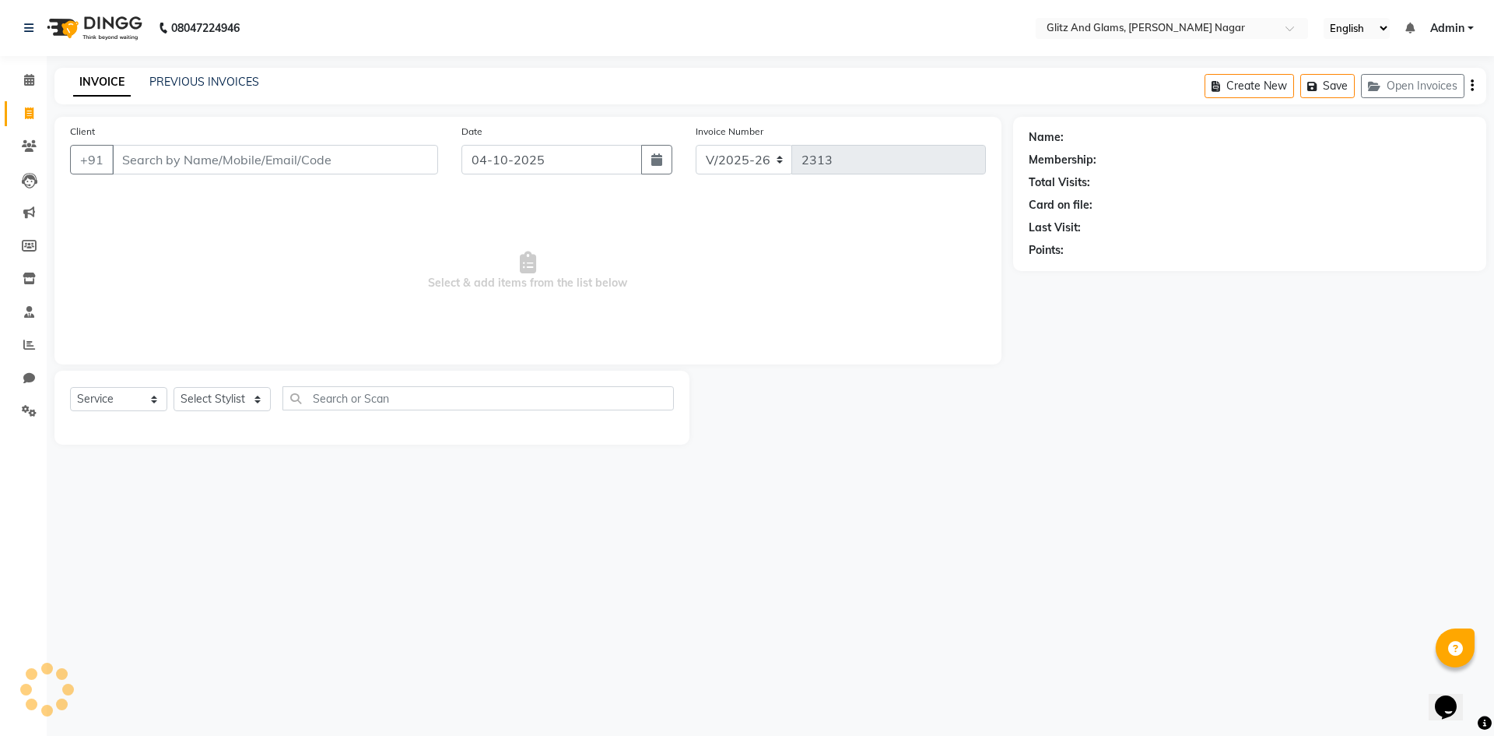
click at [123, 153] on input "Client" at bounding box center [275, 160] width 326 height 30
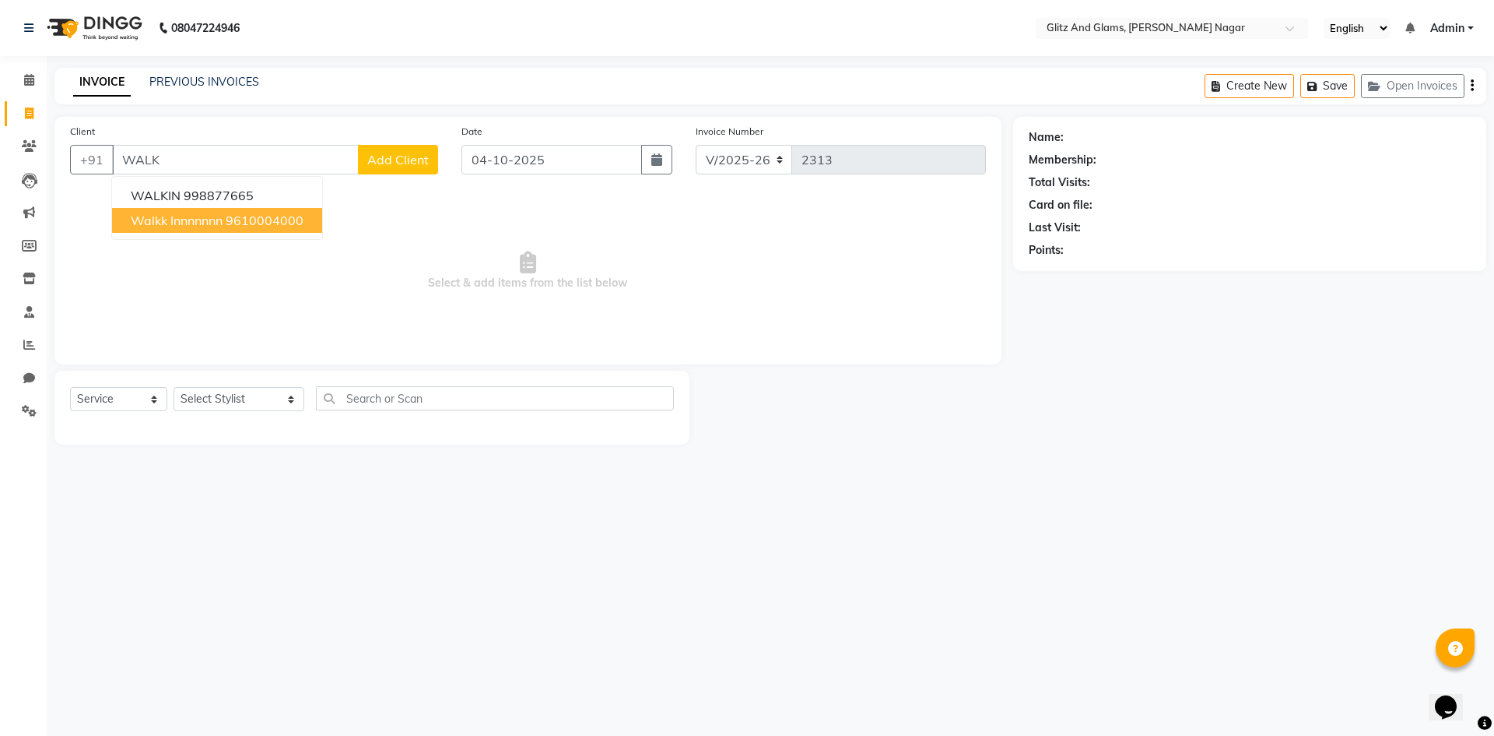
click at [218, 210] on button "walkk innnnnnn 9610004000" at bounding box center [217, 220] width 210 height 25
type input "9610004000"
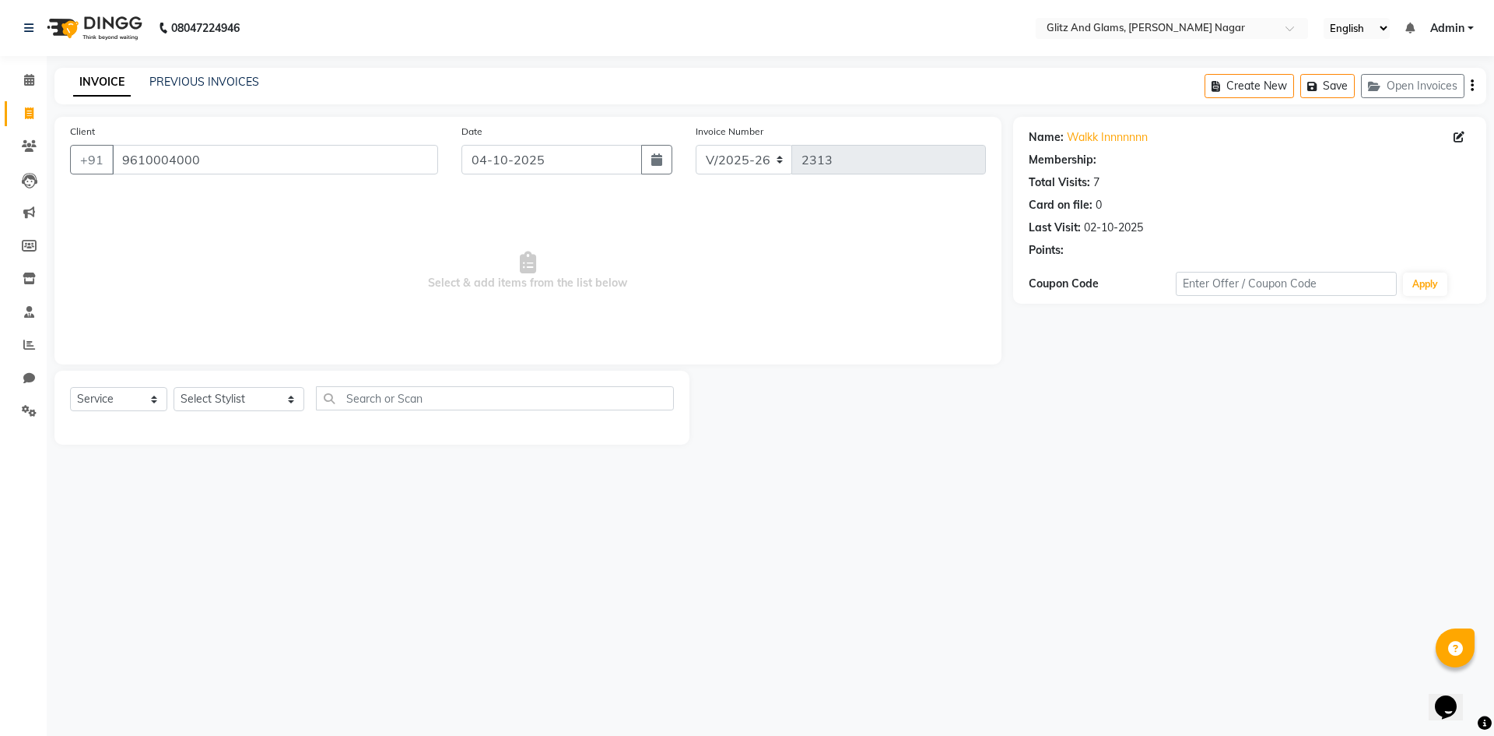
select select "1: Object"
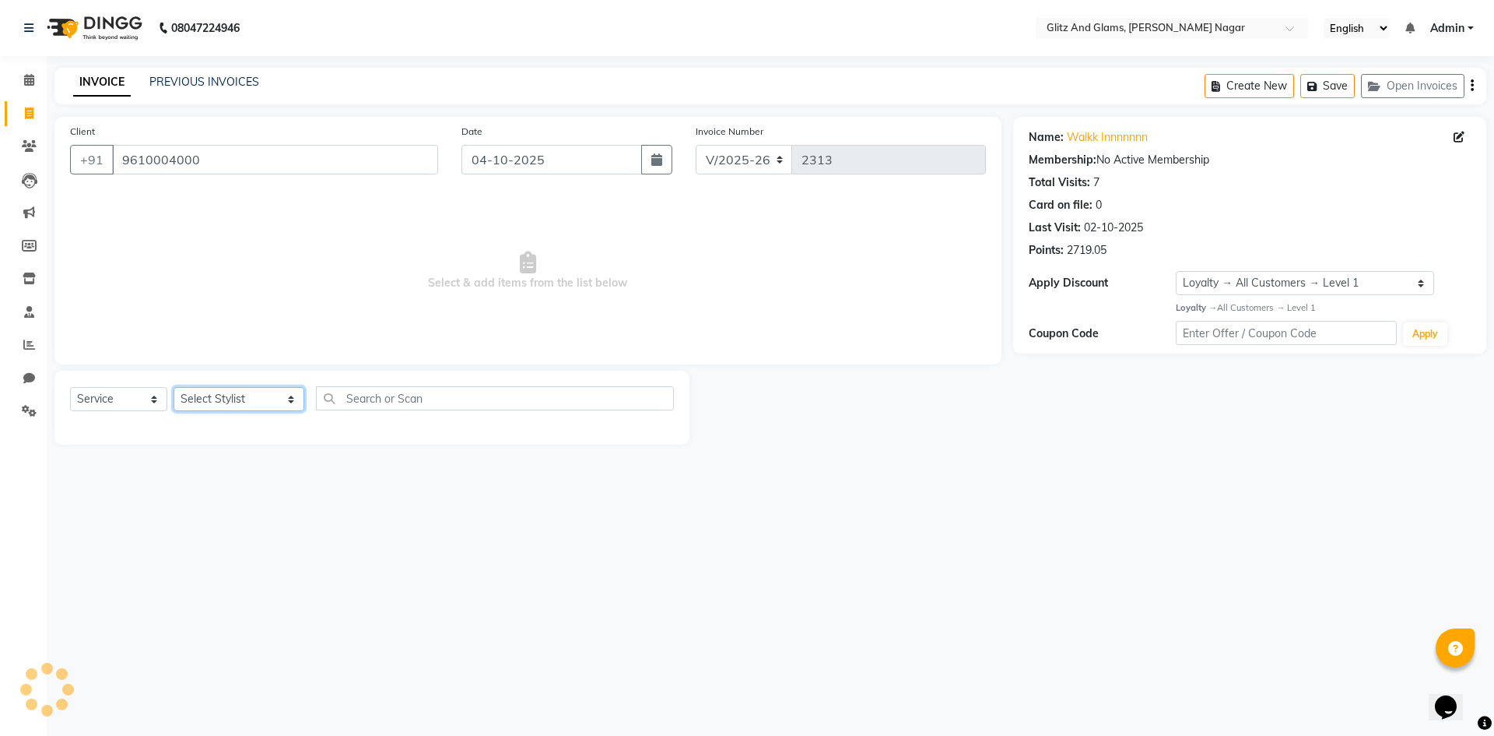
click at [232, 397] on select "Select Stylist [PERSON_NAME] [PERSON_NAME] ANKIT ASHOK ATO [PERSON_NAME] CHETAN…" at bounding box center [239, 399] width 131 height 24
select select "80527"
click at [174, 387] on select "Select Stylist [PERSON_NAME] [PERSON_NAME] ANKIT ASHOK ATO [PERSON_NAME] CHETAN…" at bounding box center [239, 399] width 131 height 24
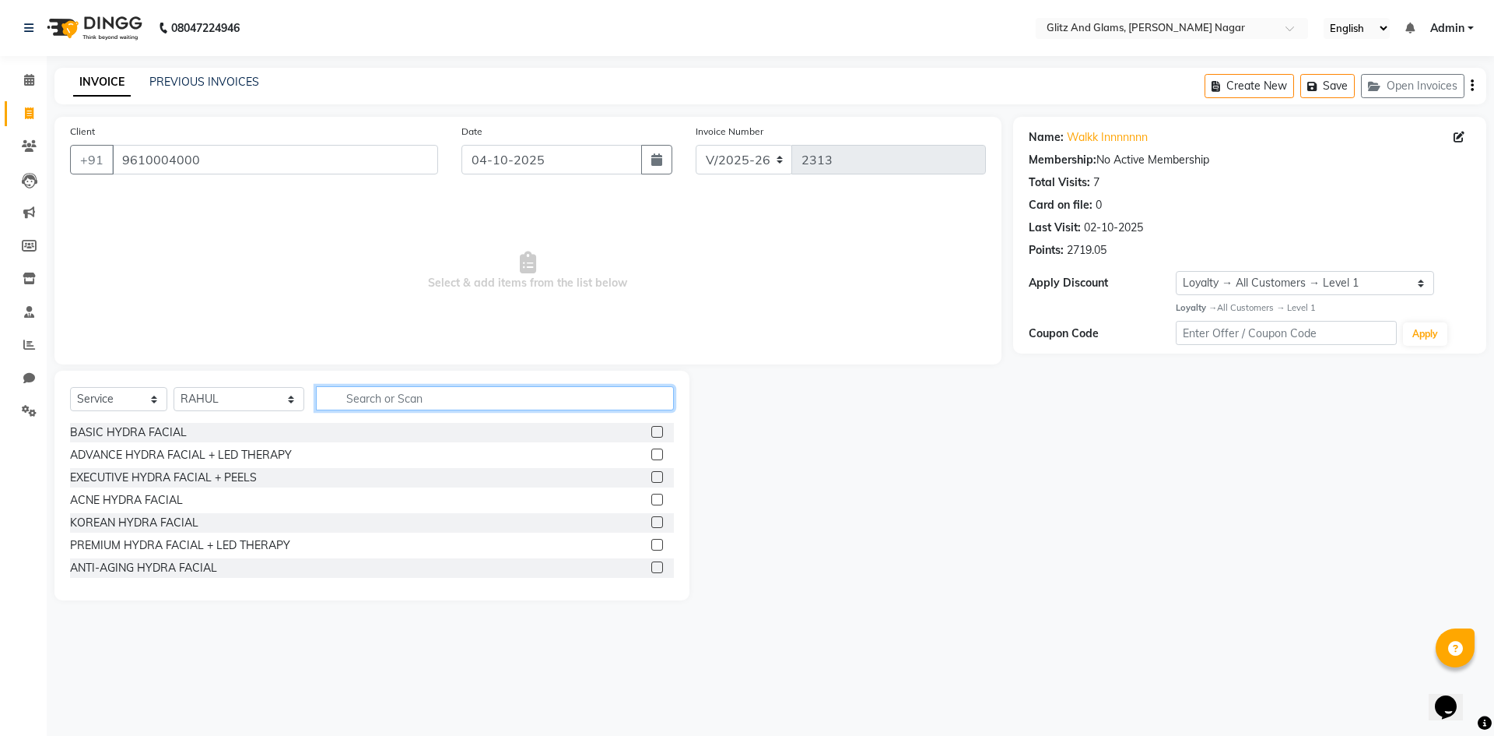
click at [385, 398] on input "text" at bounding box center [495, 398] width 358 height 24
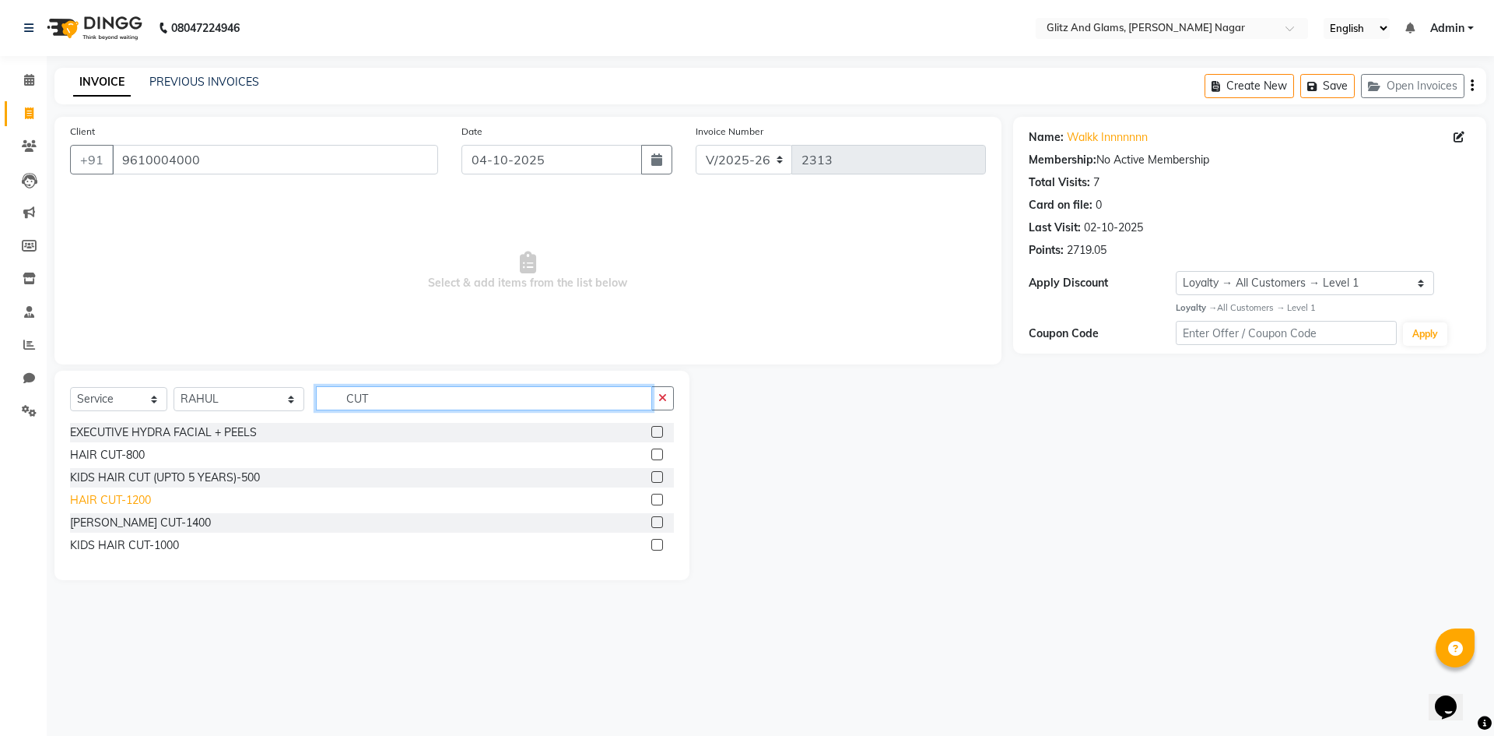
type input "CUT"
click at [132, 495] on div "HAIR CUT-1200" at bounding box center [110, 500] width 81 height 16
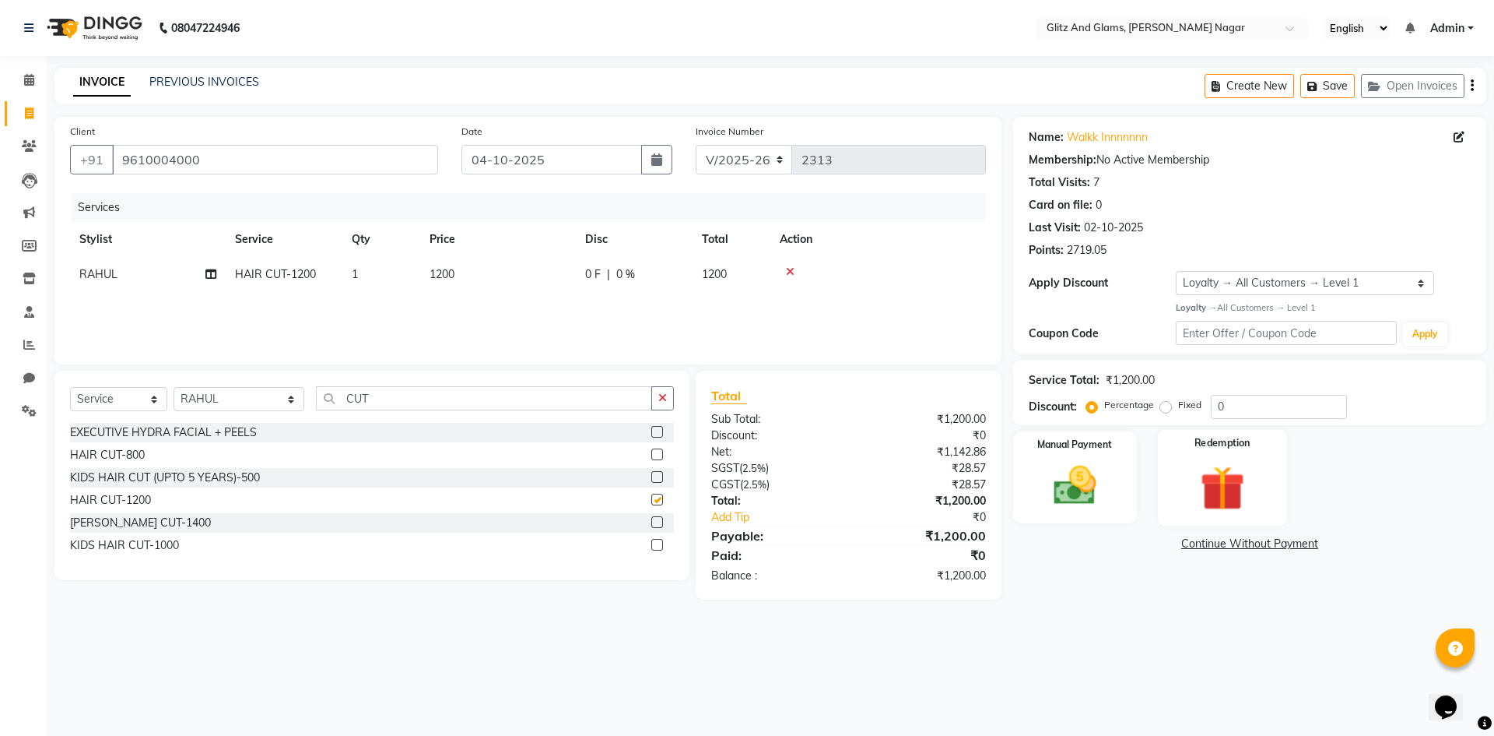
checkbox input "false"
click at [1065, 489] on img at bounding box center [1075, 485] width 72 height 51
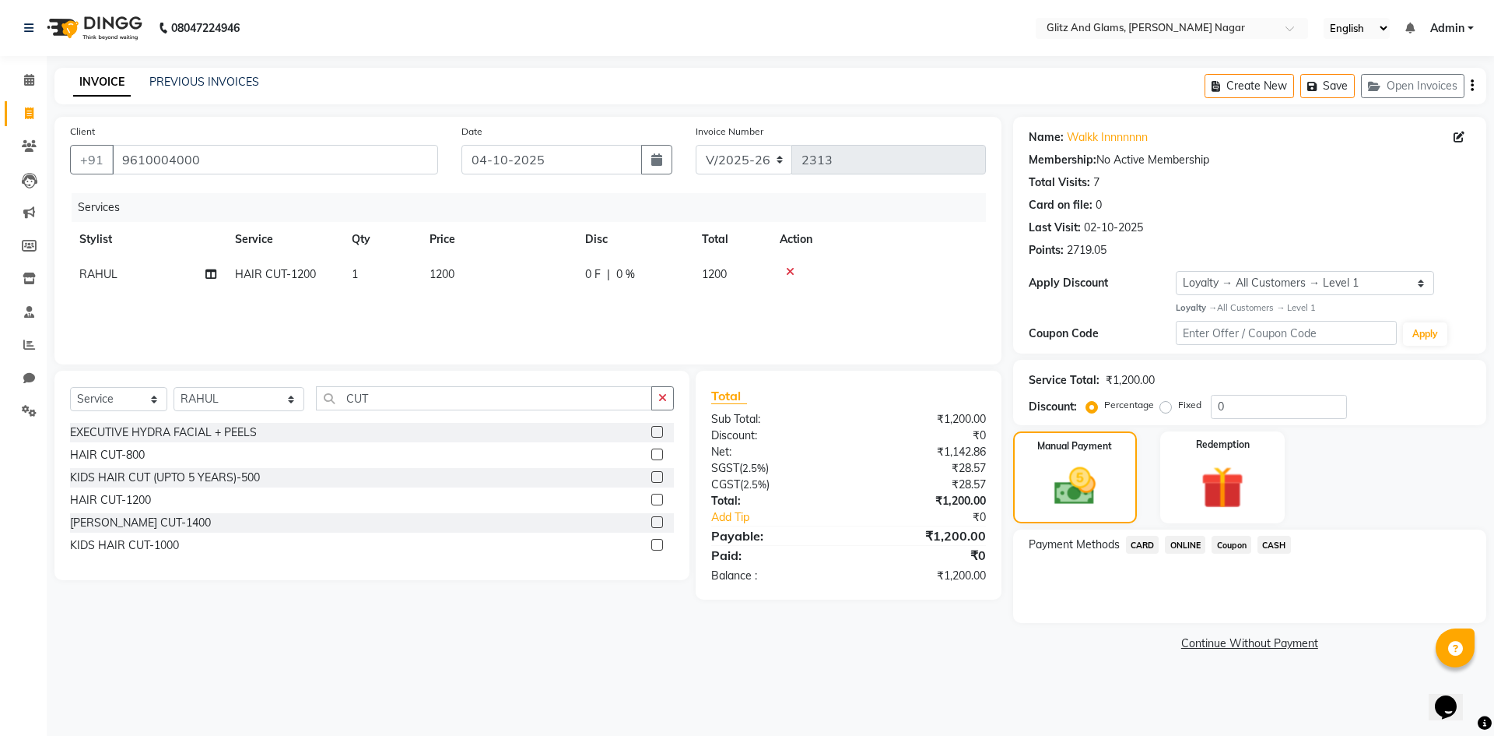
click at [1182, 550] on span "ONLINE" at bounding box center [1185, 545] width 40 height 18
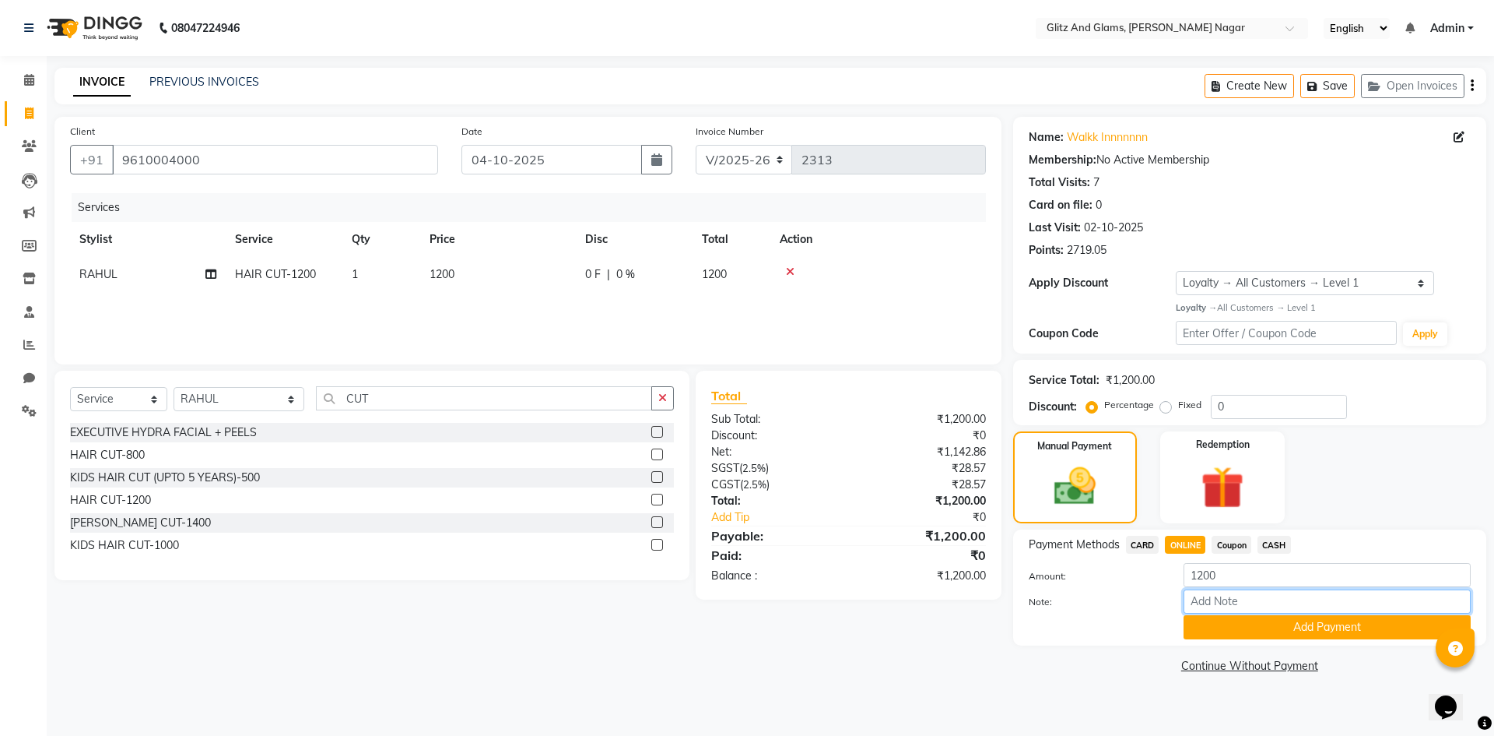
click at [1217, 612] on input "Note:" at bounding box center [1327, 601] width 287 height 24
click at [1219, 628] on button "Add Payment" at bounding box center [1327, 627] width 287 height 24
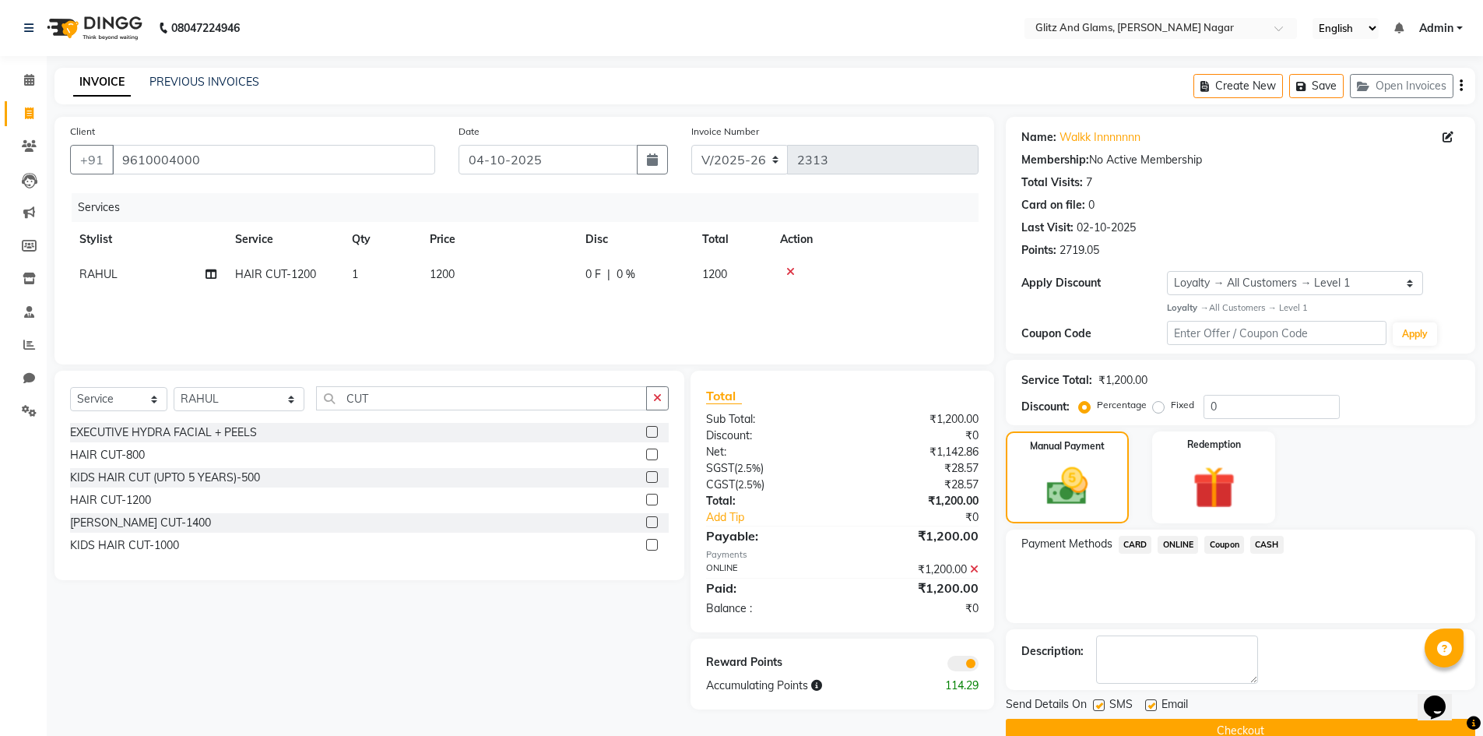
click at [1176, 728] on button "Checkout" at bounding box center [1240, 730] width 469 height 24
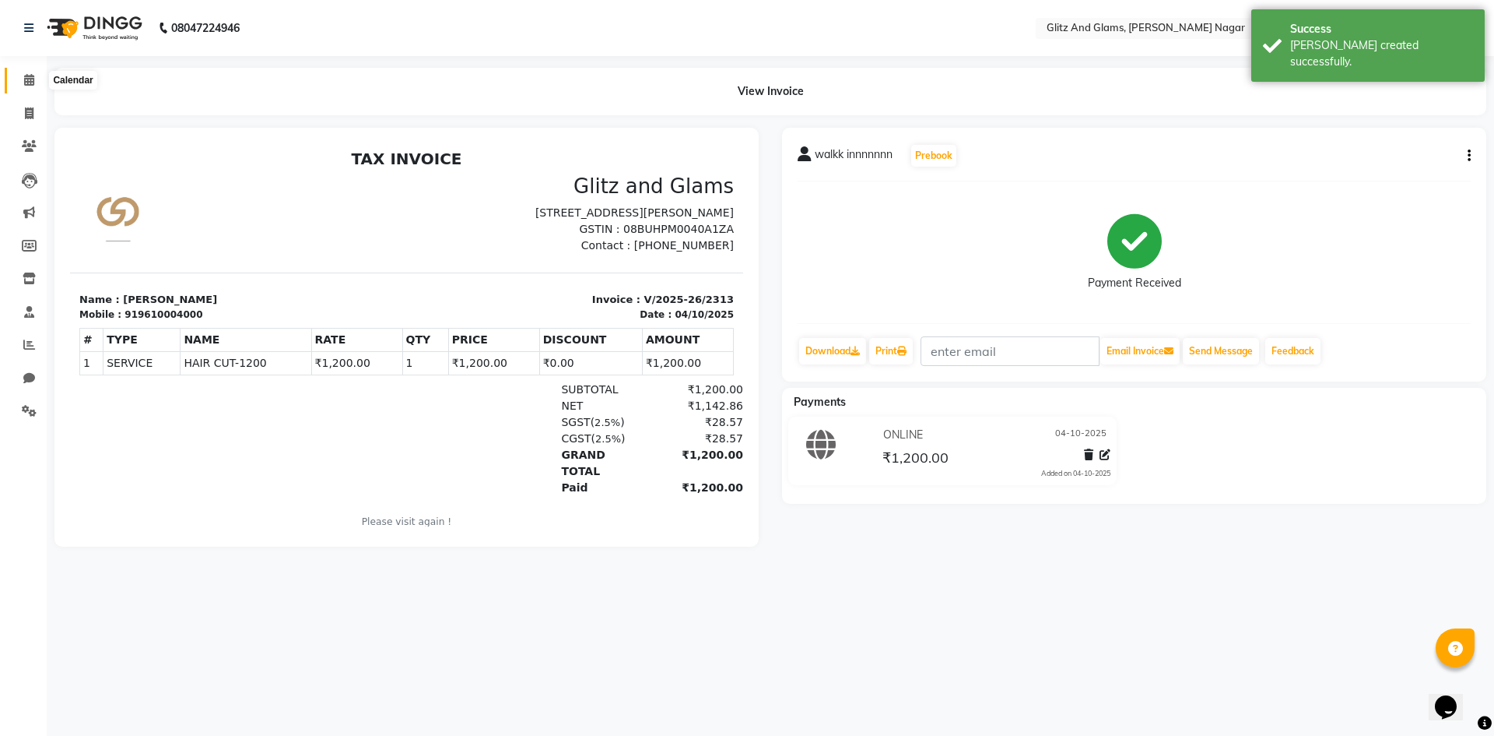
click at [32, 83] on icon at bounding box center [29, 80] width 10 height 12
